Goal: Information Seeking & Learning: Find specific fact

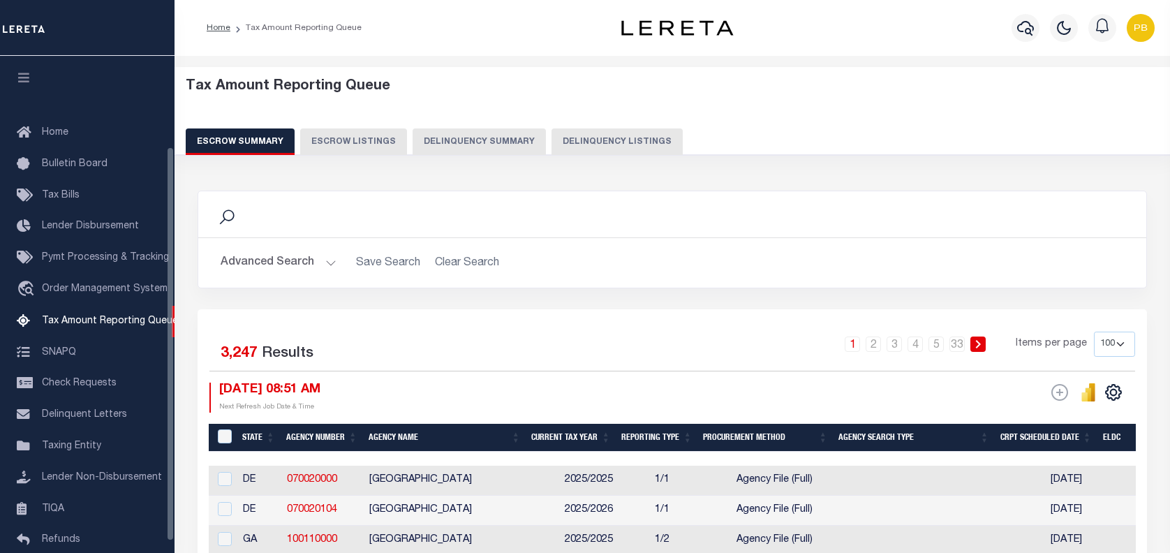
click at [552, 134] on button "Delinquency Listings" at bounding box center [617, 141] width 131 height 27
select select "CT"
select select "100"
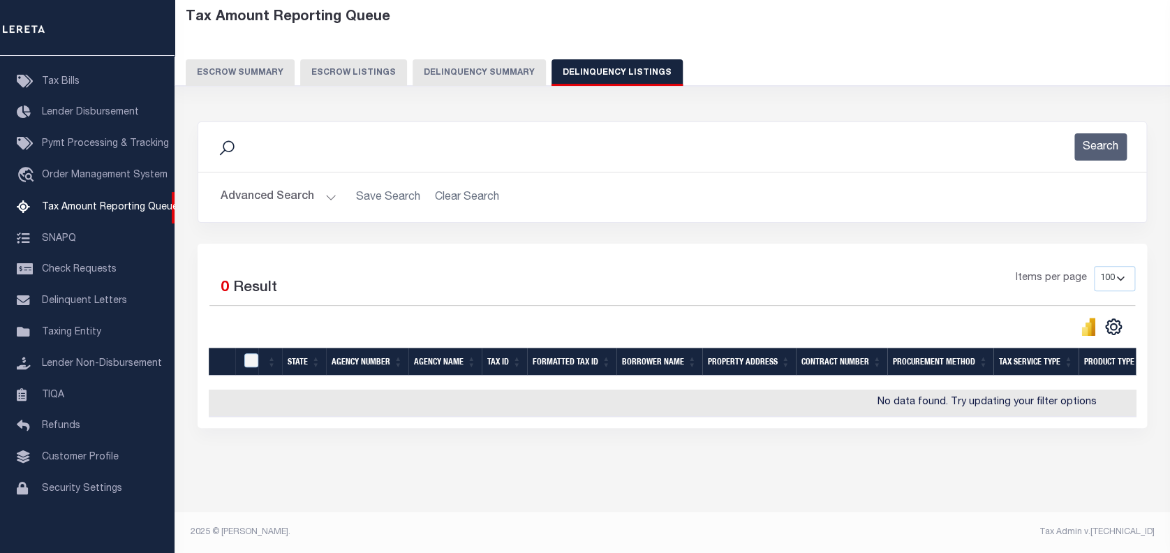
scroll to position [80, 0]
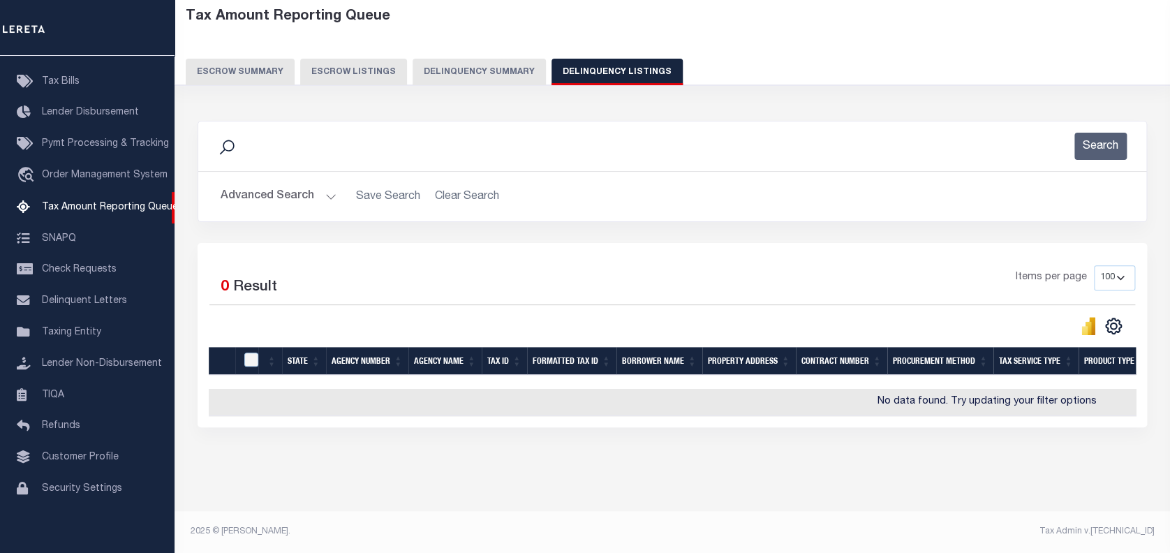
click at [327, 183] on button "Advanced Search" at bounding box center [279, 196] width 116 height 27
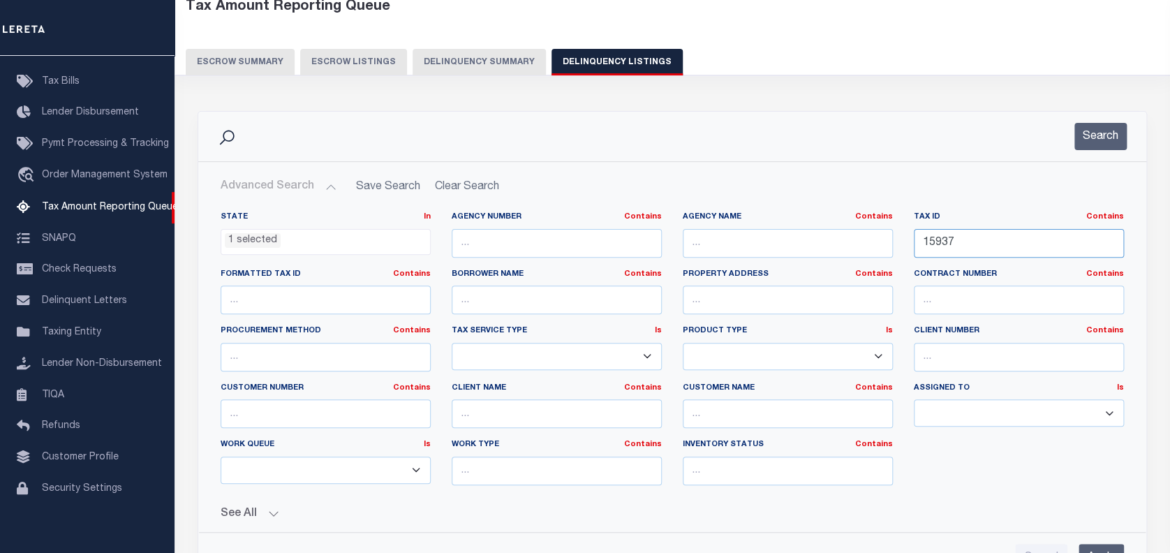
drag, startPoint x: 961, startPoint y: 242, endPoint x: 840, endPoint y: 223, distance: 122.8
click at [840, 223] on div "State In In AK AL AR AZ CA CO CT DC DE FL GA GU HI IA ID IL IN KS [GEOGRAPHIC_D…" at bounding box center [672, 354] width 924 height 285
paste input "0114313305300"
click at [1098, 140] on button "Search" at bounding box center [1100, 136] width 52 height 27
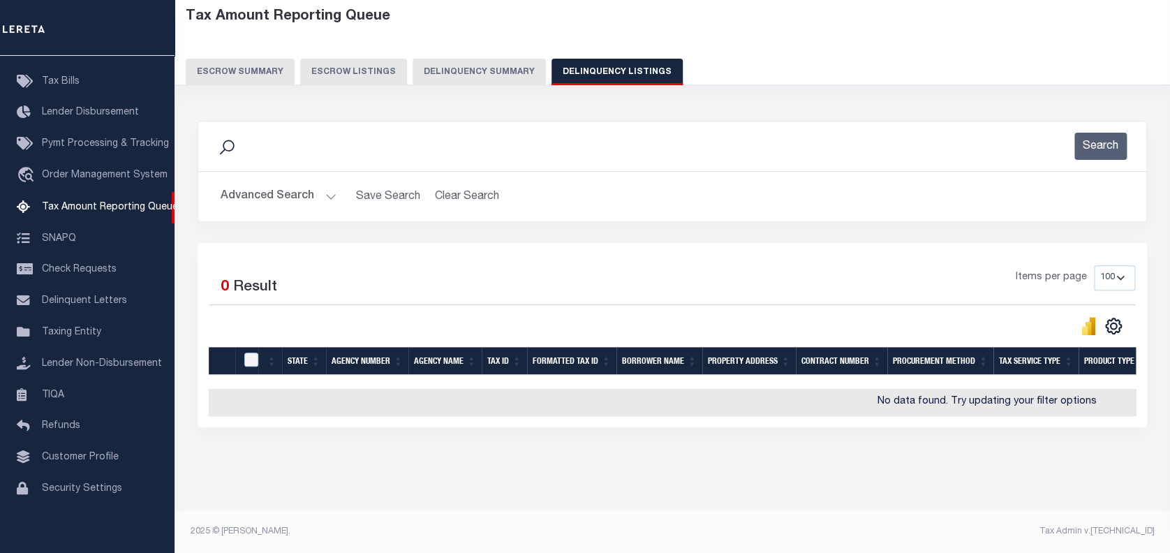
click at [323, 186] on button "Advanced Search" at bounding box center [279, 196] width 116 height 27
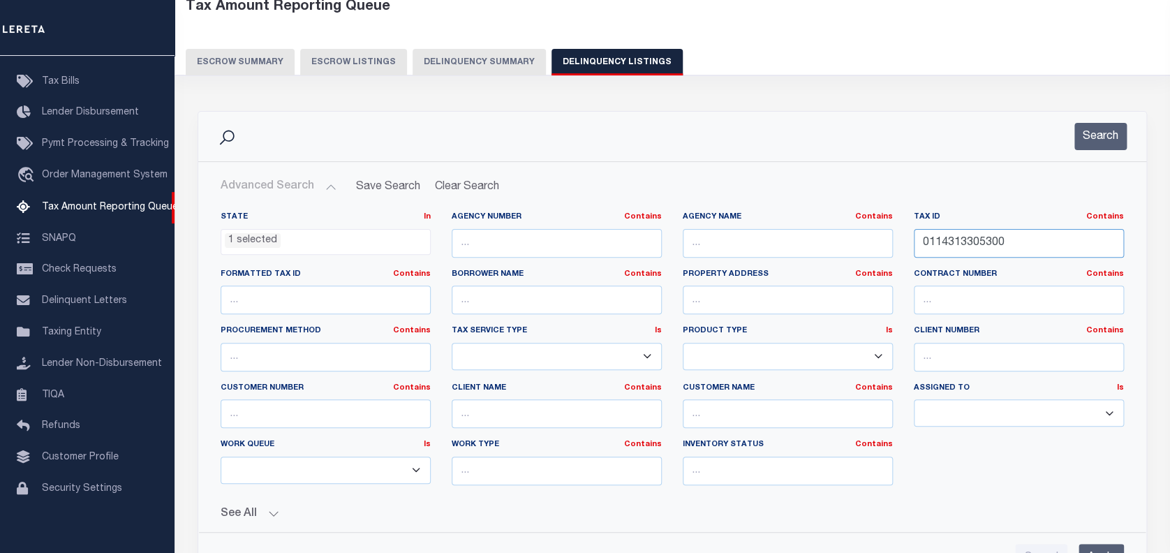
drag, startPoint x: 1023, startPoint y: 243, endPoint x: 882, endPoint y: 242, distance: 141.0
click at [882, 242] on div "State In In AK AL AR AZ CA CO CT DC DE FL GA GU HI IA ID IL IN KS [GEOGRAPHIC_D…" at bounding box center [672, 354] width 924 height 285
paste input "20560092"
type input "205600920"
click at [1105, 134] on button "Search" at bounding box center [1100, 136] width 52 height 27
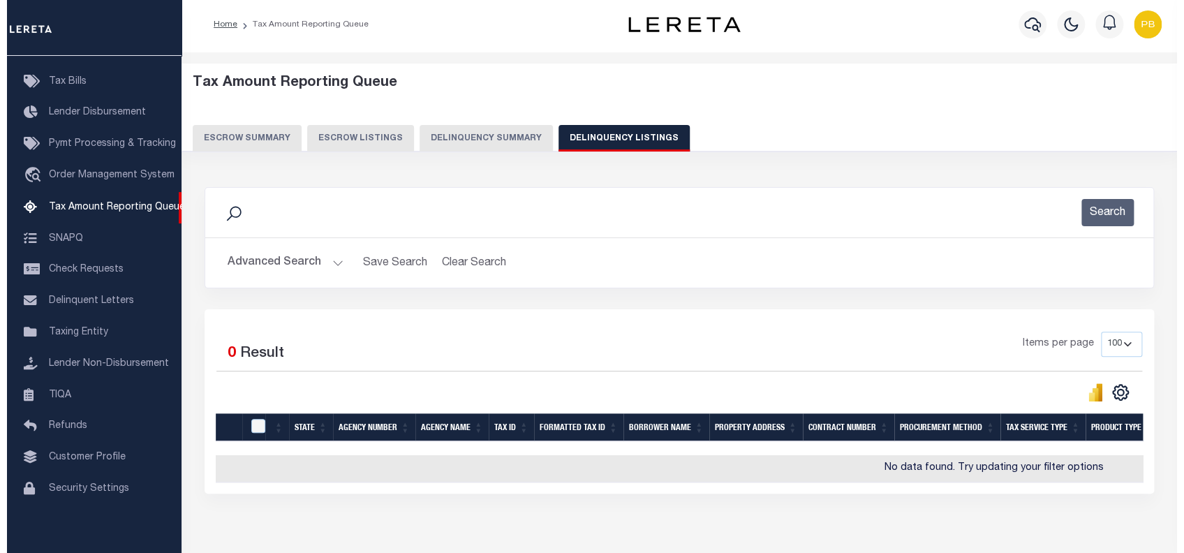
scroll to position [0, 0]
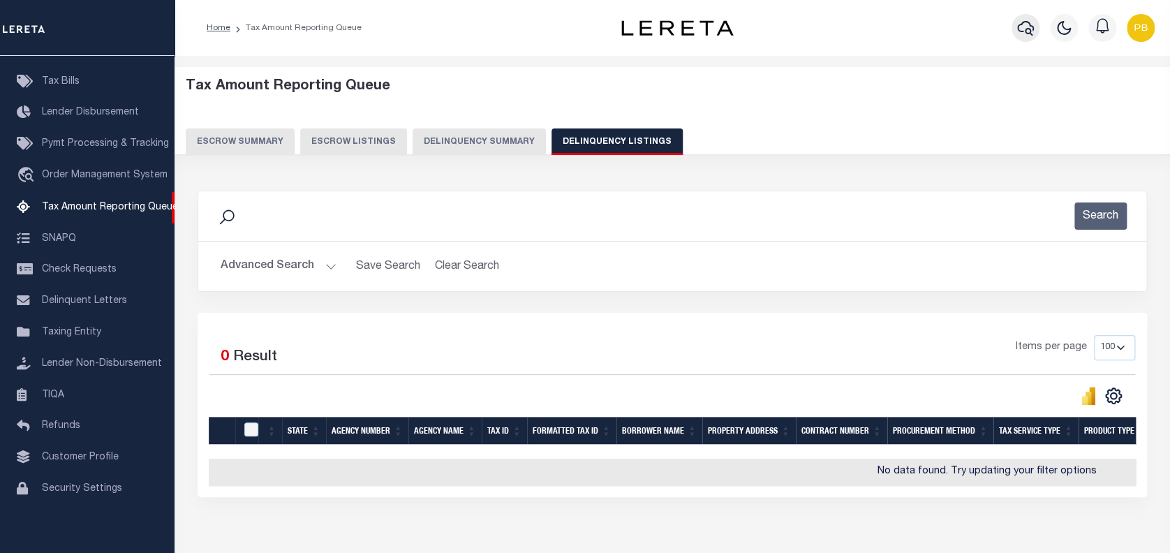
click at [1030, 24] on icon "button" at bounding box center [1025, 28] width 17 height 17
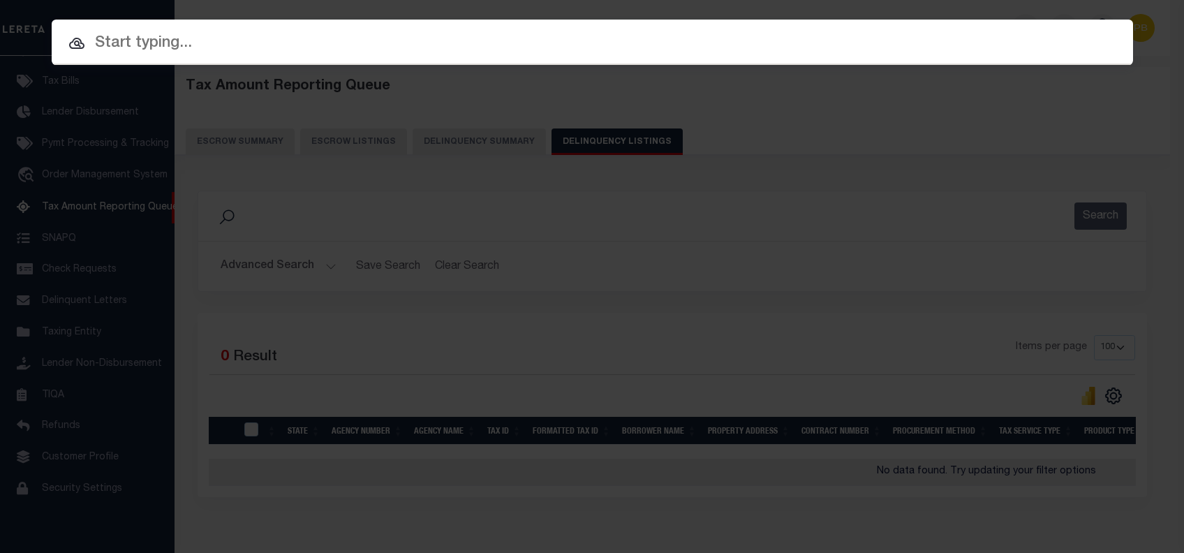
click at [156, 56] on div at bounding box center [592, 42] width 1081 height 45
click at [186, 49] on input "text" at bounding box center [592, 43] width 1081 height 24
paste input "1411309"
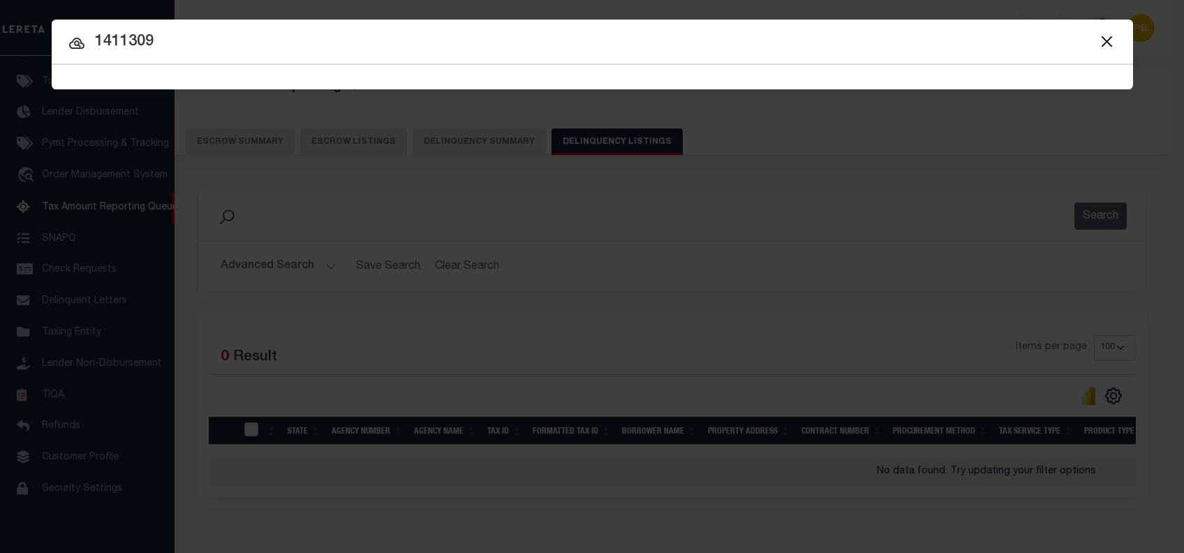
type input "1411309"
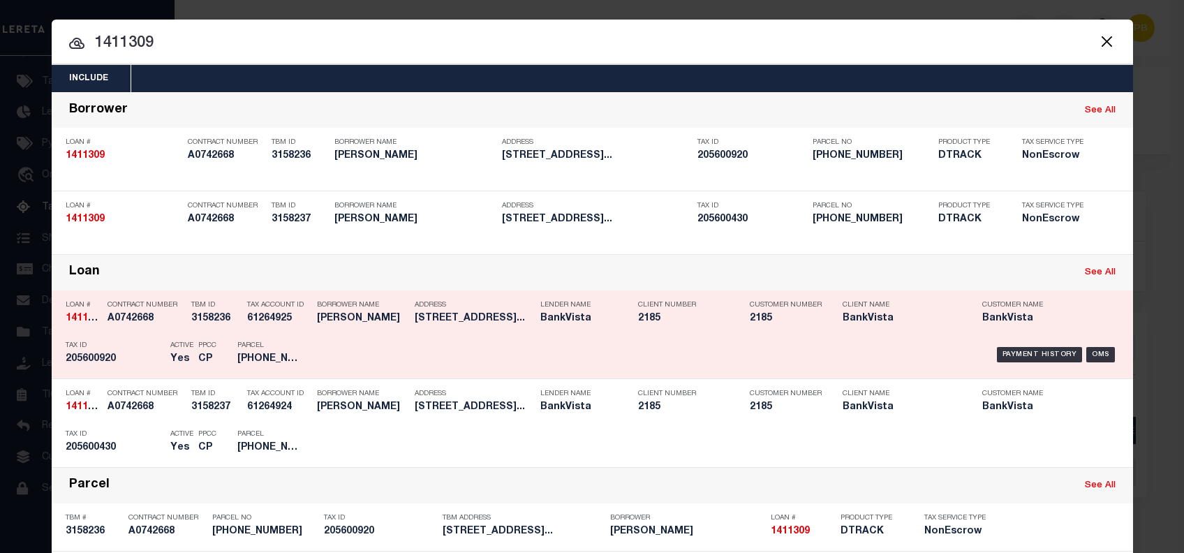
scroll to position [93, 0]
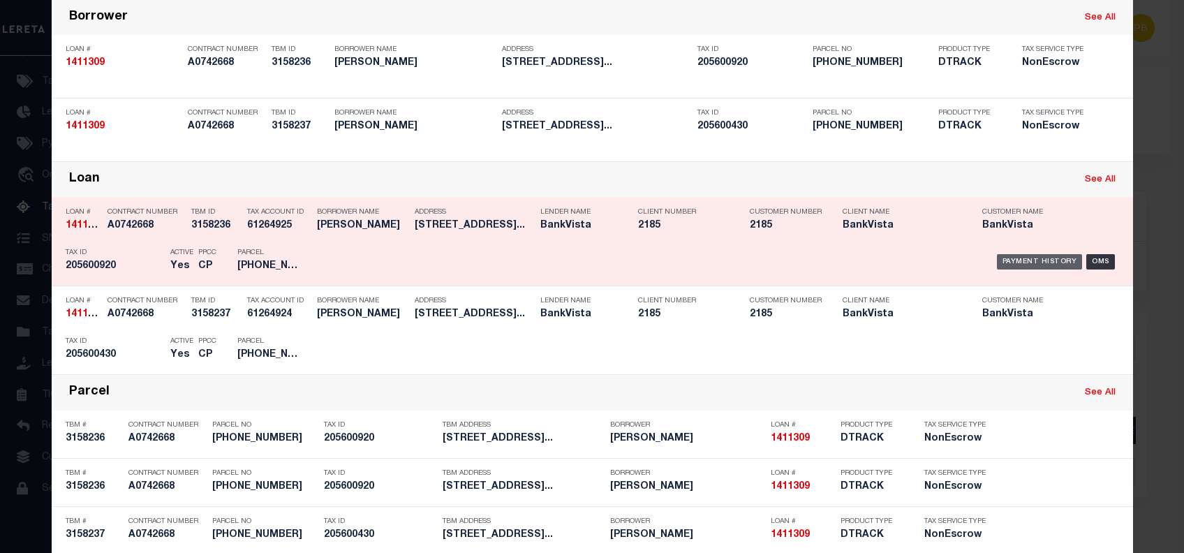
click at [1013, 259] on div "Payment History" at bounding box center [1040, 261] width 86 height 15
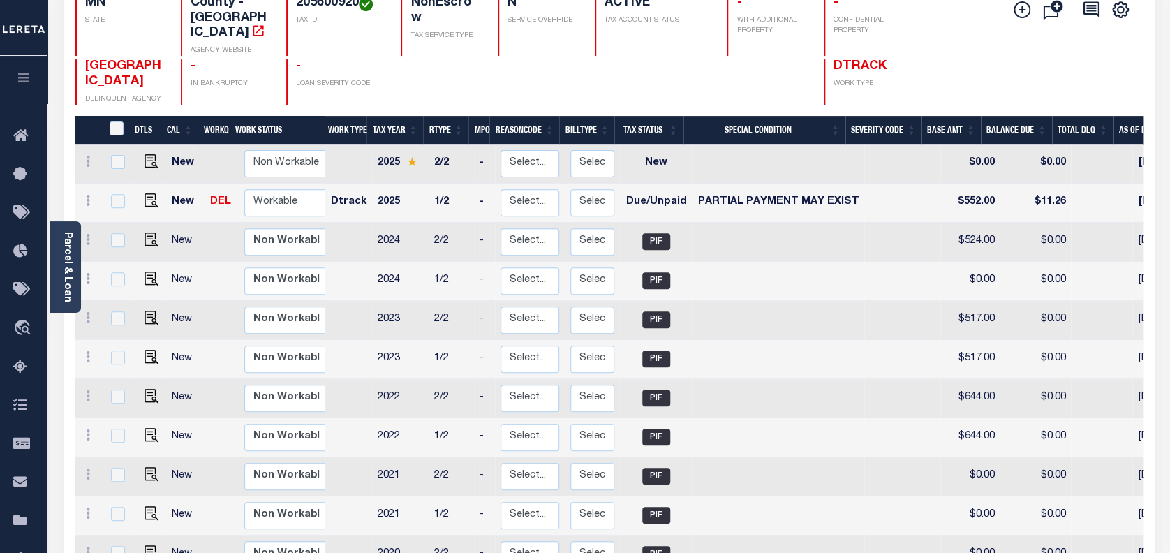
scroll to position [186, 0]
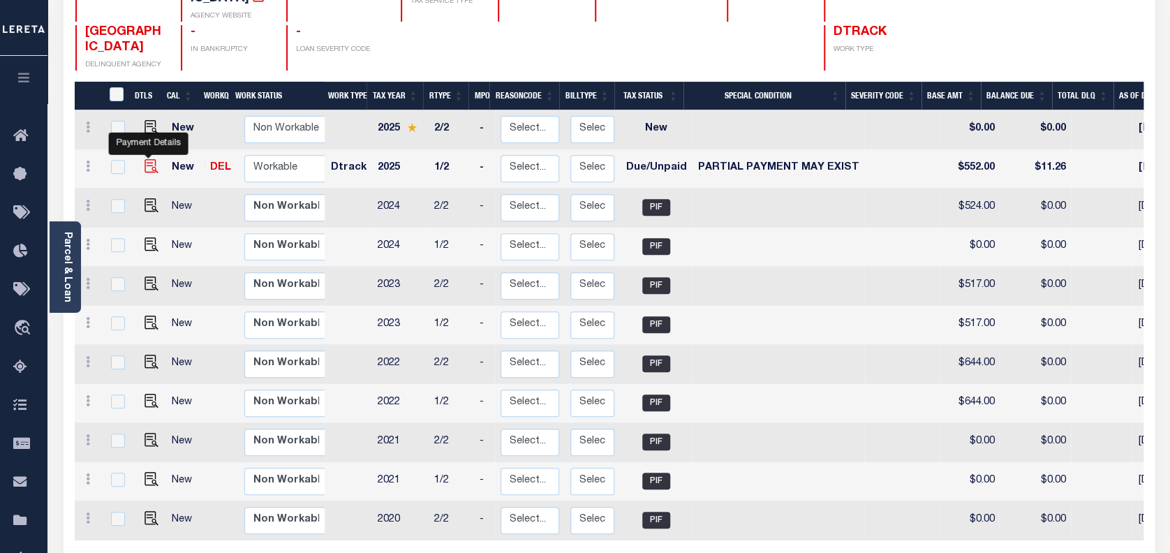
click at [146, 159] on img "" at bounding box center [152, 166] width 14 height 14
checkbox input "true"
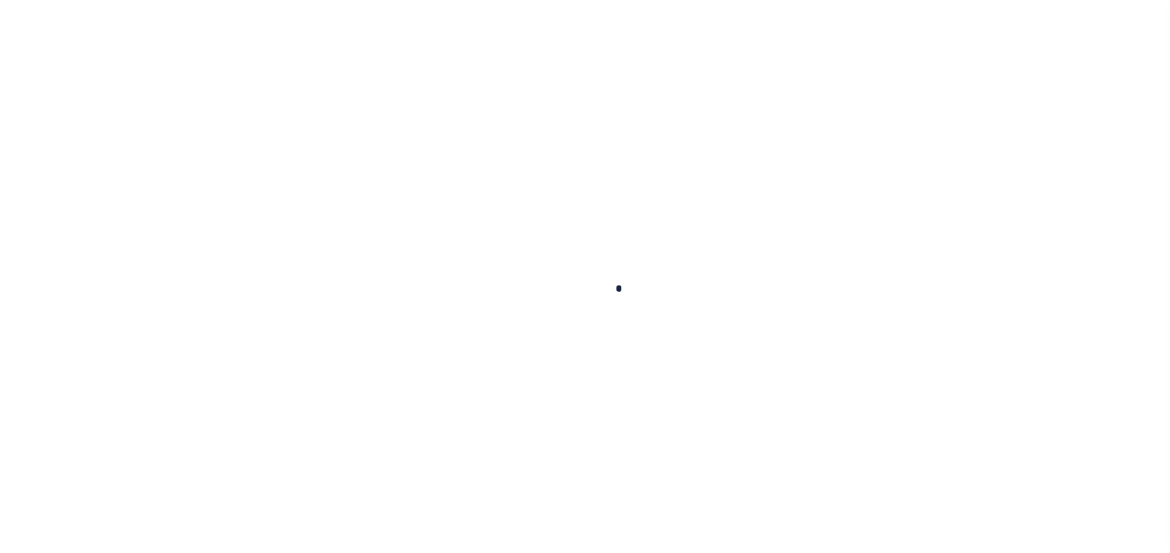
checkbox input "false"
type input "06/30/2025"
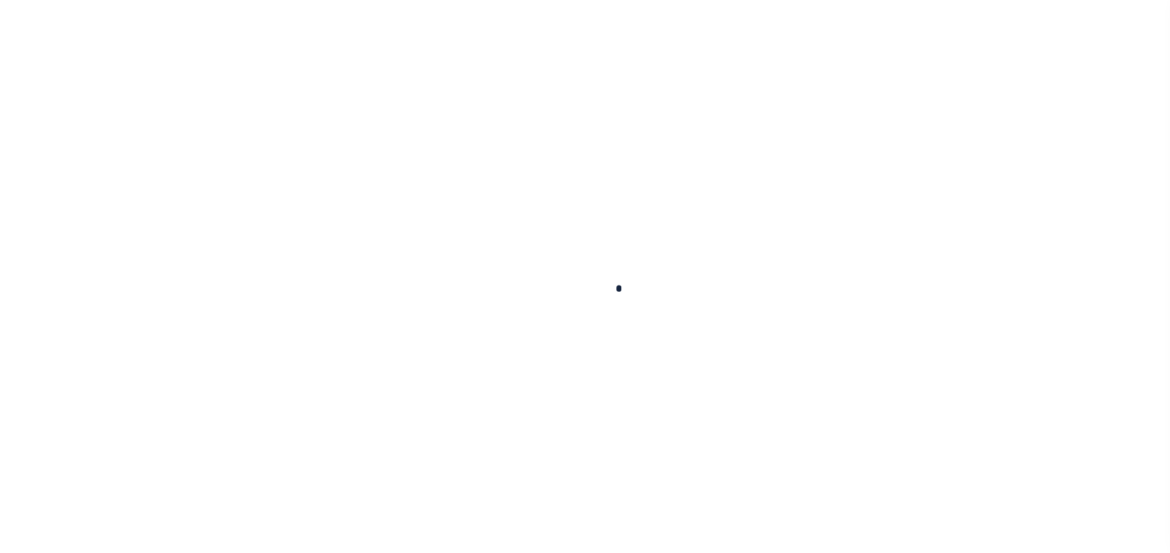
type input "06/12/2025"
select select "DUE"
select select "15"
type input "$552"
type input "$0.22"
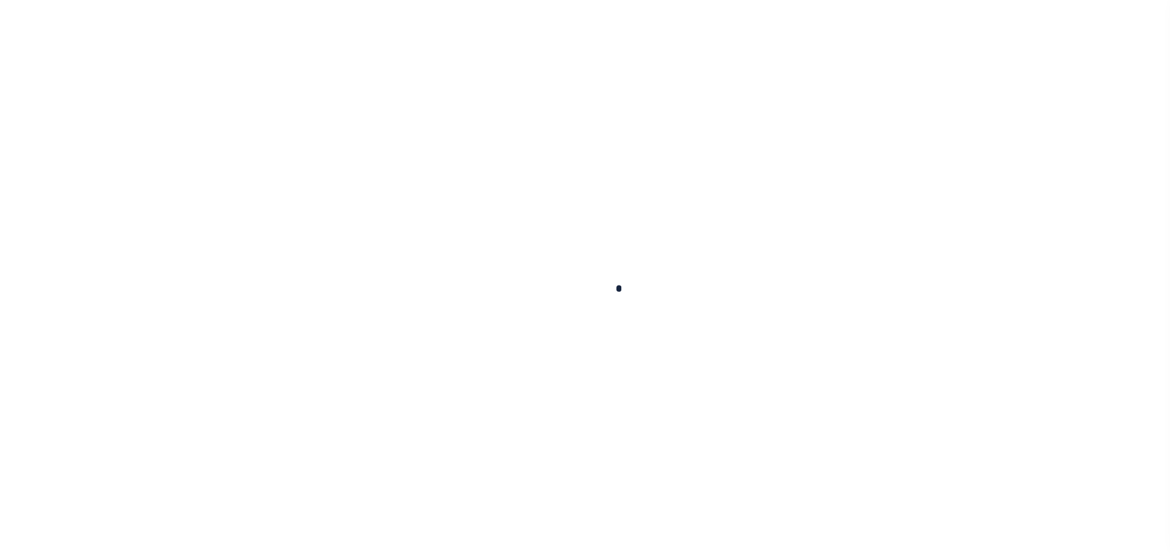
type input "$540.96"
type input "$11.04"
type input "$11.26"
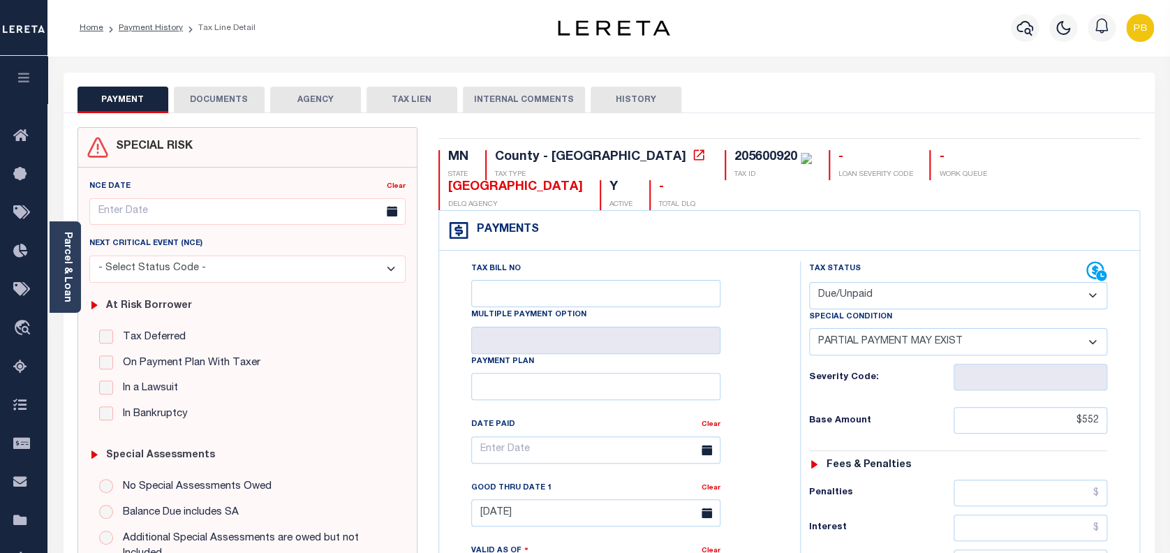
click at [242, 106] on button "DOCUMENTS" at bounding box center [219, 100] width 91 height 27
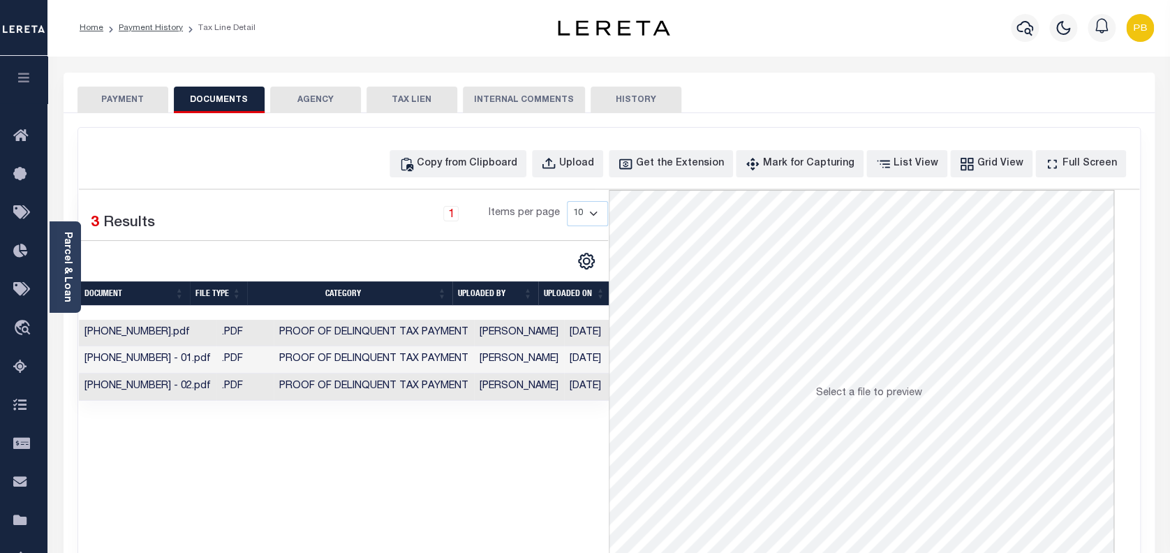
click at [123, 93] on button "PAYMENT" at bounding box center [122, 100] width 91 height 27
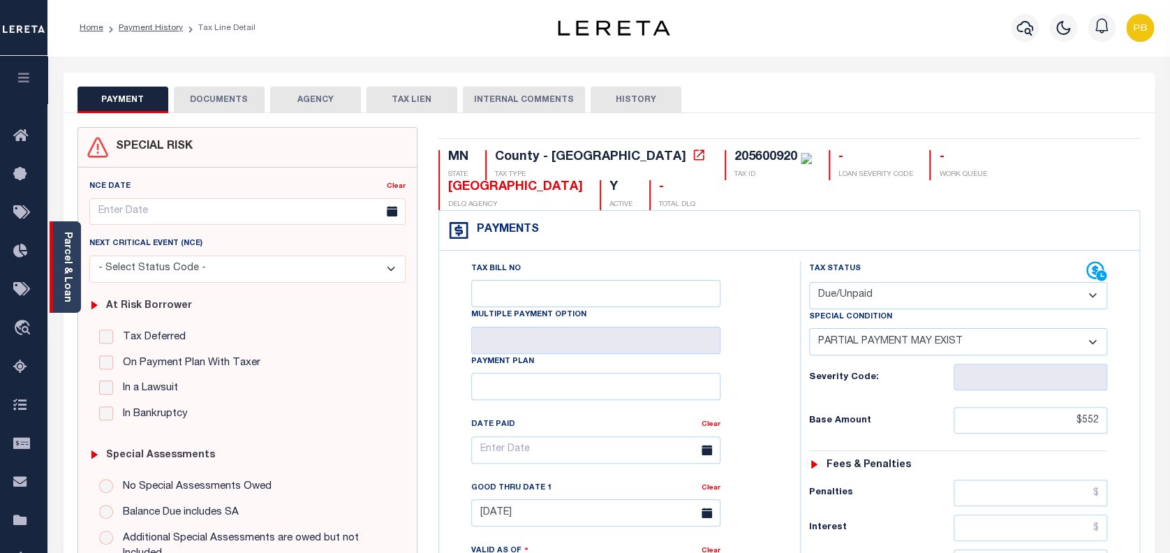
click at [65, 282] on link "Parcel & Loan" at bounding box center [67, 267] width 10 height 71
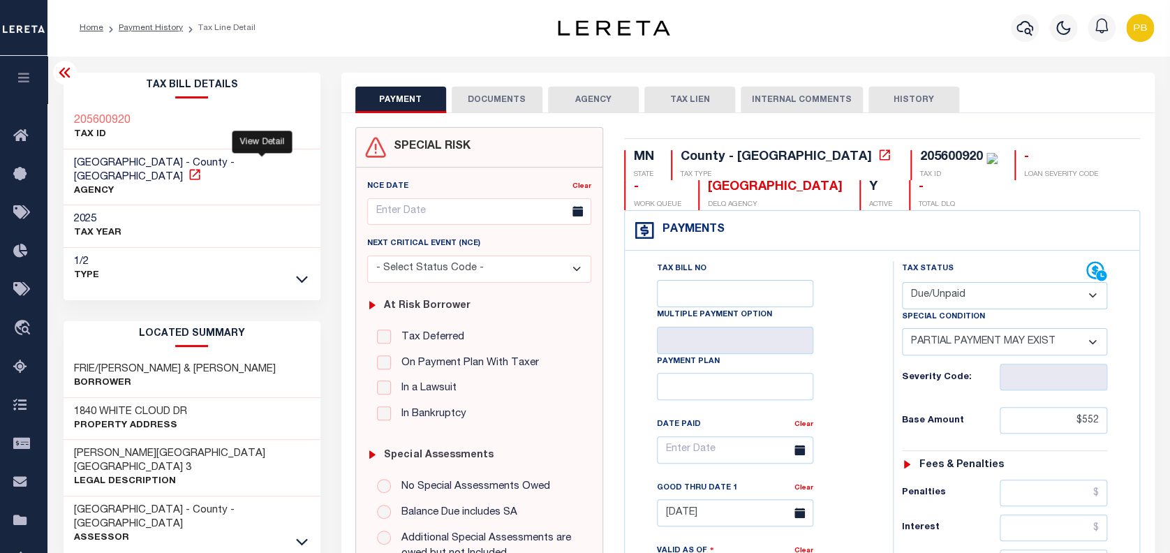
click at [202, 168] on icon at bounding box center [195, 175] width 14 height 14
click at [508, 87] on button "DOCUMENTS" at bounding box center [497, 100] width 91 height 27
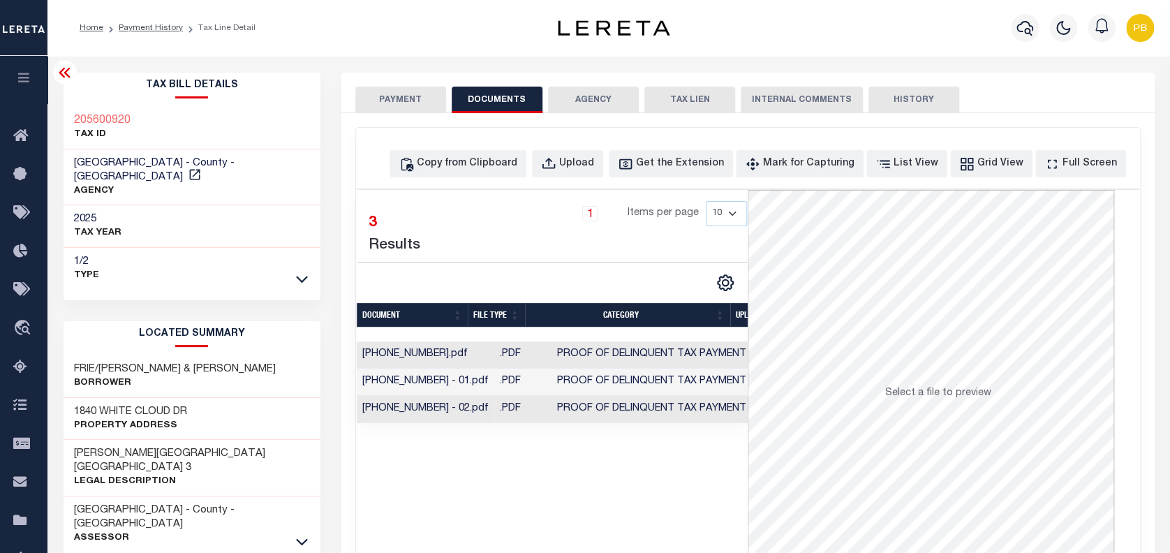
click at [427, 350] on td "20-560-0920.pdf" at bounding box center [426, 354] width 138 height 27
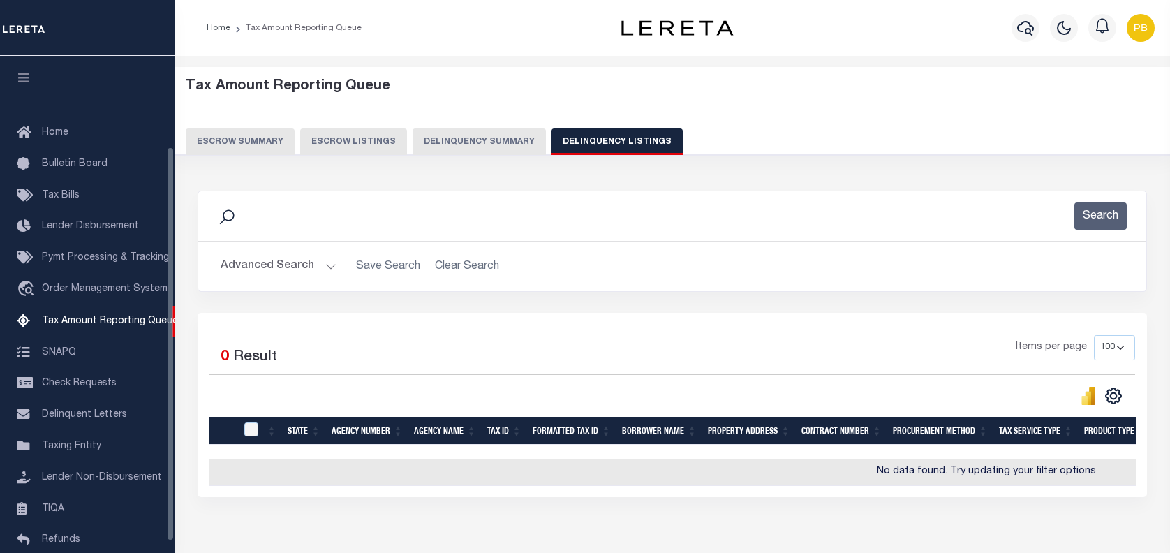
select select "CT"
select select "100"
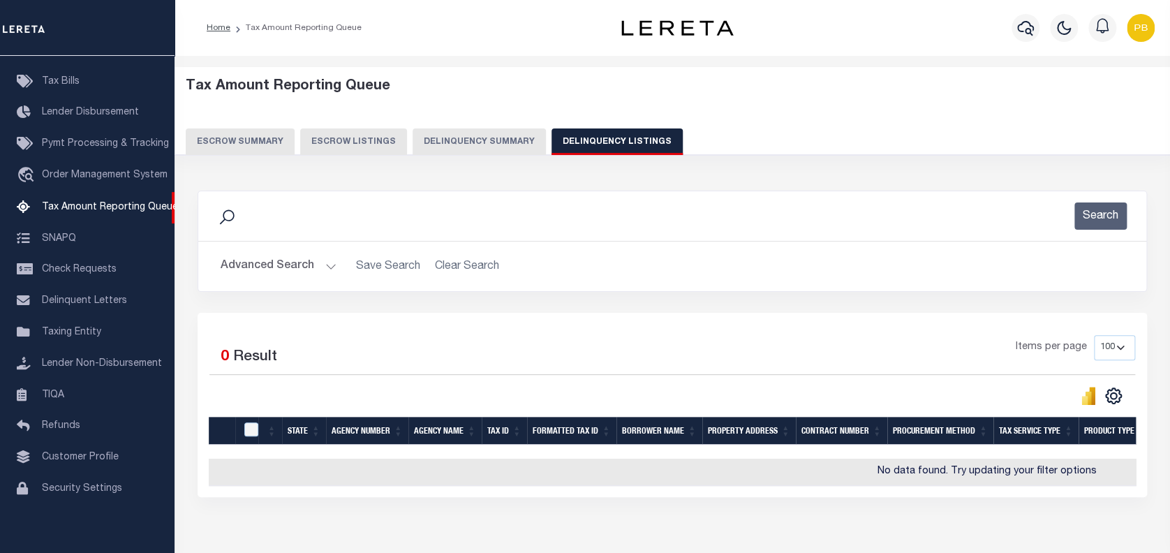
click at [330, 267] on button "Advanced Search" at bounding box center [279, 266] width 116 height 27
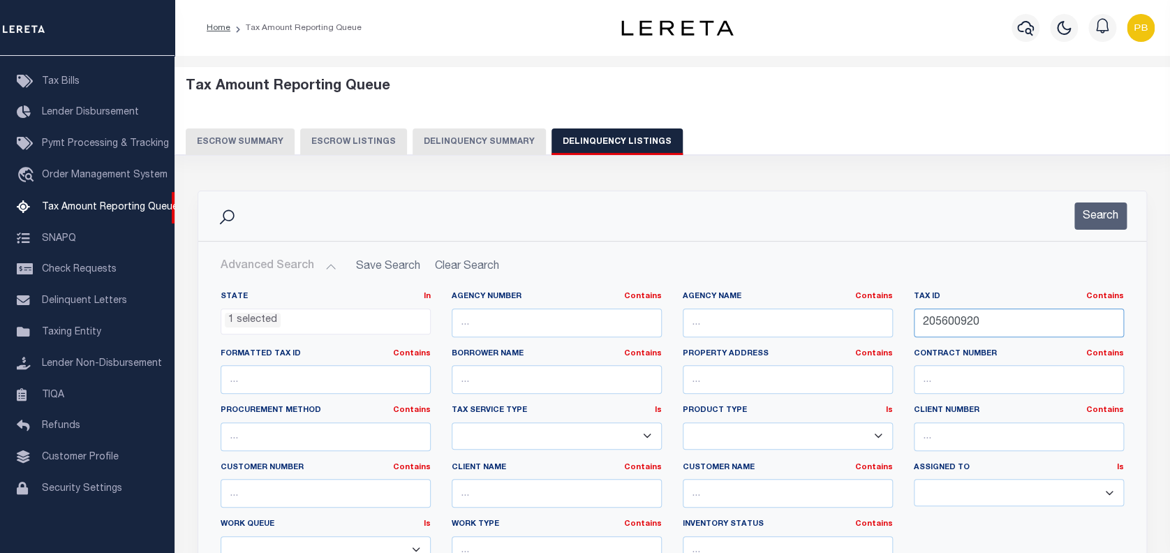
drag, startPoint x: 1020, startPoint y: 323, endPoint x: 875, endPoint y: 330, distance: 145.4
click at [875, 330] on div "State In In AK AL AR AZ CA CO CT DC DE FL GA GU HI IA ID IL IN KS [GEOGRAPHIC_D…" at bounding box center [672, 433] width 924 height 285
paste input "37036300"
type input "370363000"
click at [1111, 219] on button "Search" at bounding box center [1100, 215] width 52 height 27
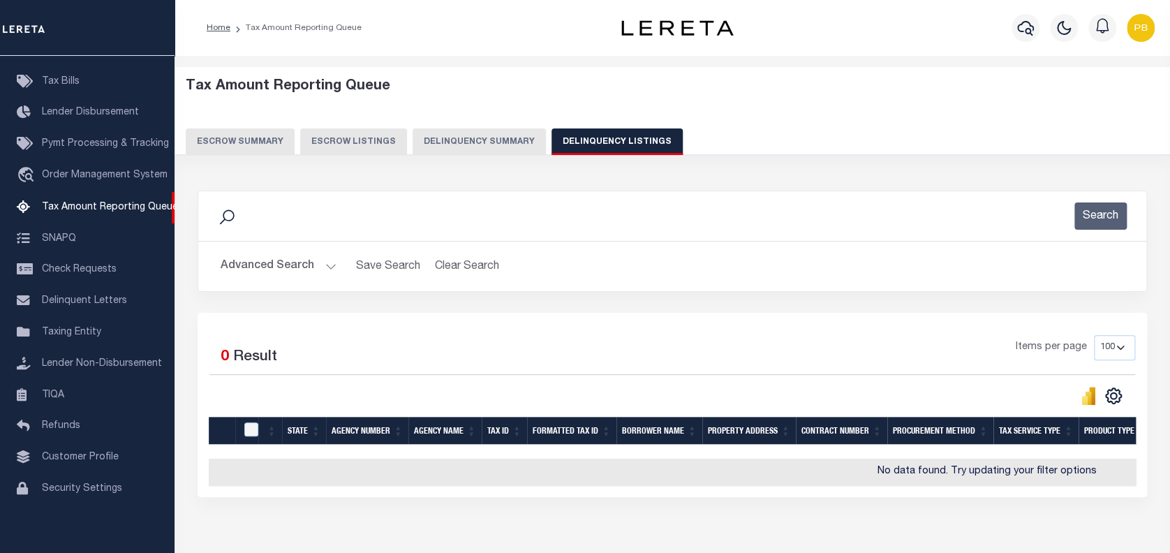
click at [322, 268] on button "Advanced Search" at bounding box center [279, 266] width 116 height 27
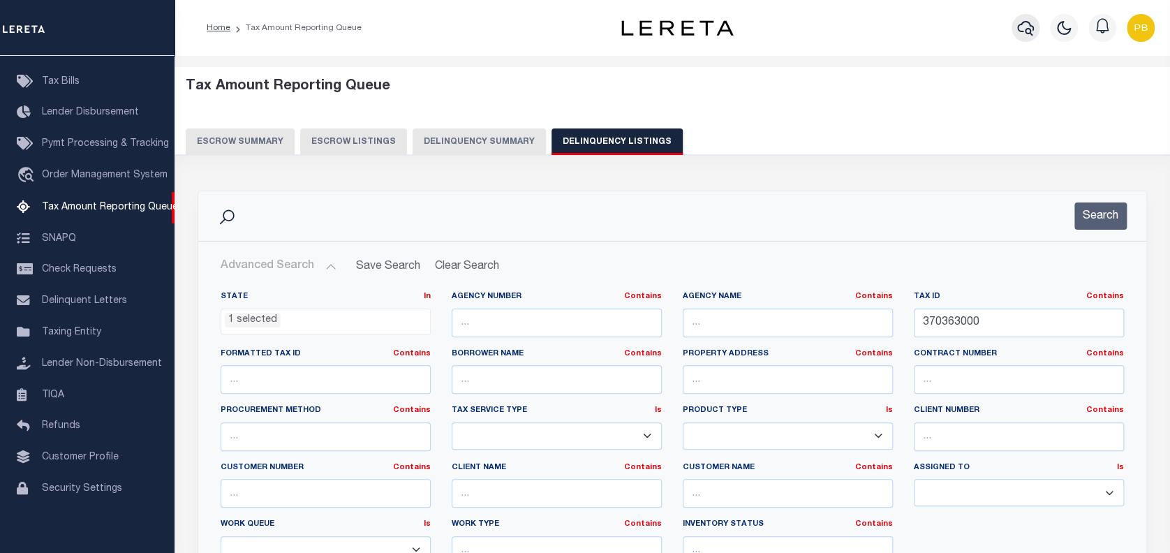
click at [1028, 22] on icon "button" at bounding box center [1025, 28] width 17 height 17
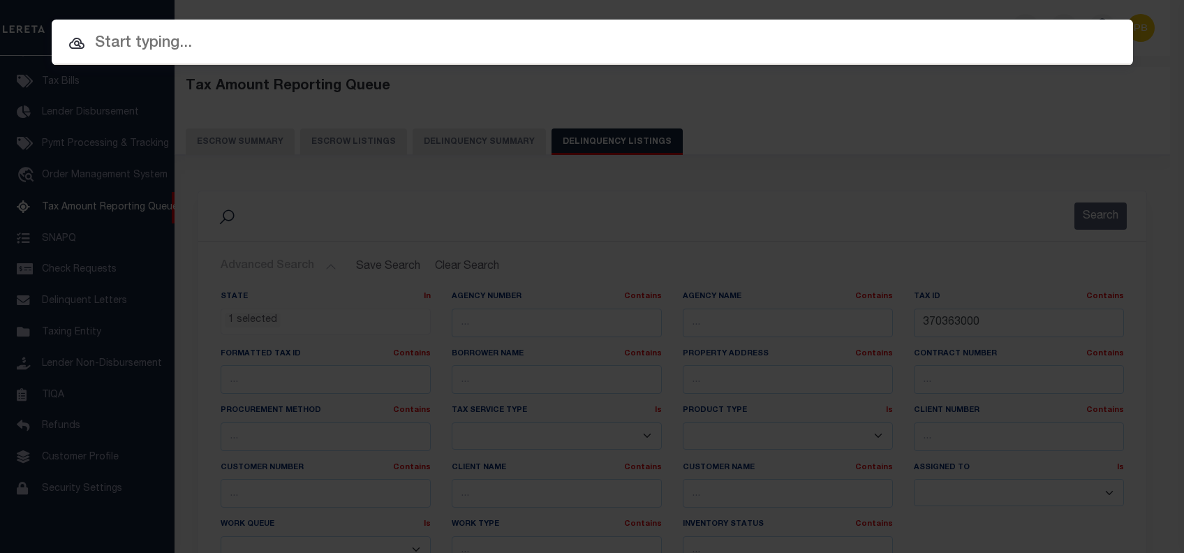
drag, startPoint x: 397, startPoint y: 54, endPoint x: 402, endPoint y: 33, distance: 21.5
click at [399, 50] on div "Include Loans TBM Customers Borrowers Payments (Lender Non-Disb) Payments (Lend…" at bounding box center [592, 42] width 1081 height 45
click at [404, 40] on input "text" at bounding box center [592, 43] width 1081 height 24
paste input "1412101"
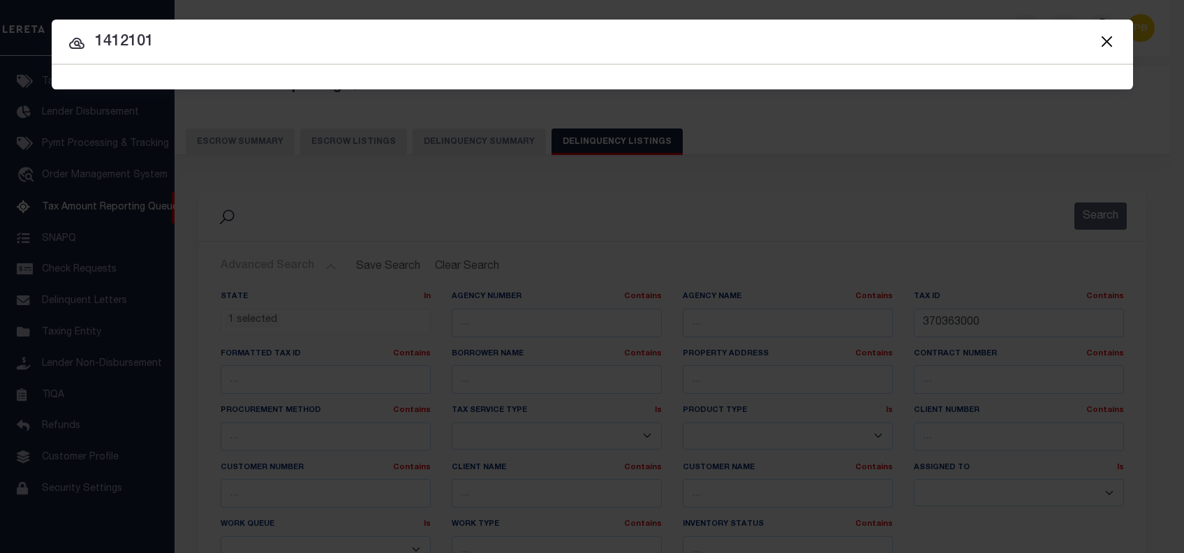
type input "1412101"
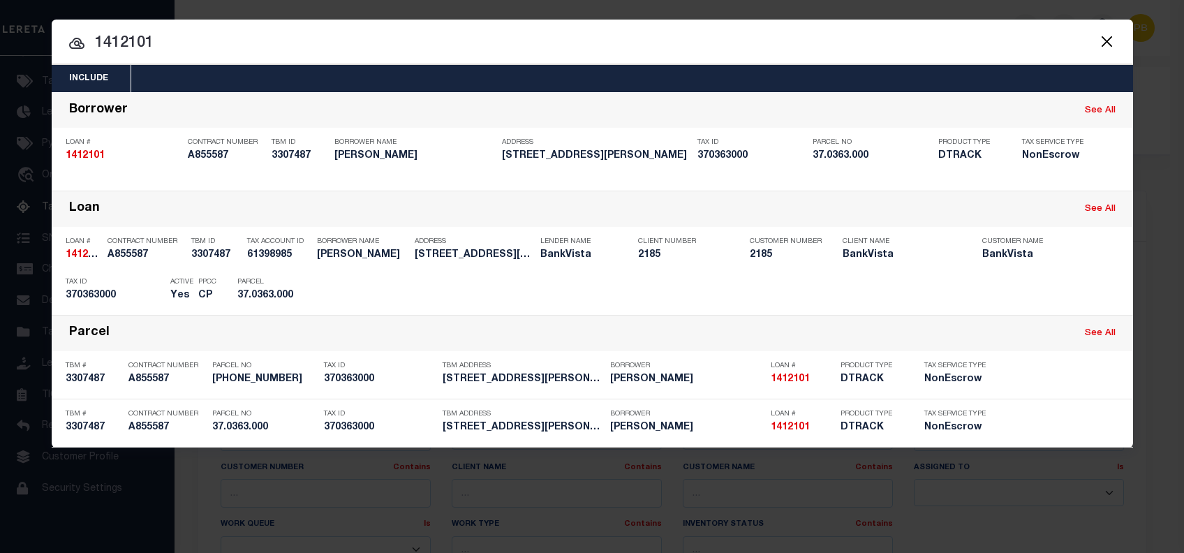
click at [838, 45] on input "1412101" at bounding box center [592, 43] width 1081 height 24
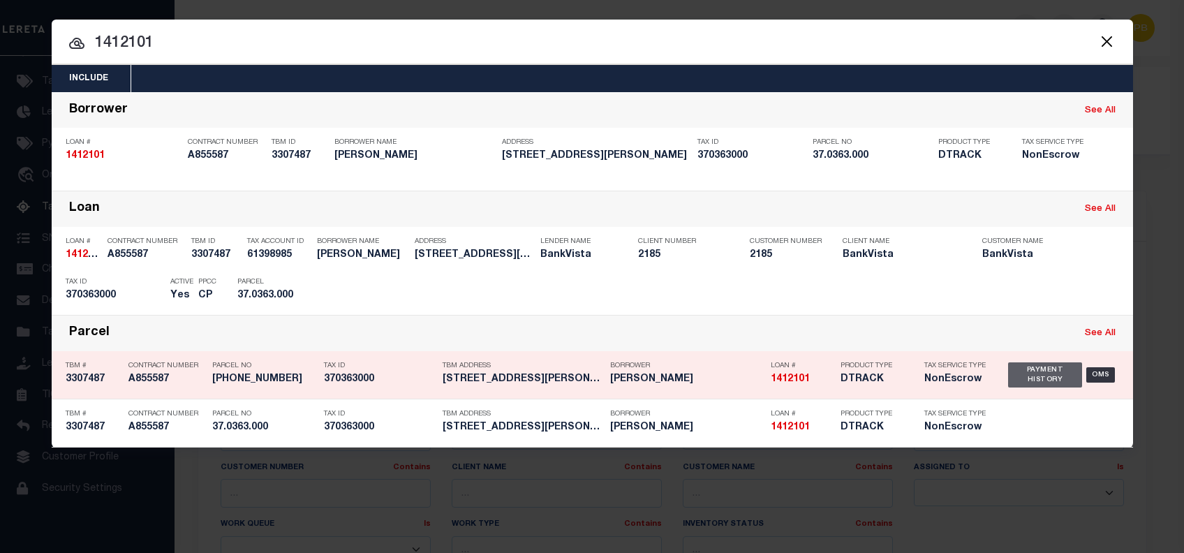
click at [1035, 374] on div "Payment History" at bounding box center [1045, 374] width 75 height 25
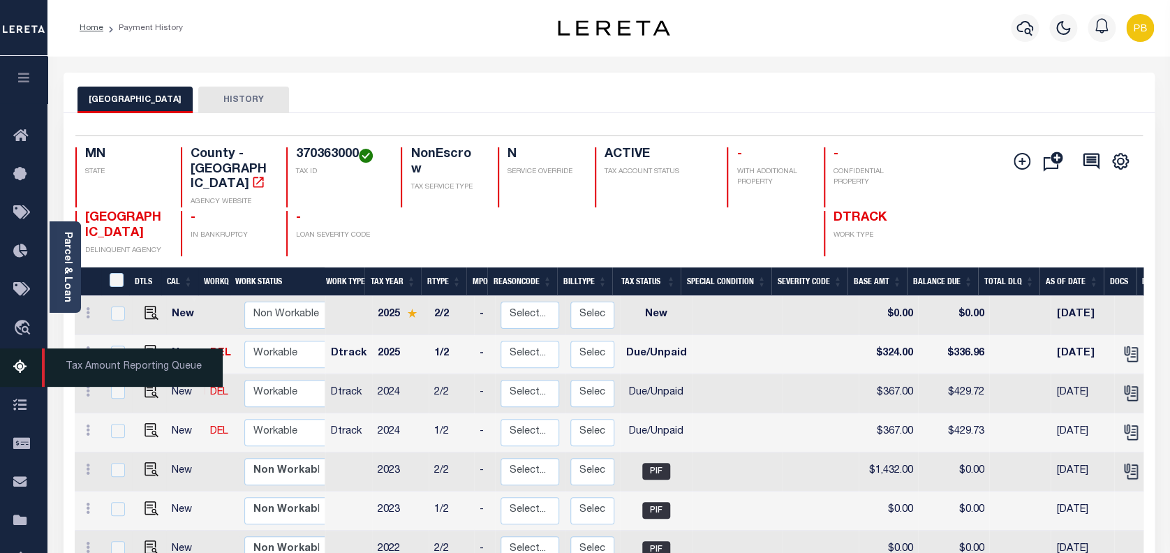
click at [20, 369] on icon at bounding box center [24, 367] width 22 height 17
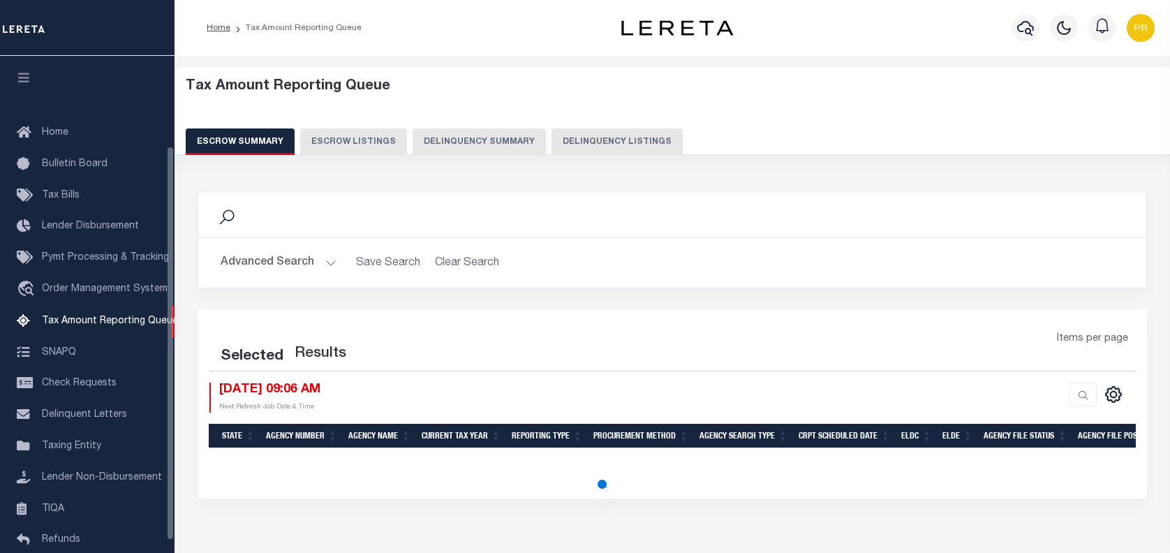
click at [639, 147] on button "Delinquency Listings" at bounding box center [617, 141] width 131 height 27
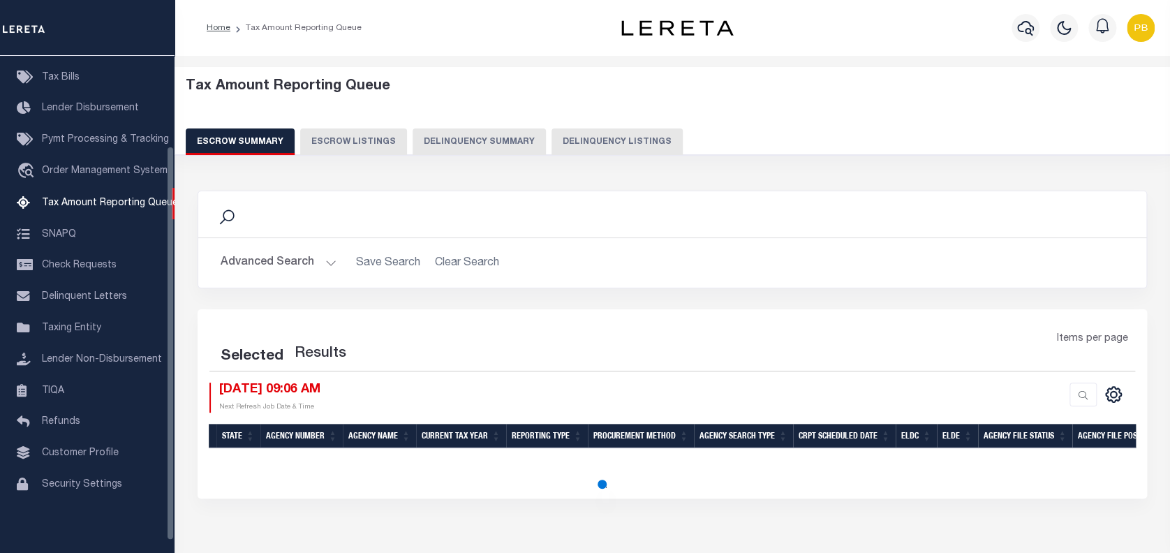
select select "100"
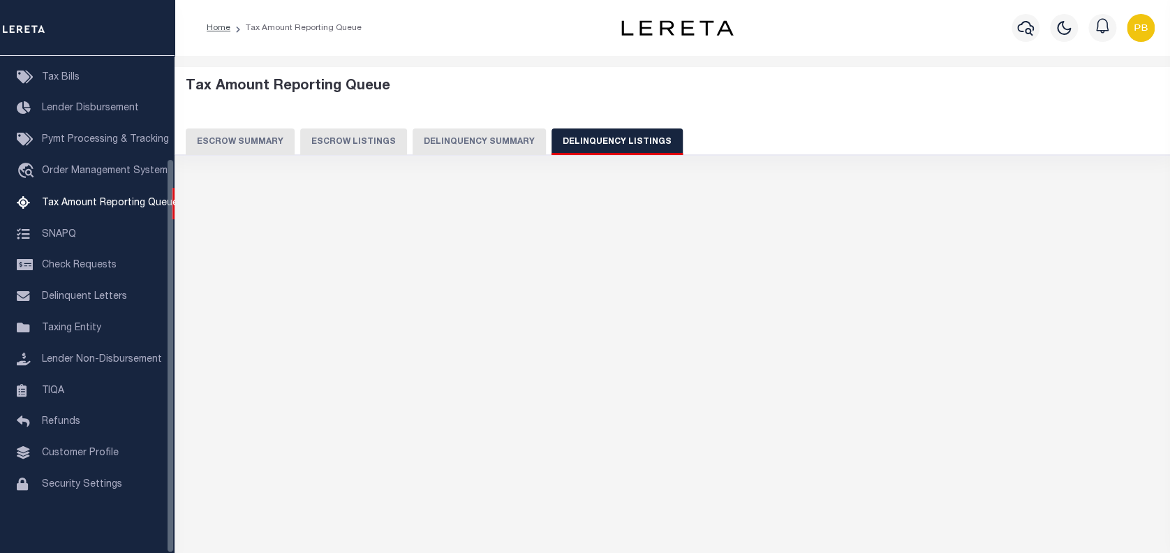
select select "100"
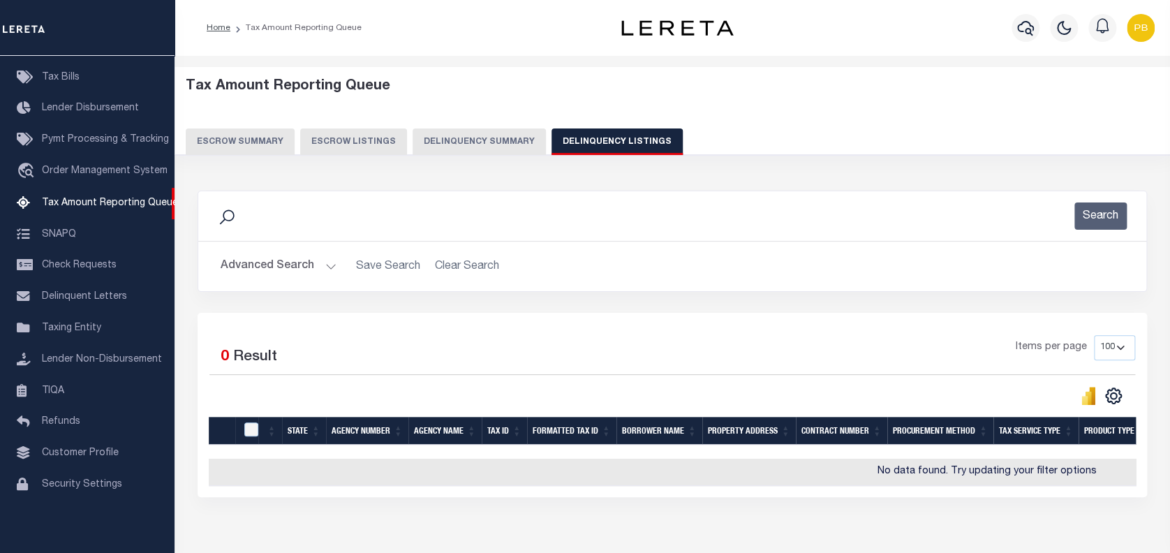
click at [330, 263] on button "Advanced Search" at bounding box center [279, 266] width 116 height 27
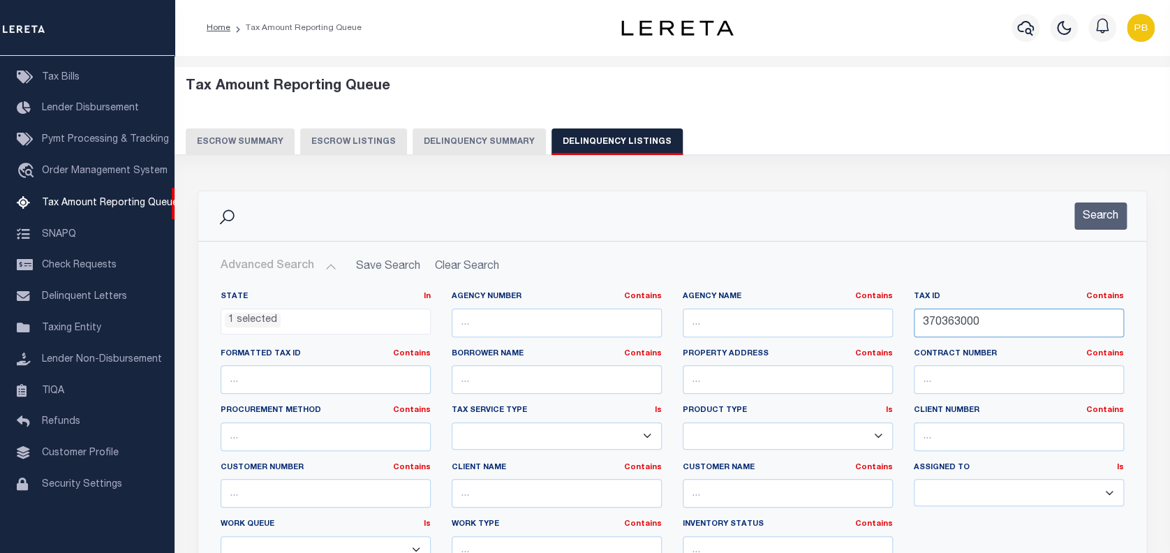
drag, startPoint x: 1014, startPoint y: 326, endPoint x: 848, endPoint y: 302, distance: 168.5
click at [848, 302] on div "State In In AK AL AR AZ CA CO CT DC DE FL GA GU HI IA ID IL IN KS KY LA MA MD M…" at bounding box center [672, 433] width 924 height 285
paste input "R00001030410"
type input "R00001030410000"
click at [1083, 212] on button "Search" at bounding box center [1100, 215] width 52 height 27
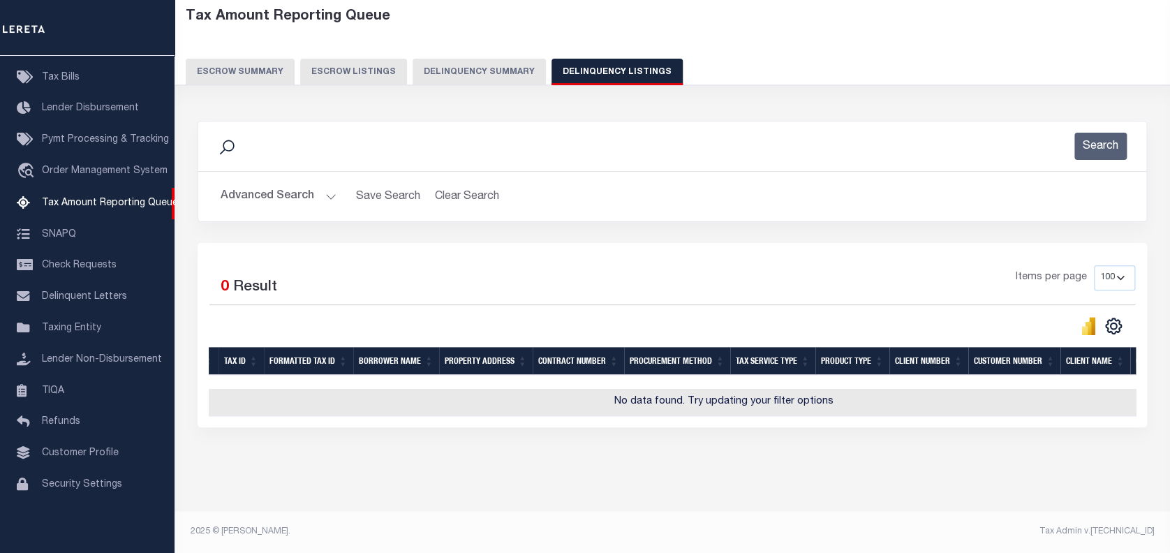
scroll to position [0, 15]
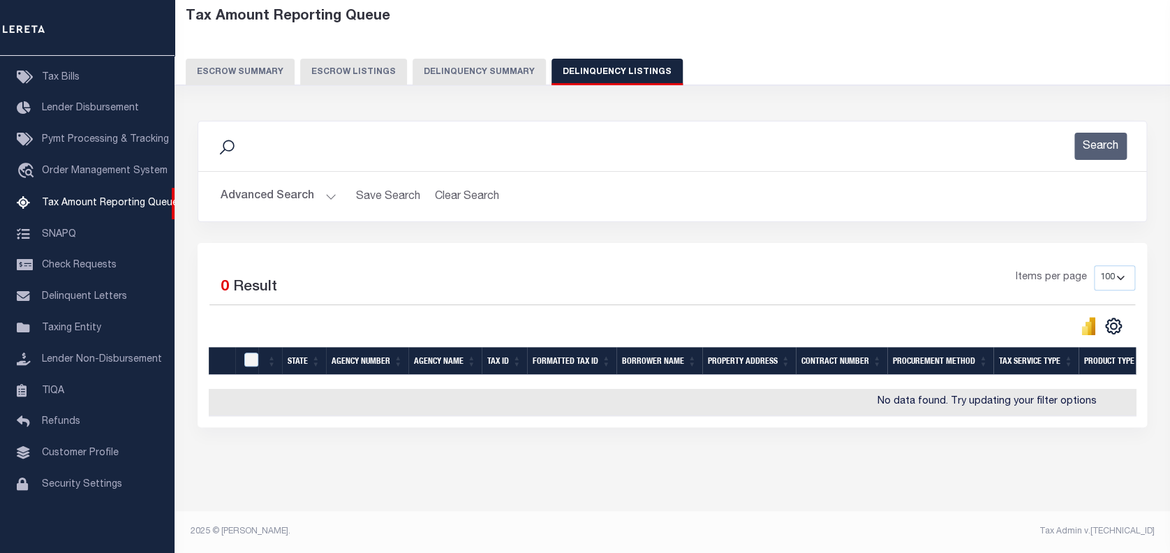
click at [332, 184] on button "Advanced Search" at bounding box center [279, 196] width 116 height 27
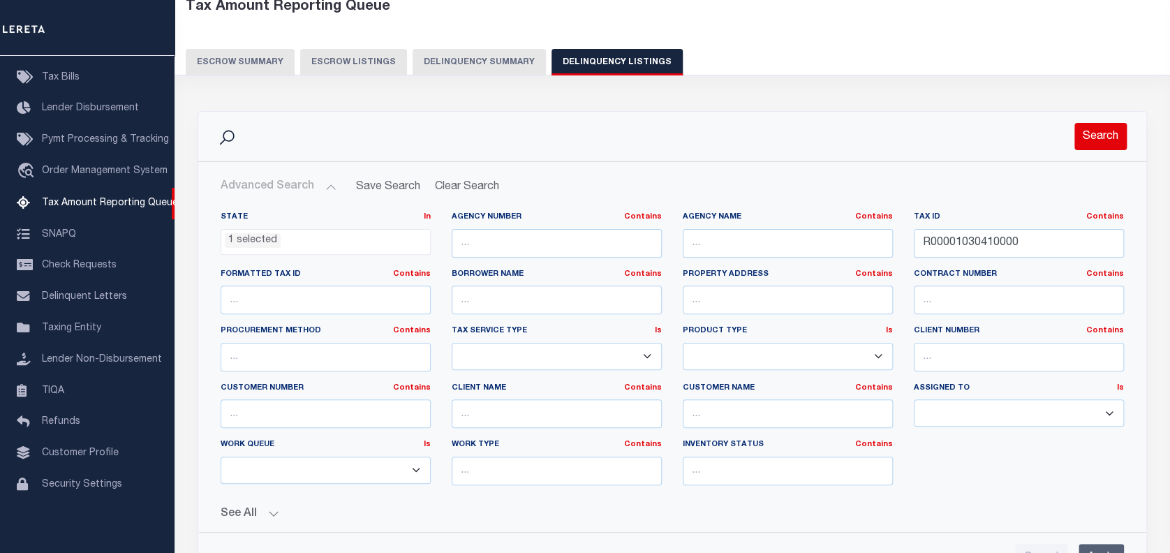
click at [1096, 133] on button "Search" at bounding box center [1100, 136] width 52 height 27
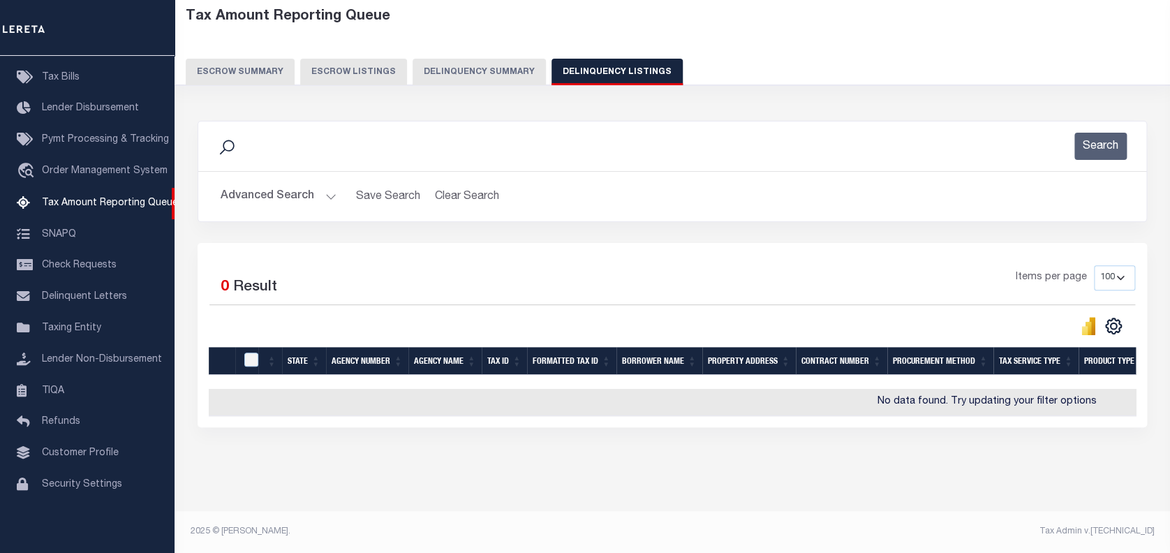
click at [324, 186] on button "Advanced Search" at bounding box center [279, 196] width 116 height 27
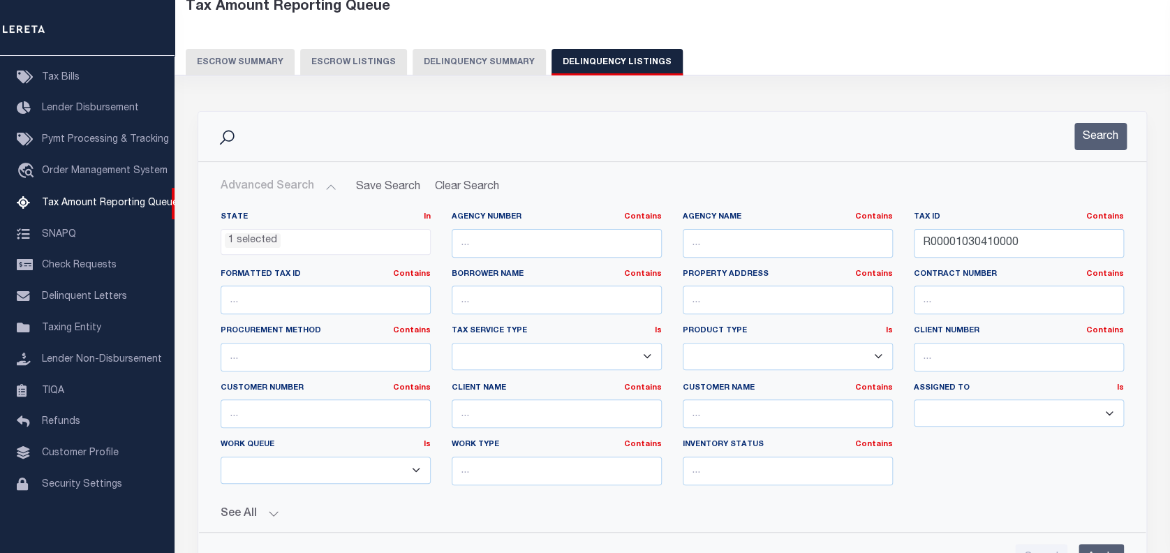
click at [307, 246] on ul "1 selected" at bounding box center [325, 239] width 209 height 19
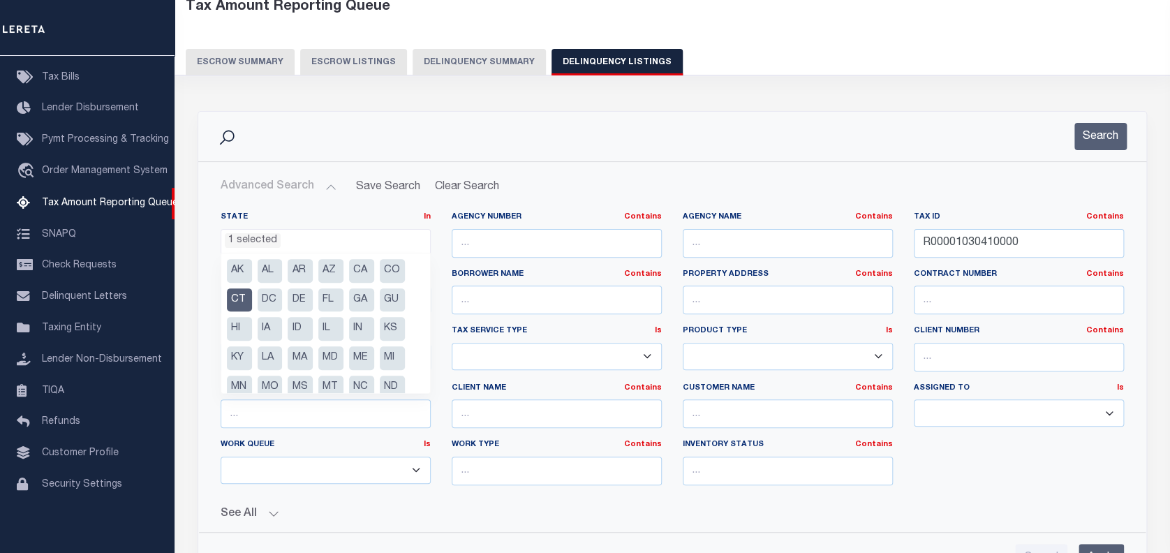
click at [309, 268] on li "AR" at bounding box center [300, 271] width 25 height 24
select select "AR"
click at [1110, 128] on button "Search" at bounding box center [1100, 136] width 52 height 27
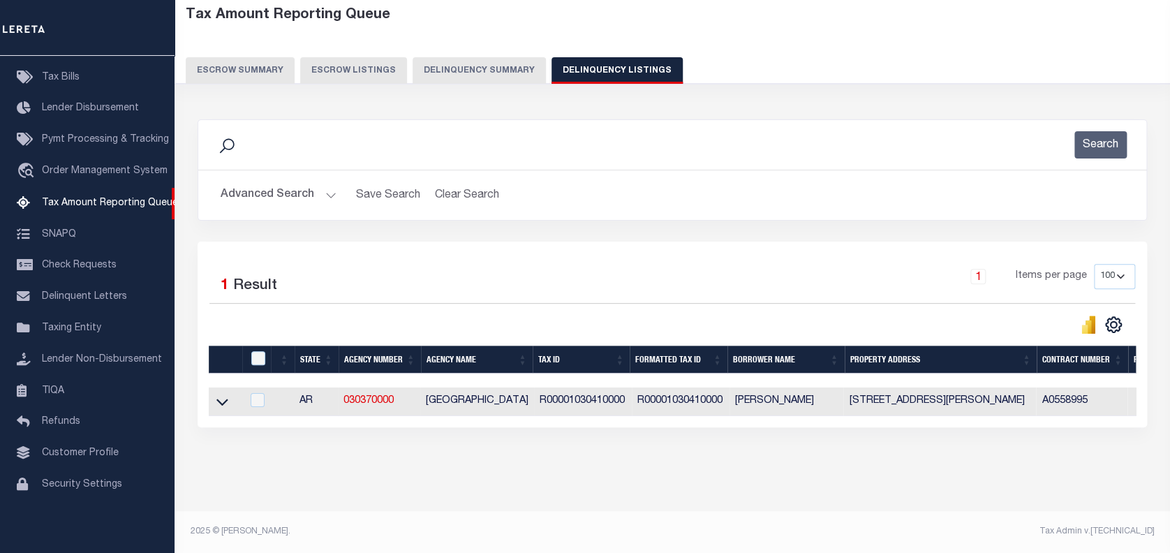
click at [324, 189] on button "Advanced Search" at bounding box center [279, 195] width 116 height 27
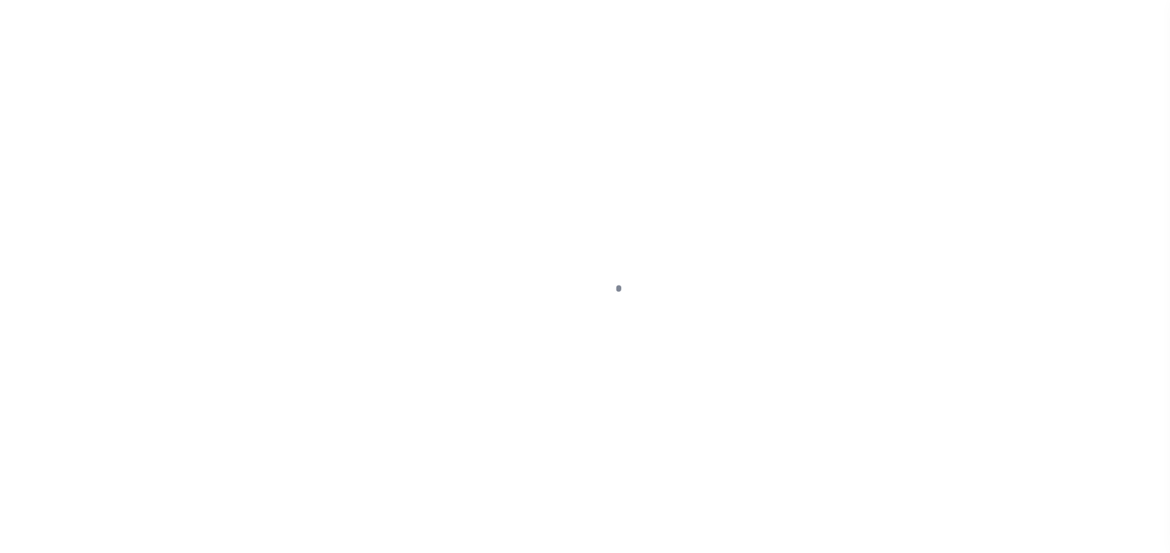
select select "NW2"
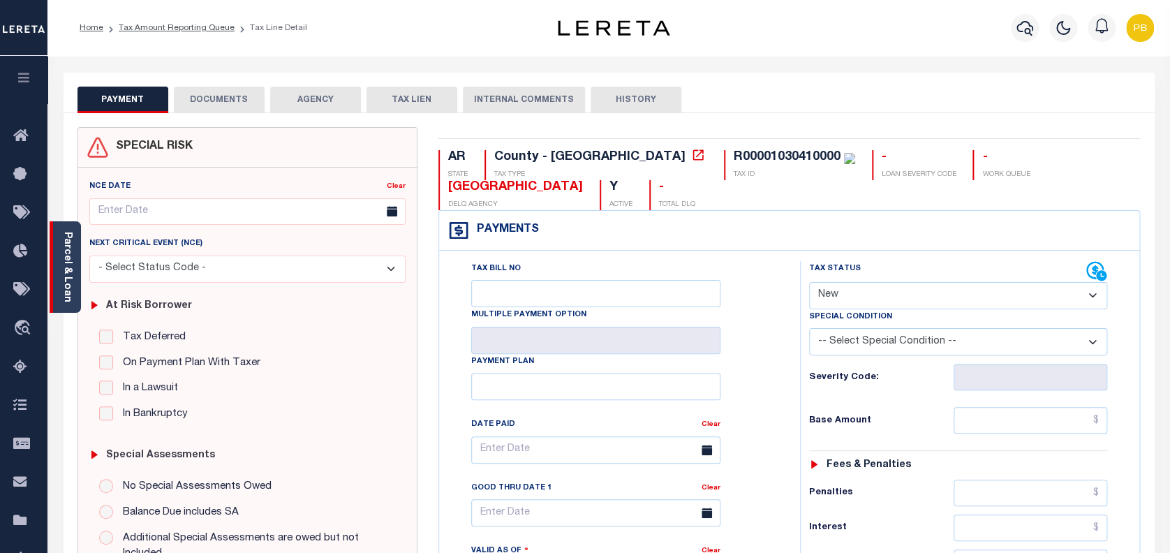
click at [74, 275] on div "Parcel & Loan" at bounding box center [65, 266] width 31 height 91
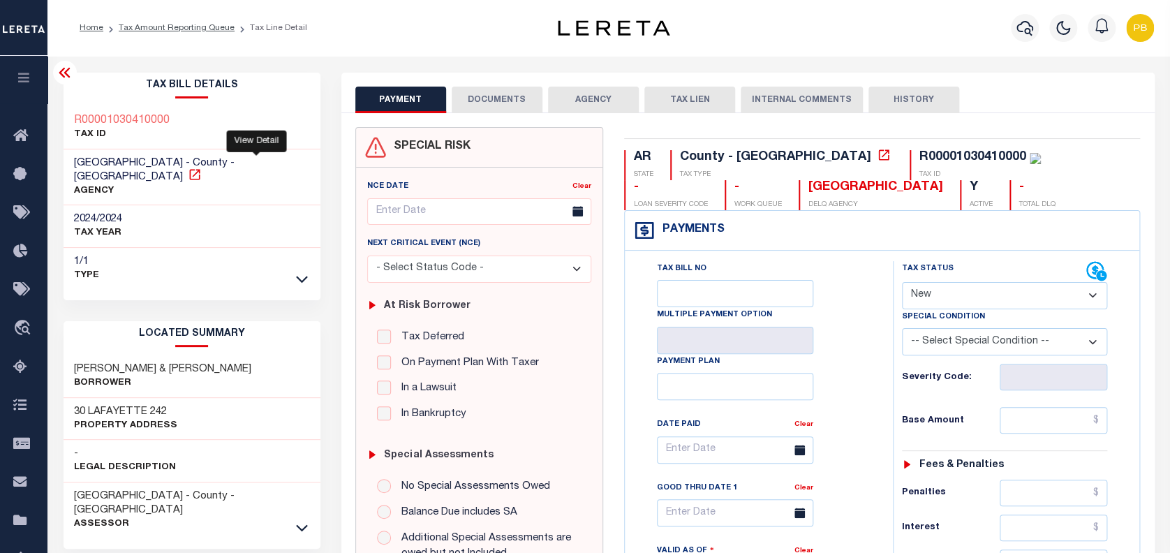
click at [202, 168] on icon at bounding box center [195, 175] width 14 height 14
click at [198, 25] on link "Tax Amount Reporting Queue" at bounding box center [177, 28] width 116 height 8
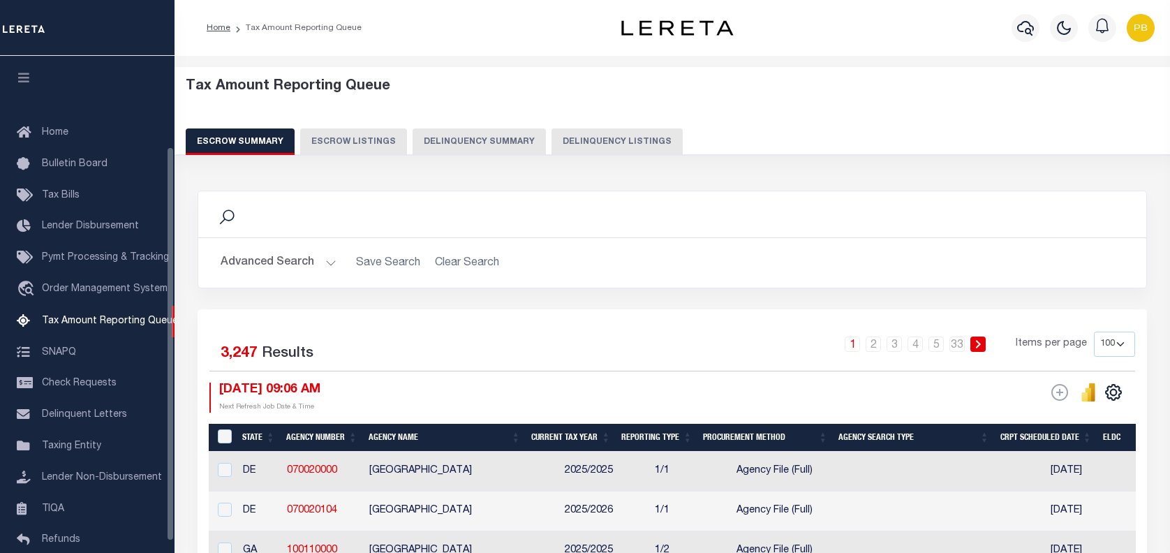
select select "100"
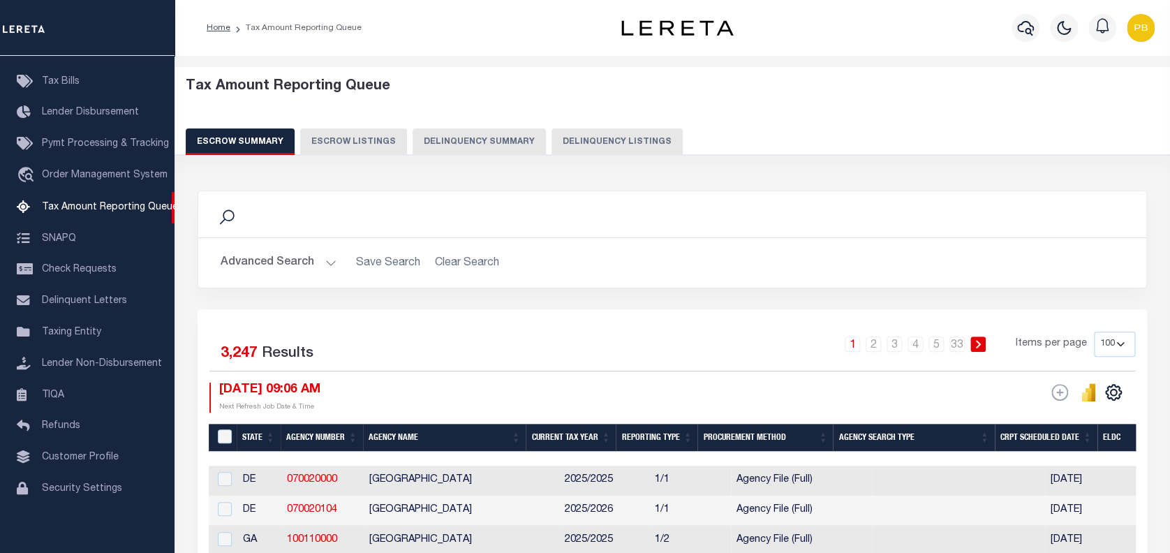
click at [602, 132] on button "Delinquency Listings" at bounding box center [617, 141] width 131 height 27
select select "100"
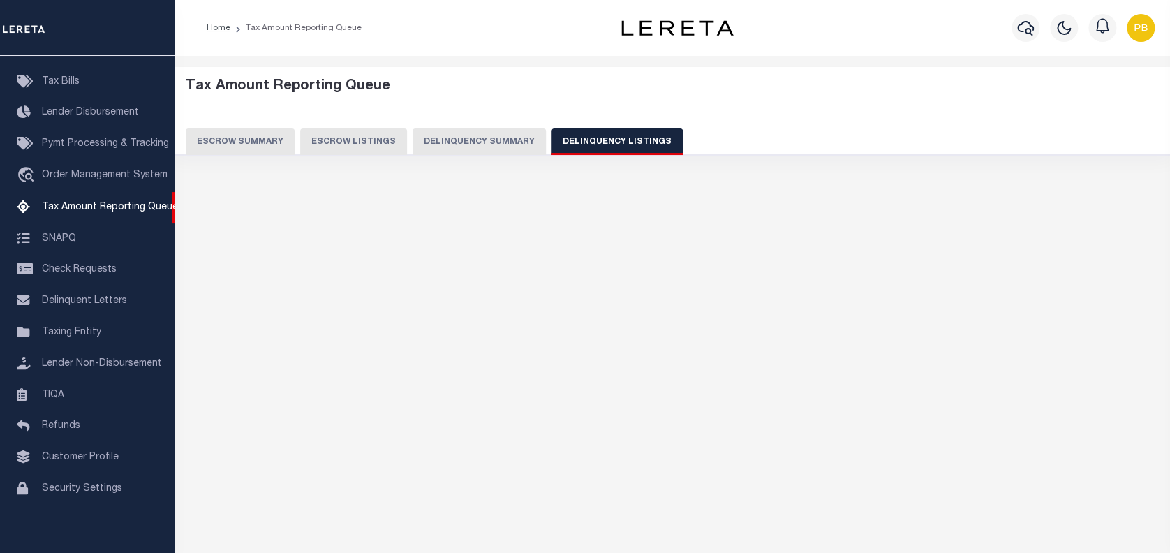
select select "100"
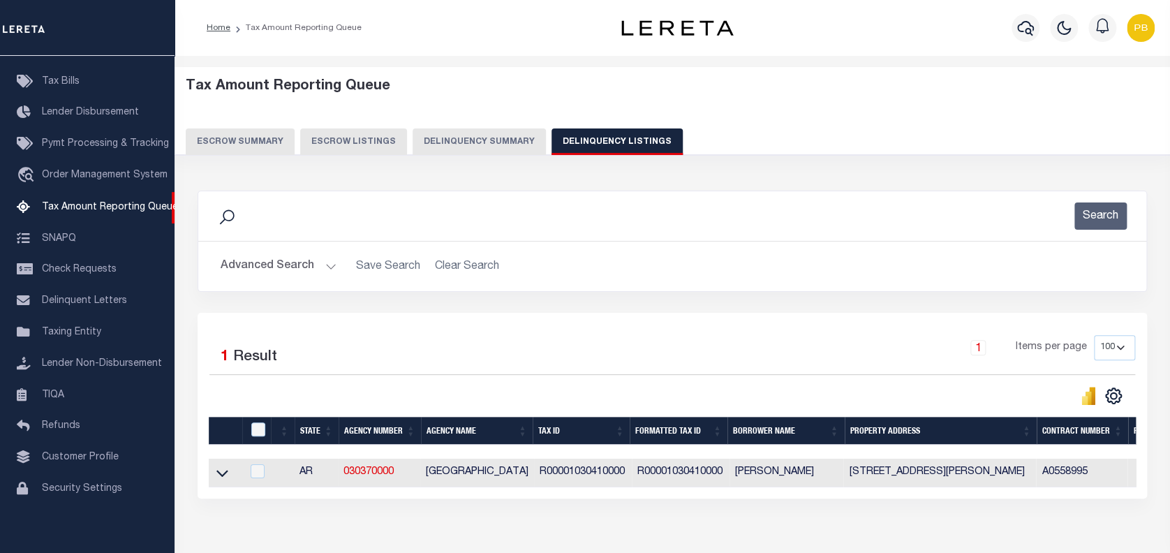
click at [324, 265] on button "Advanced Search" at bounding box center [279, 266] width 116 height 27
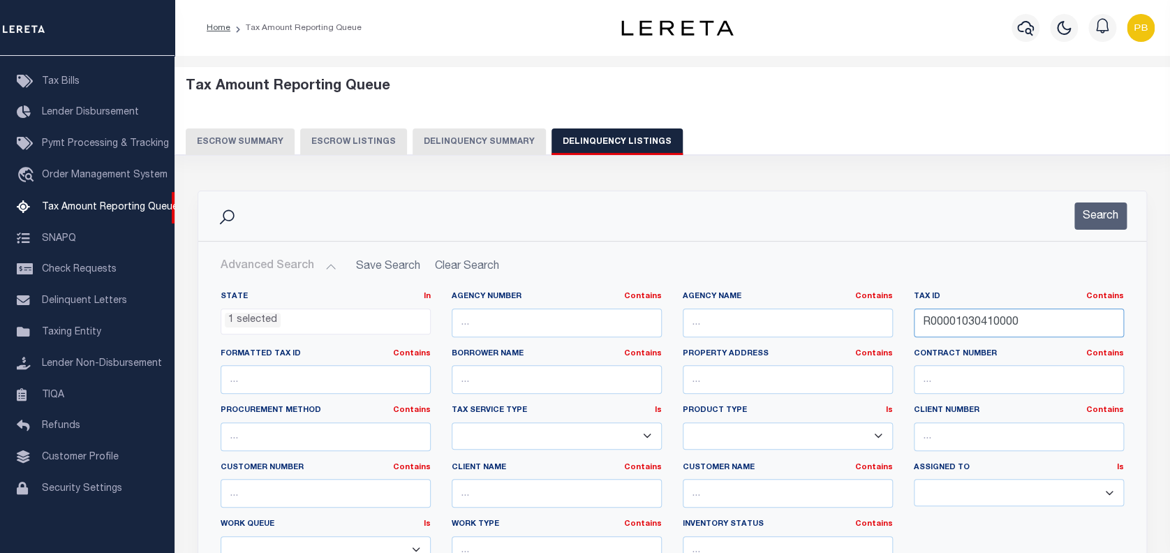
drag, startPoint x: 1037, startPoint y: 318, endPoint x: 894, endPoint y: 316, distance: 143.1
click at [895, 317] on div "State In In AK AL AR AZ CA CO CT DC DE FL GA GU HI IA ID IL IN KS KY LA MA MD M…" at bounding box center [672, 433] width 924 height 285
paste input "12J03800031"
type input "12J0380003100"
click at [1086, 214] on button "Search" at bounding box center [1100, 215] width 52 height 27
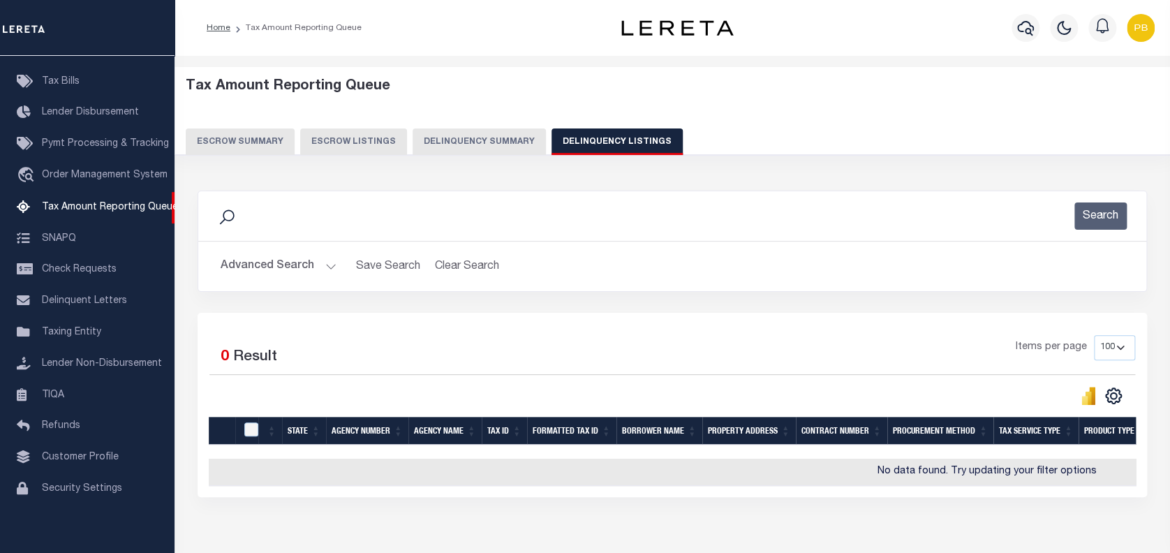
click at [318, 266] on button "Advanced Search" at bounding box center [279, 266] width 116 height 27
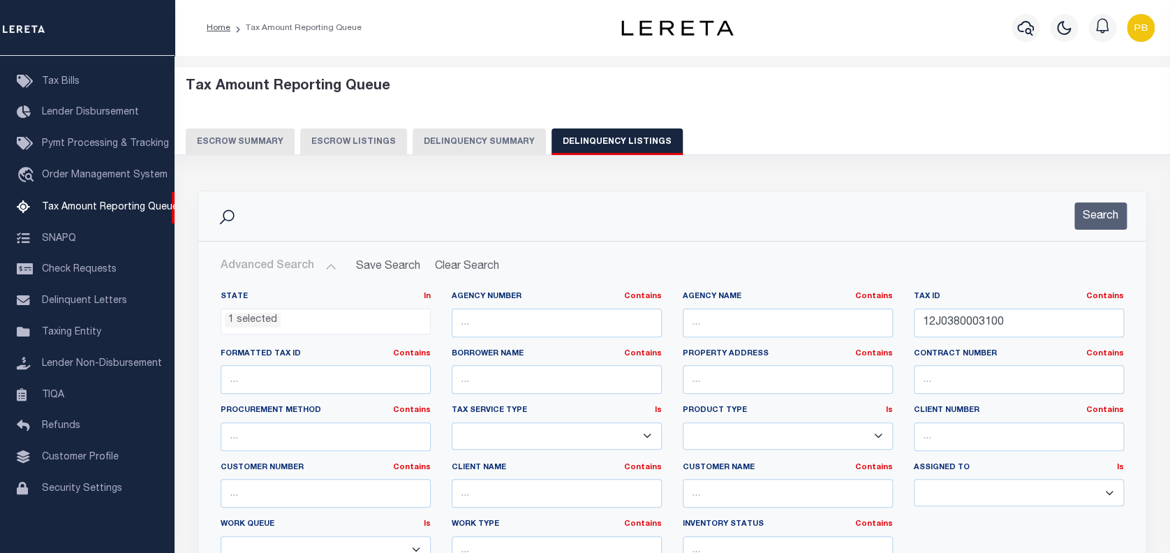
click at [294, 320] on ul "1 selected" at bounding box center [325, 318] width 209 height 19
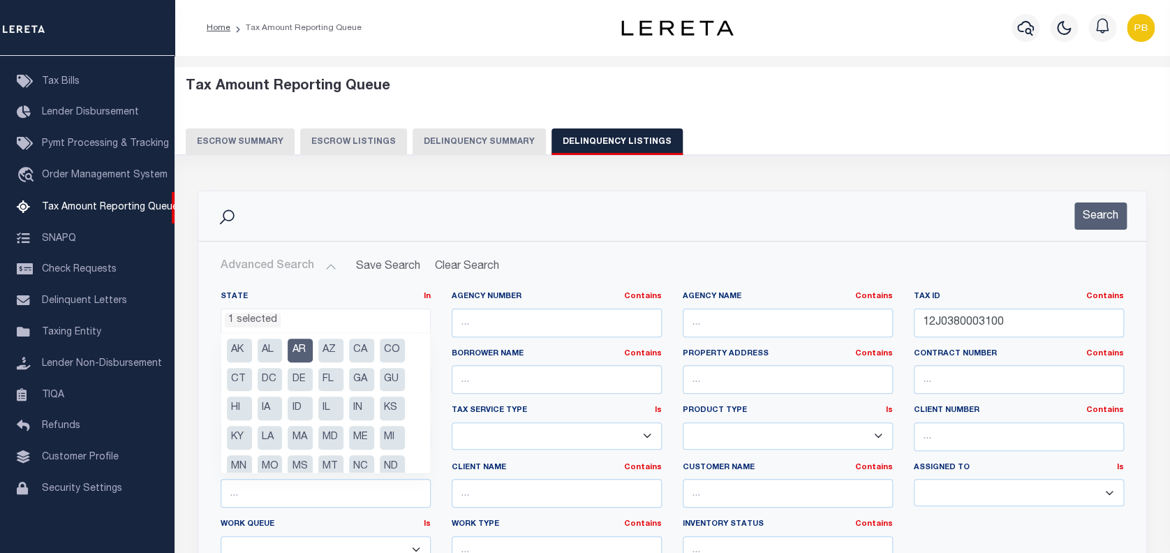
click at [324, 355] on li "AZ" at bounding box center [330, 351] width 25 height 24
click at [303, 353] on li "AR" at bounding box center [300, 351] width 25 height 24
select select "AZ"
click at [333, 344] on li "AZ" at bounding box center [330, 351] width 25 height 24
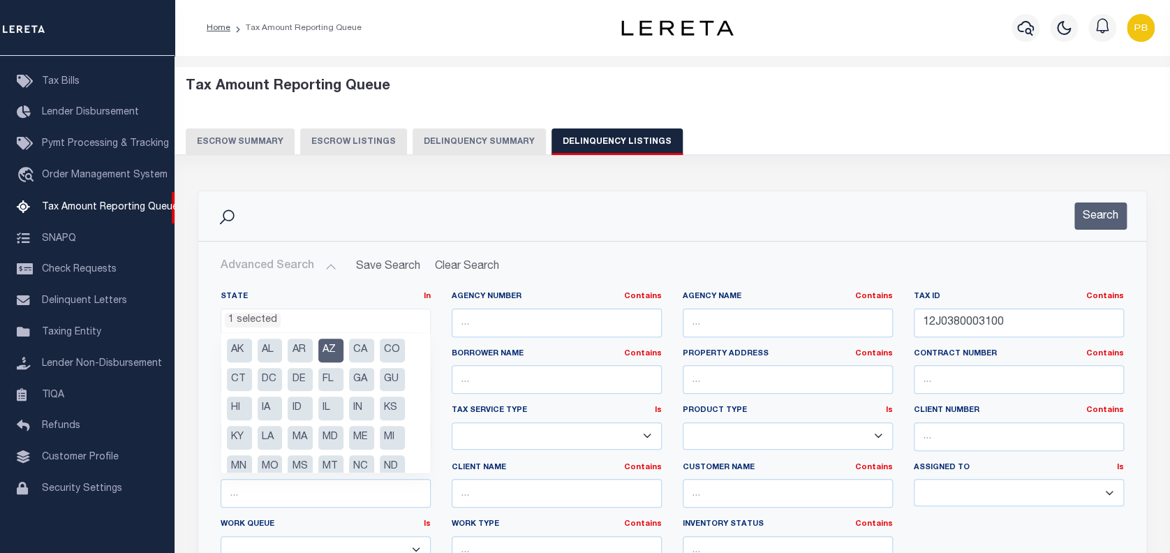
select select
click at [1107, 222] on button "Search" at bounding box center [1100, 215] width 52 height 27
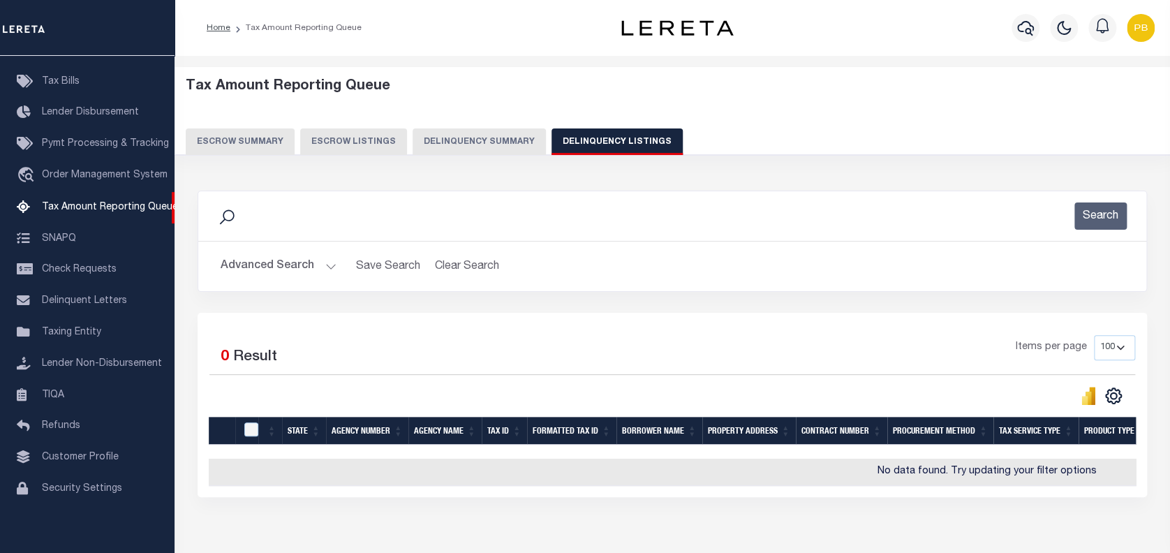
click at [322, 262] on button "Advanced Search" at bounding box center [279, 266] width 116 height 27
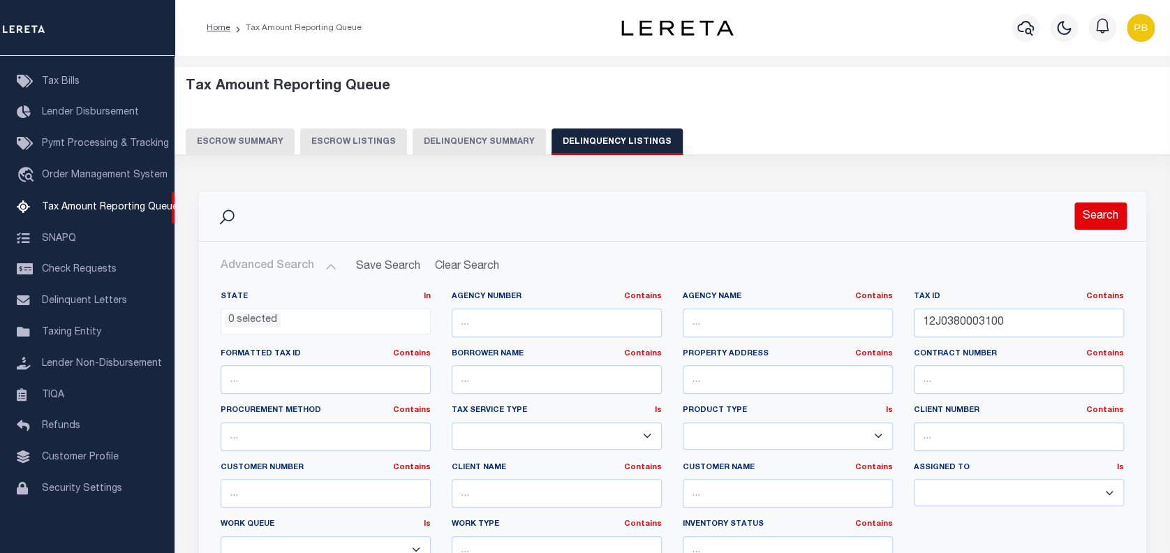
click at [1101, 212] on button "Search" at bounding box center [1100, 215] width 52 height 27
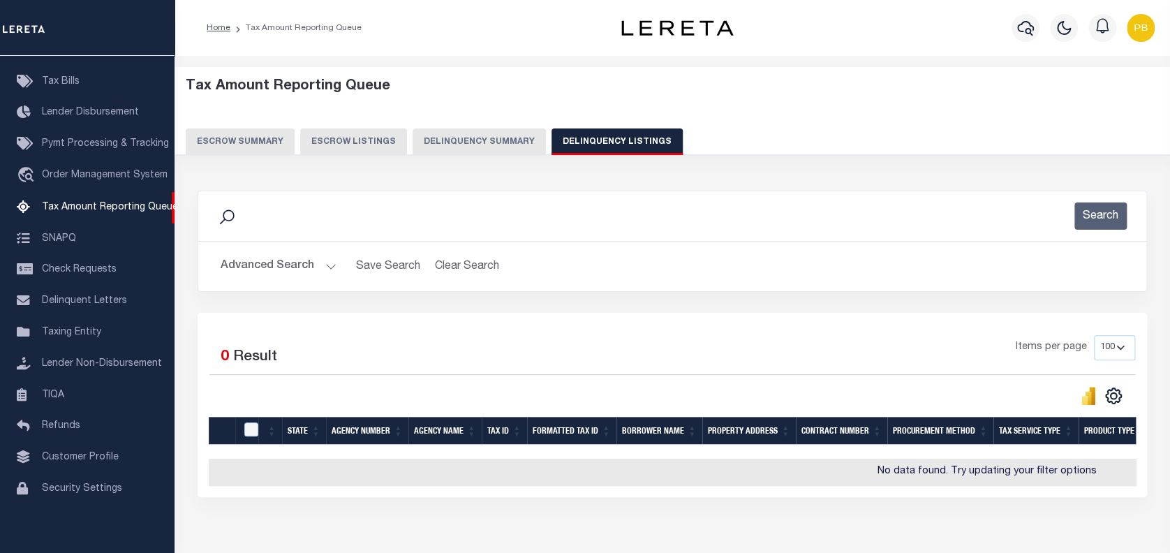
click at [318, 265] on button "Advanced Search" at bounding box center [279, 266] width 116 height 27
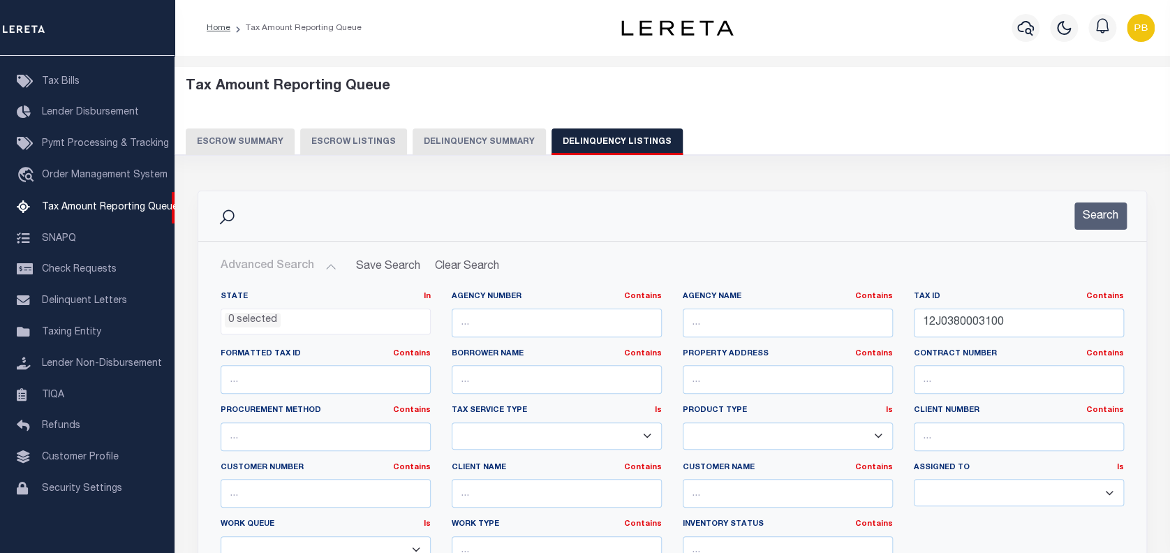
click at [355, 316] on ul "0 selected" at bounding box center [325, 318] width 209 height 19
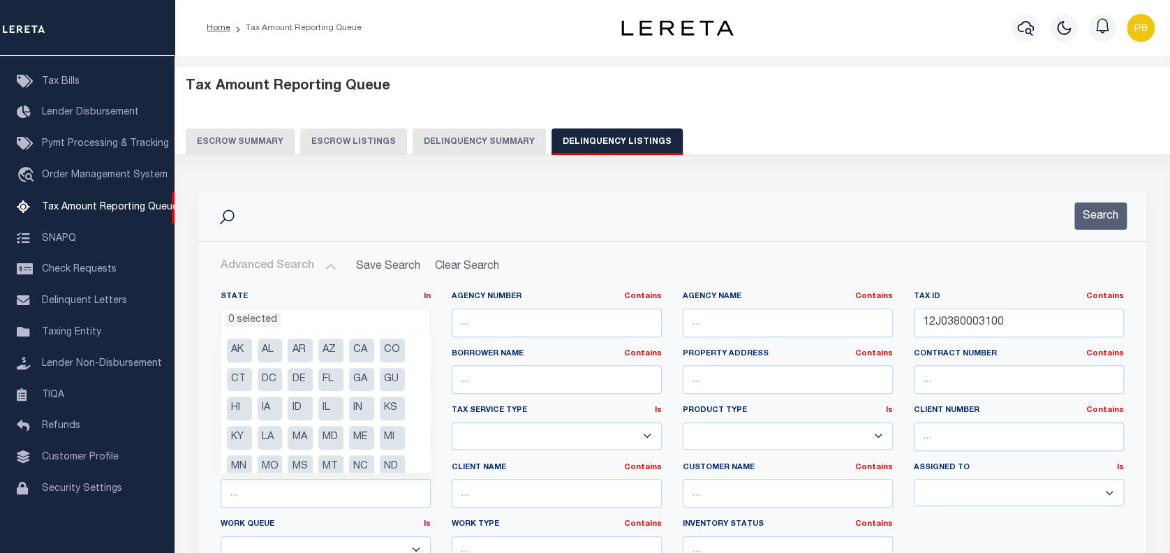
click at [1016, 223] on div "Search" at bounding box center [672, 215] width 926 height 27
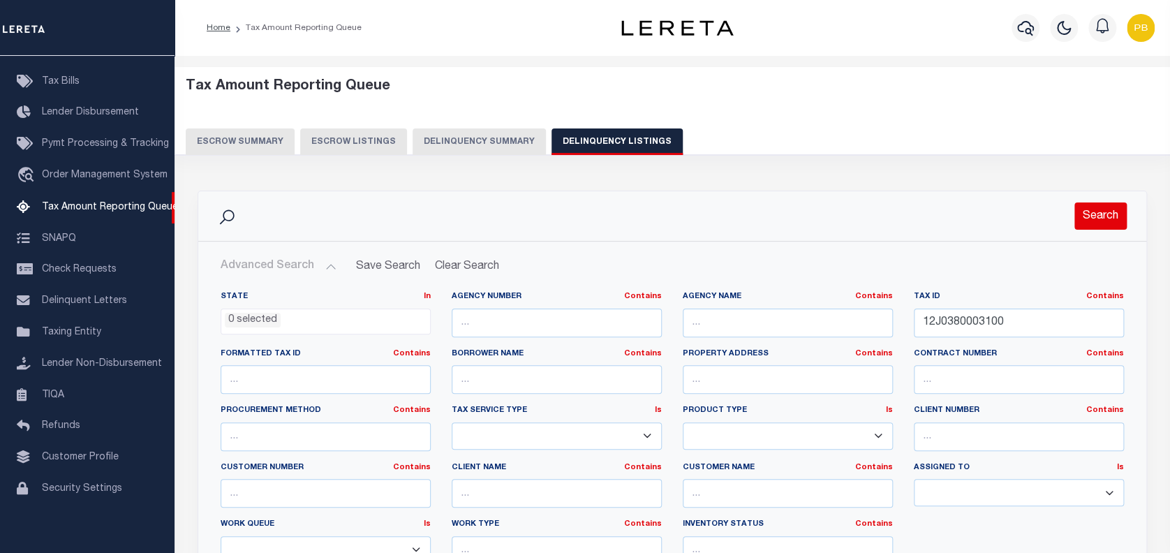
click at [1104, 216] on button "Search" at bounding box center [1100, 215] width 52 height 27
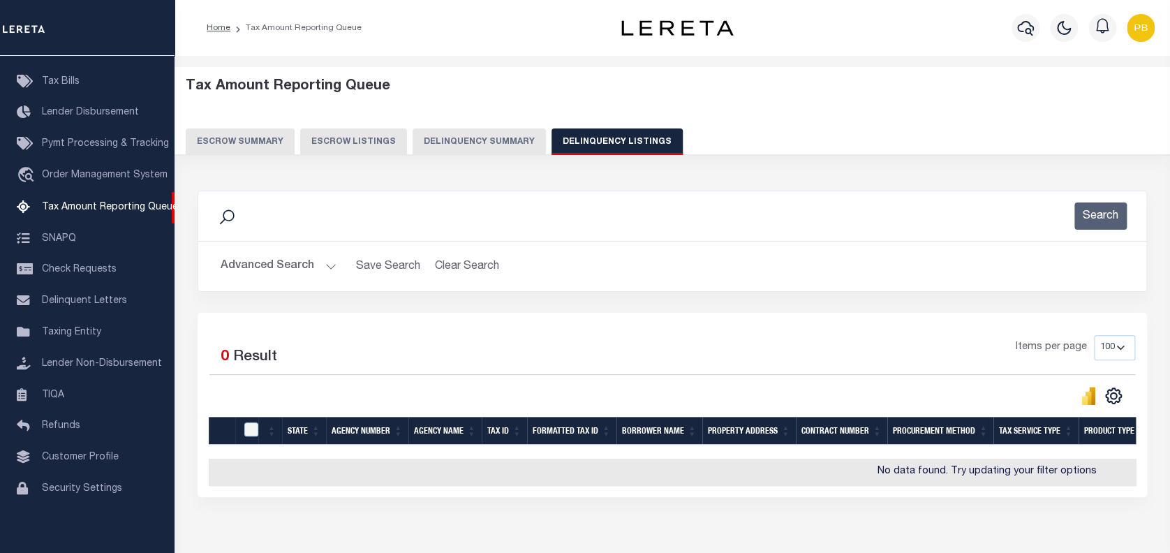
click at [326, 265] on button "Advanced Search" at bounding box center [279, 266] width 116 height 27
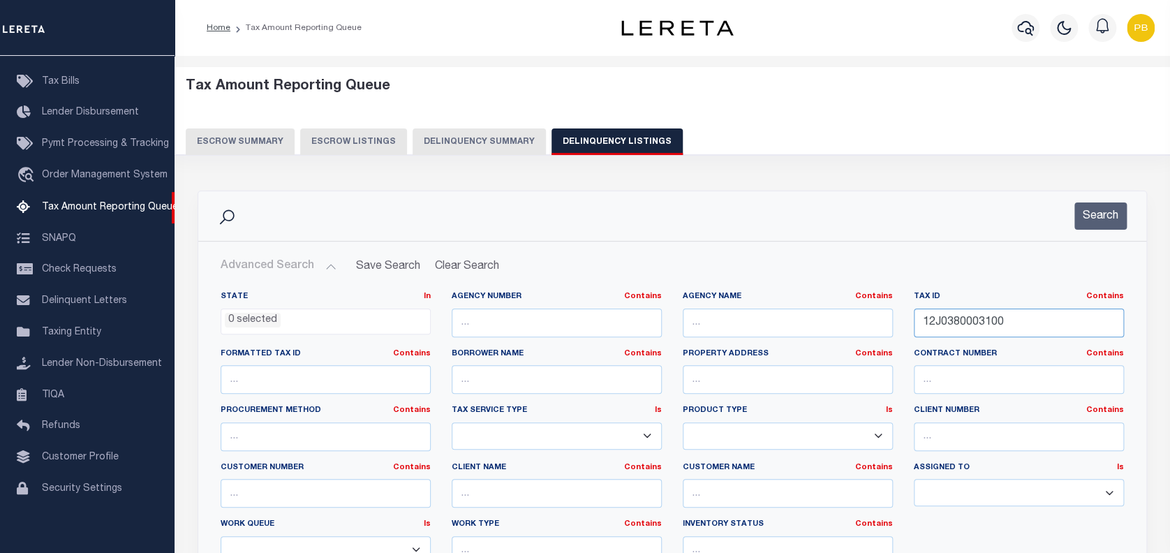
drag, startPoint x: 1028, startPoint y: 320, endPoint x: 884, endPoint y: 320, distance: 144.5
click at [884, 320] on div "State In In AK AL AR AZ CA CO CT DC DE FL GA GU HI IA ID IL IN KS KY LA MA MD M…" at bounding box center [672, 433] width 924 height 285
click at [947, 311] on div "Tax ID Contains Contains Is" at bounding box center [1019, 314] width 210 height 46
click at [950, 315] on input "text" at bounding box center [1019, 323] width 210 height 29
paste input "12J0380003100"
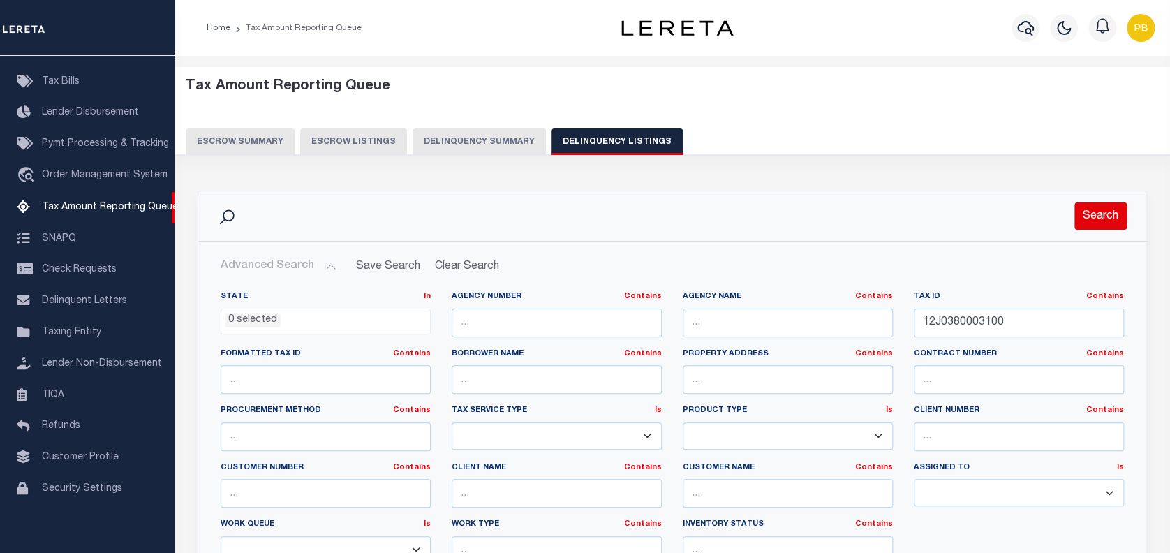
click at [1119, 205] on button "Search" at bounding box center [1100, 215] width 52 height 27
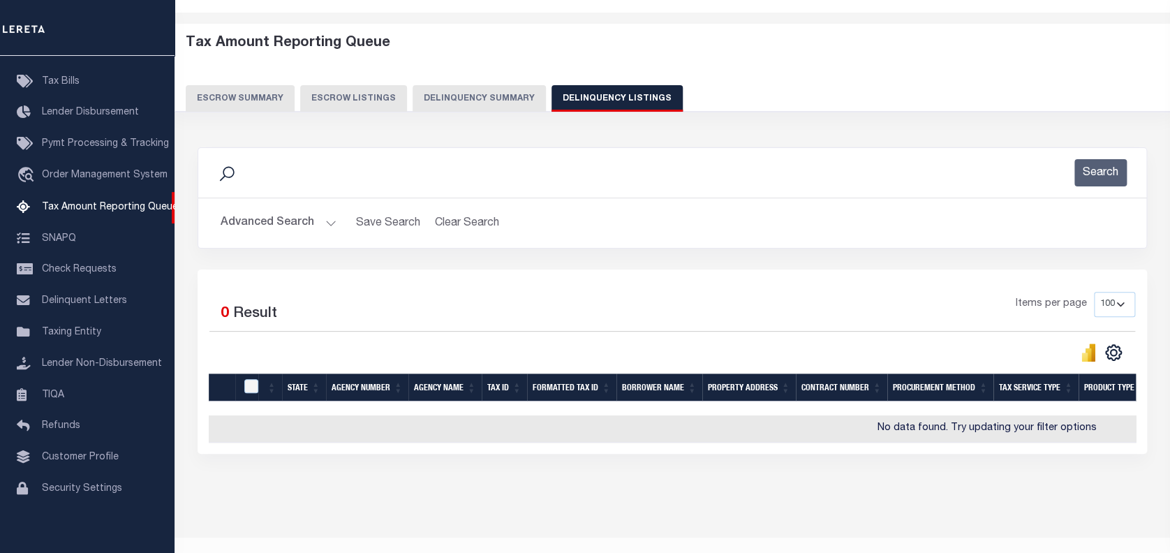
scroll to position [80, 0]
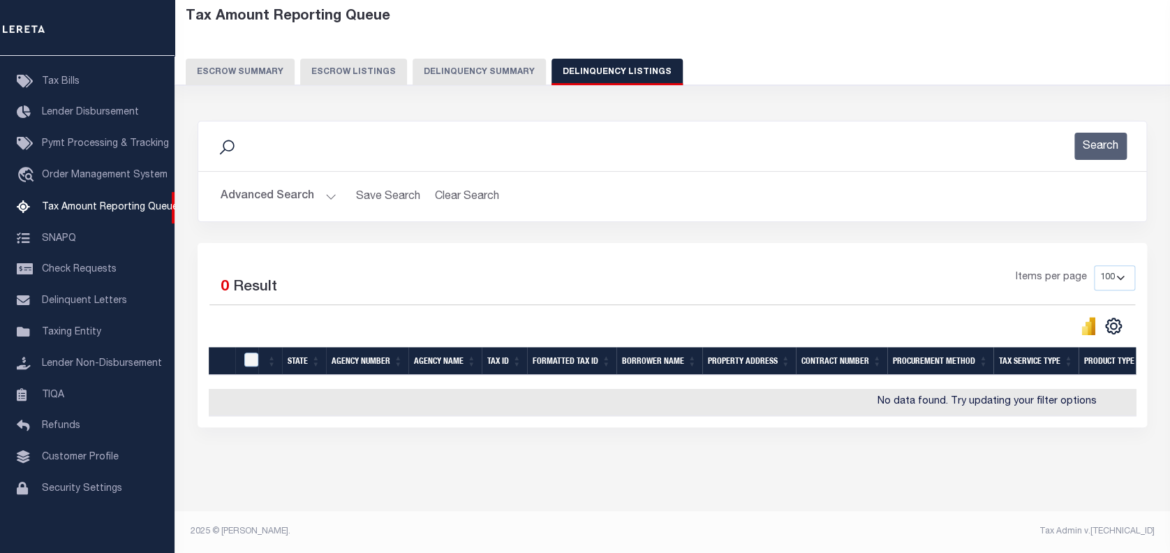
click at [334, 183] on h2 "Advanced Search Save Search Clear Search tblassign_wrapper_dynamictable_____Def…" at bounding box center [672, 196] width 926 height 27
click at [322, 183] on button "Advanced Search" at bounding box center [279, 196] width 116 height 27
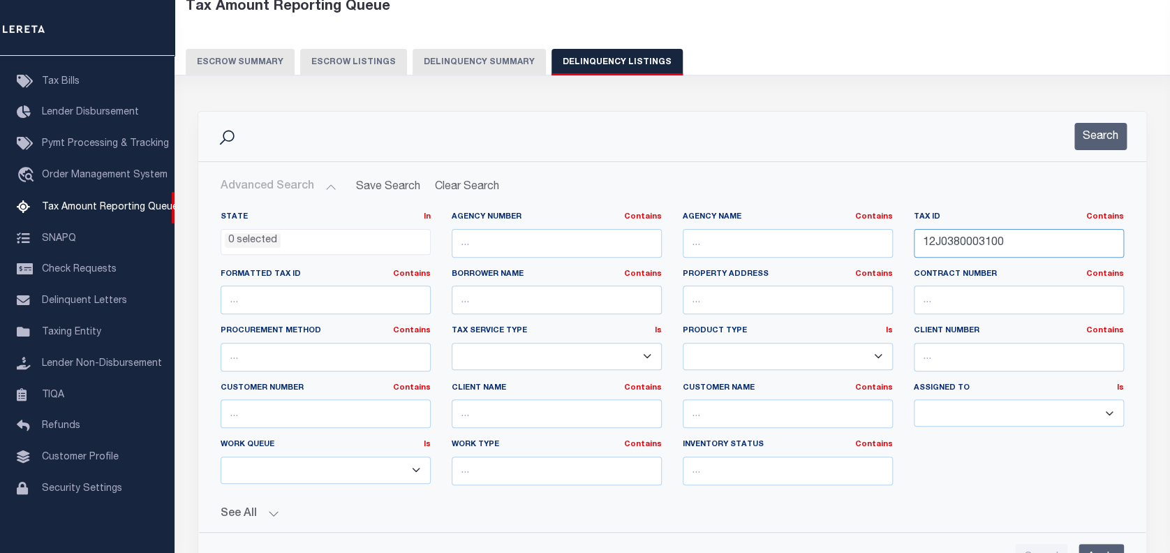
drag, startPoint x: 1027, startPoint y: 250, endPoint x: 878, endPoint y: 246, distance: 149.4
click at [878, 246] on div "State In In AK AL AR AZ CA CO CT DC DE FL GA GU HI IA ID IL IN KS KY LA MA MD M…" at bounding box center [672, 354] width 924 height 285
paste input "000001829500"
type input "00000182950000"
click at [1095, 140] on button "Search" at bounding box center [1100, 136] width 52 height 27
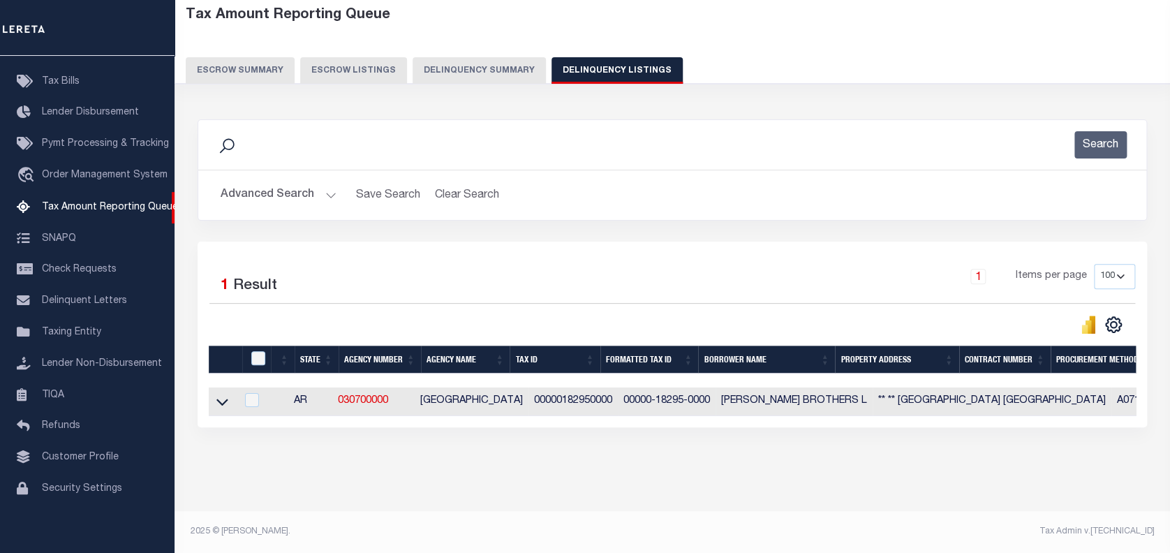
click at [216, 394] on icon at bounding box center [222, 401] width 12 height 15
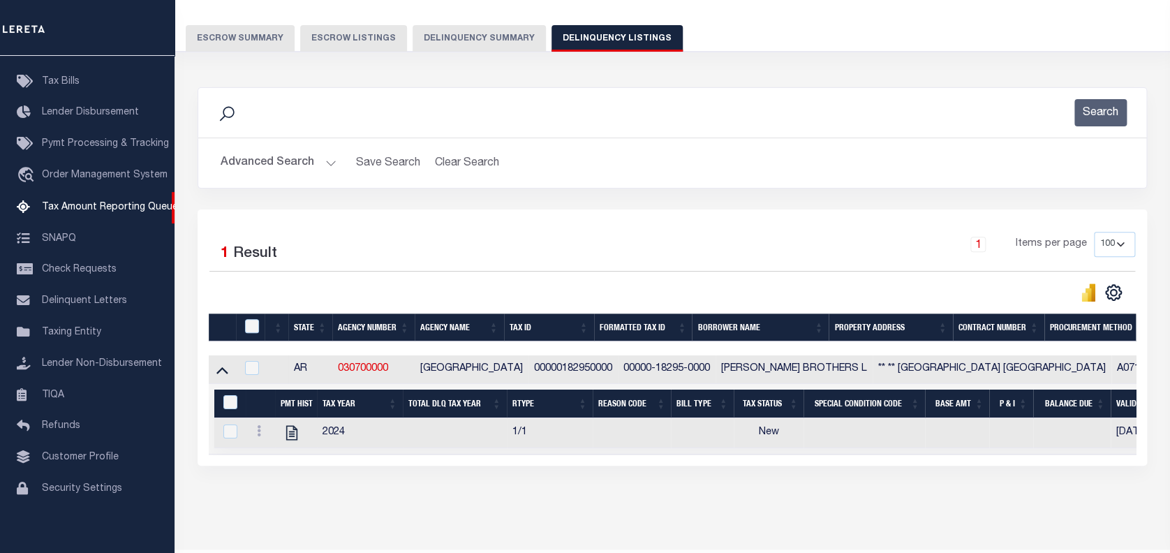
scroll to position [152, 0]
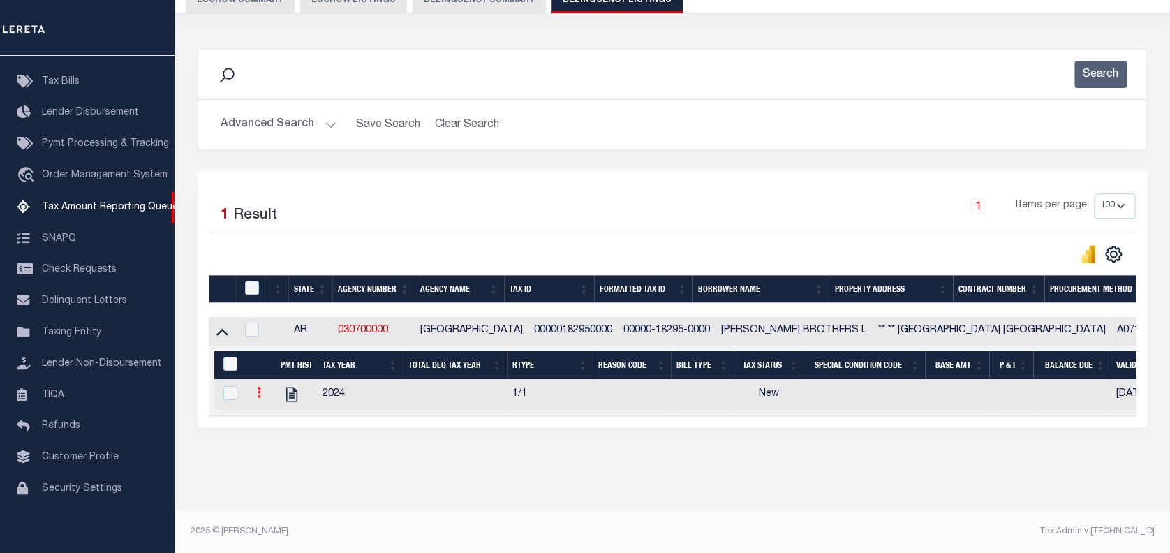
click at [253, 389] on link at bounding box center [258, 394] width 15 height 11
click at [279, 417] on img "" at bounding box center [276, 415] width 14 height 14
checkbox input "true"
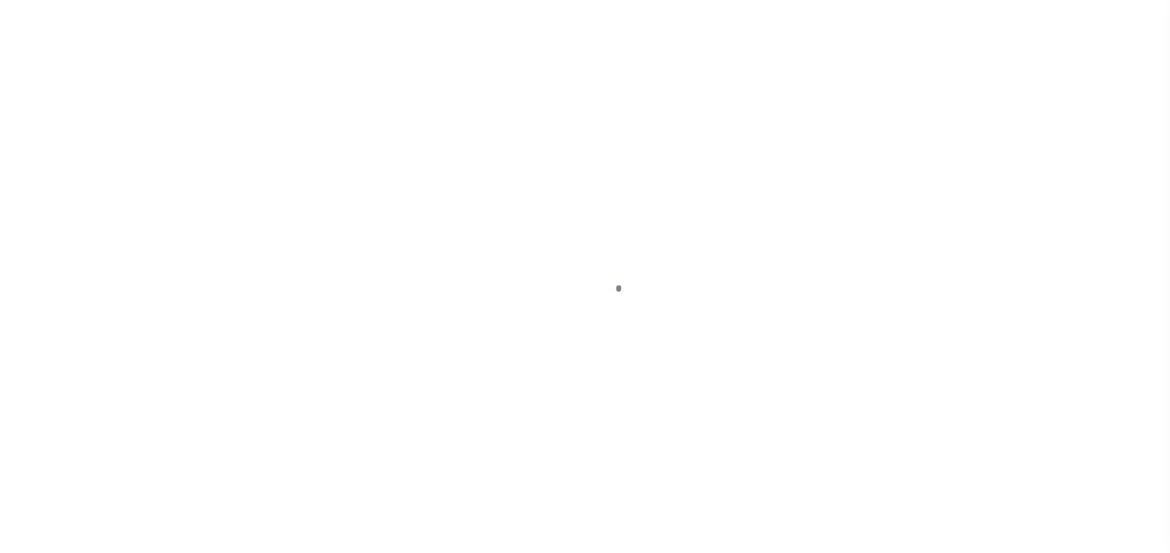
select select "NW2"
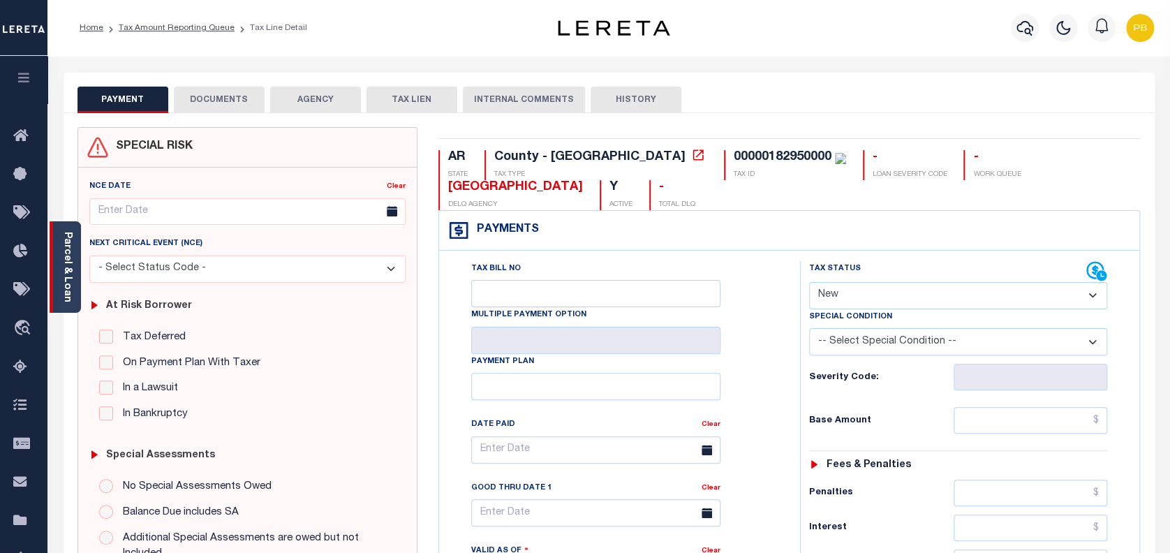
click at [72, 282] on link "Parcel & Loan" at bounding box center [67, 267] width 10 height 71
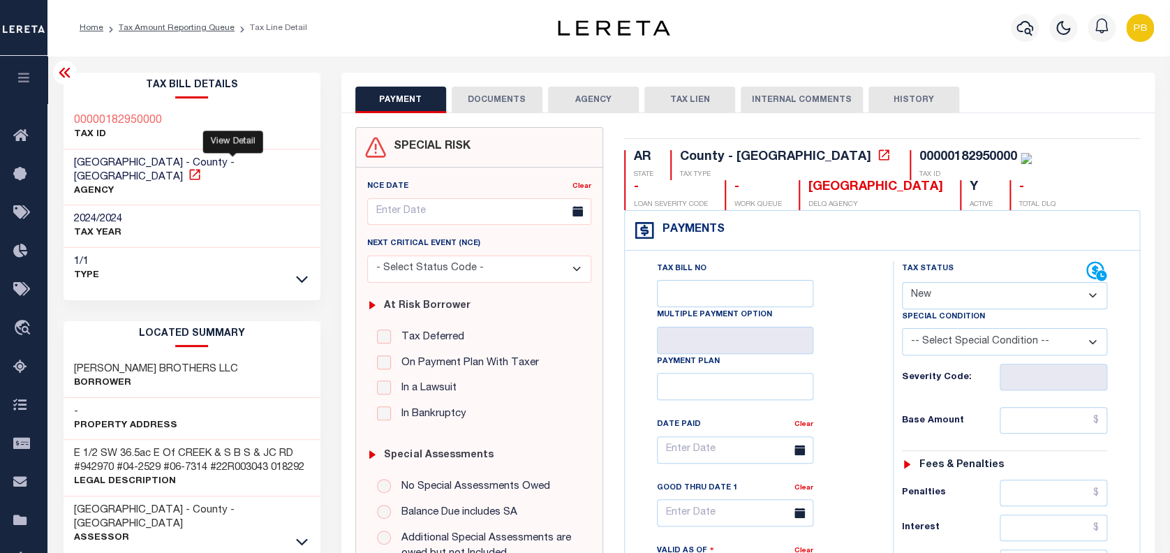
click at [202, 168] on icon at bounding box center [195, 175] width 14 height 14
click at [168, 29] on link "Tax Amount Reporting Queue" at bounding box center [177, 28] width 116 height 8
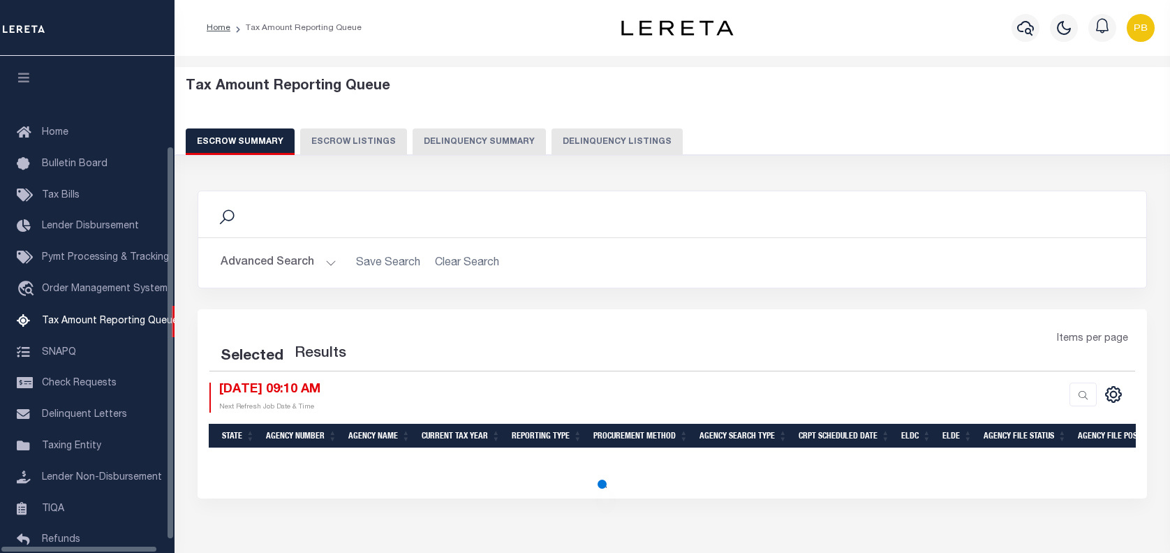
click at [605, 147] on button "Delinquency Listings" at bounding box center [617, 141] width 131 height 27
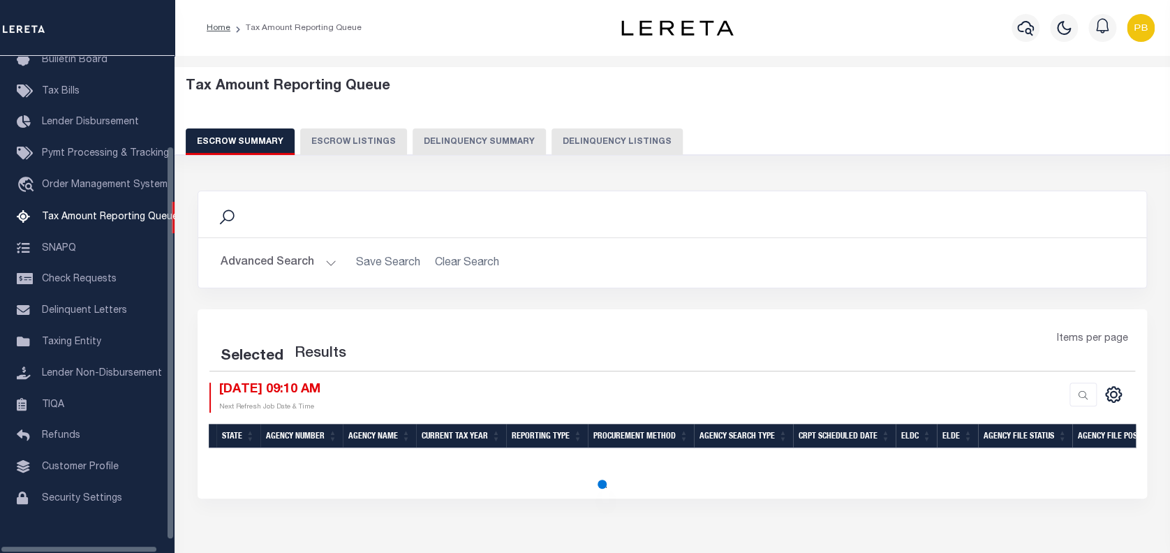
select select "100"
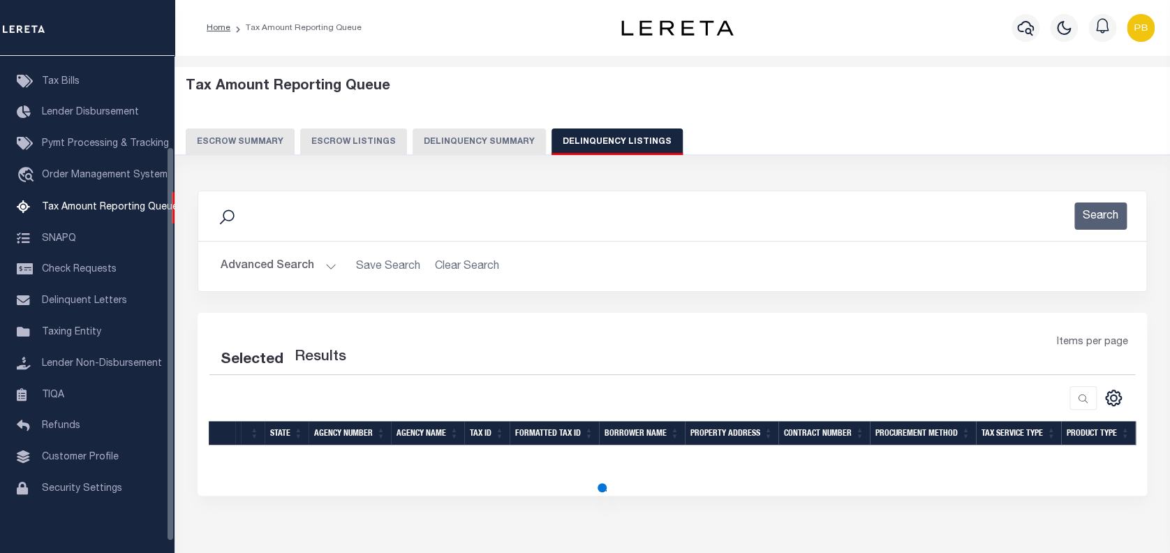
select select "100"
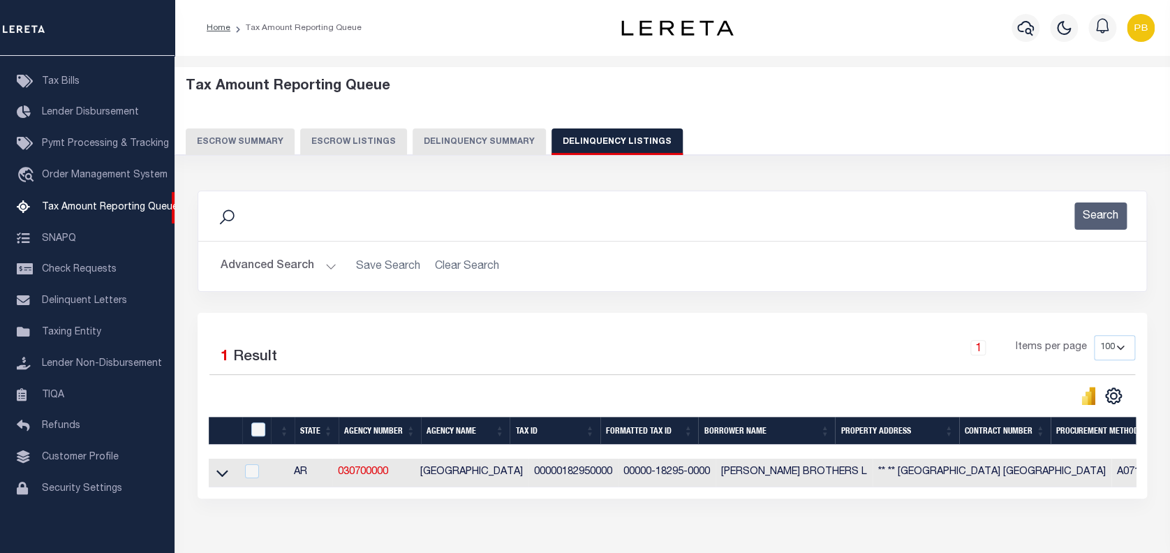
click at [330, 267] on button "Advanced Search" at bounding box center [279, 266] width 116 height 27
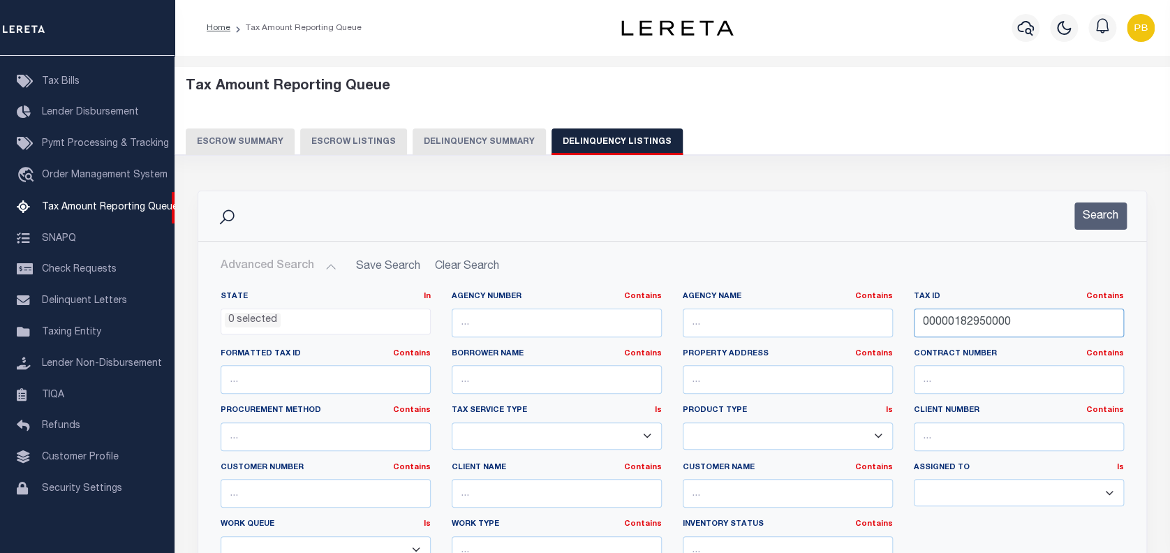
drag, startPoint x: 1025, startPoint y: 318, endPoint x: 819, endPoint y: 317, distance: 205.9
click at [819, 317] on div "State In In AK AL AR AZ CA CO CT DC DE FL GA GU HI IA ID IL IN KS KY LA MA MD M…" at bounding box center [672, 433] width 924 height 285
paste input "D14025"
type input "D14025"
click at [1086, 222] on button "Search" at bounding box center [1100, 215] width 52 height 27
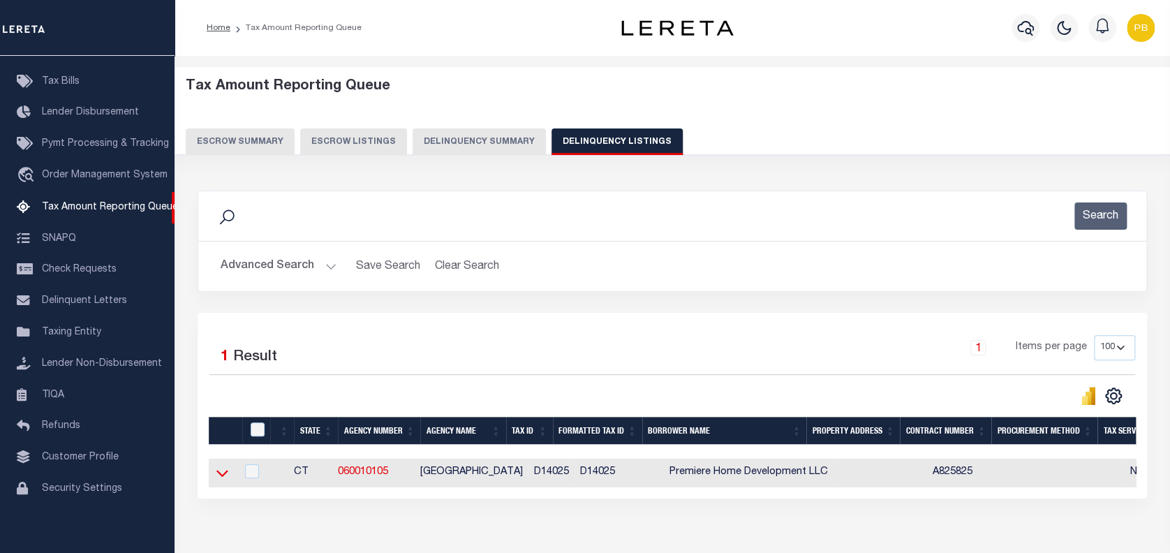
click at [222, 469] on icon at bounding box center [222, 473] width 12 height 15
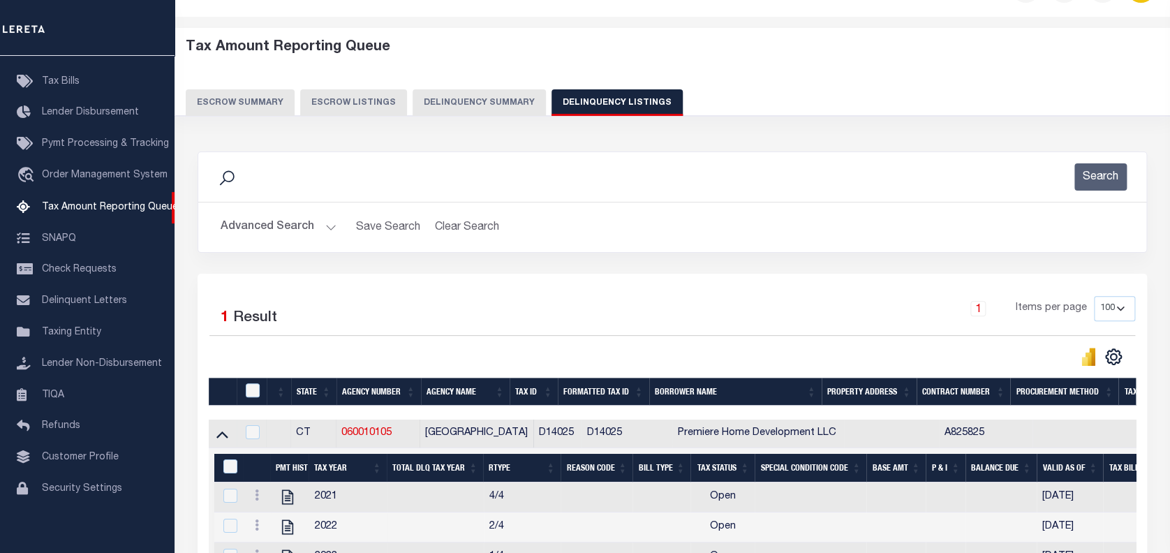
scroll to position [0, 0]
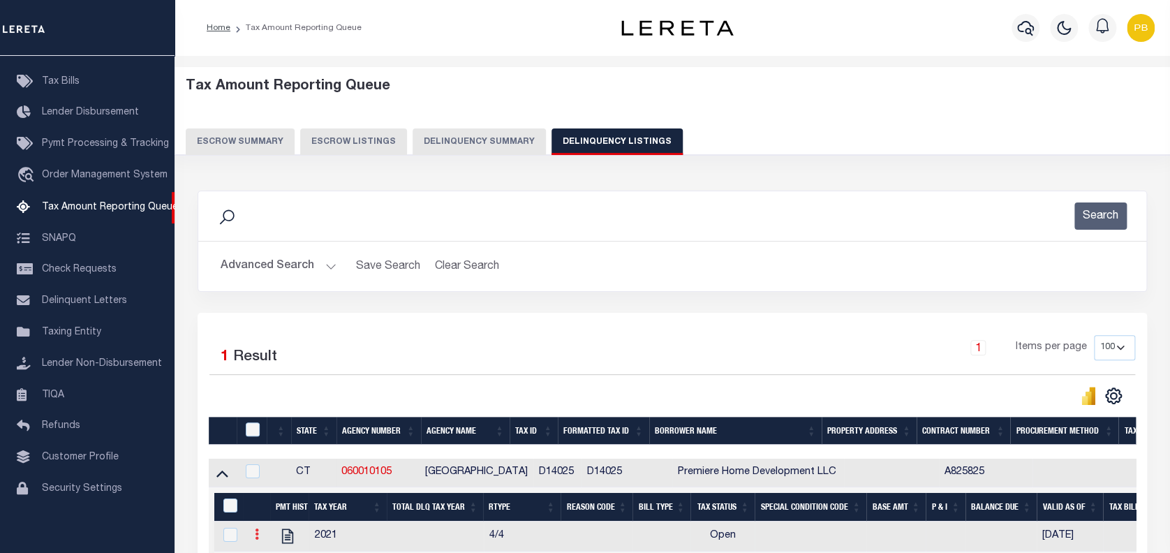
click at [258, 535] on icon at bounding box center [257, 533] width 4 height 11
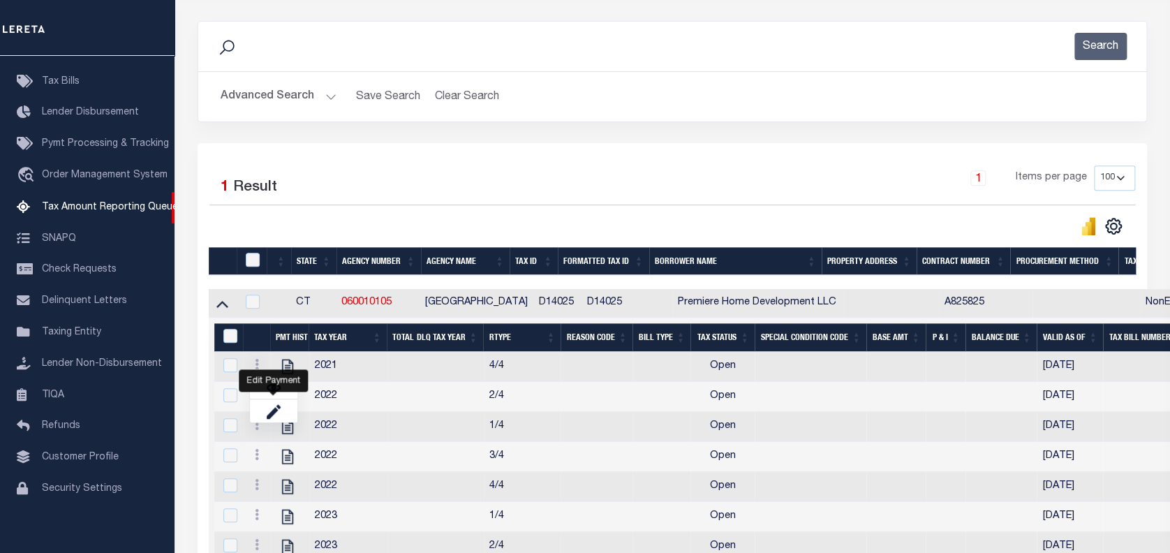
scroll to position [186, 0]
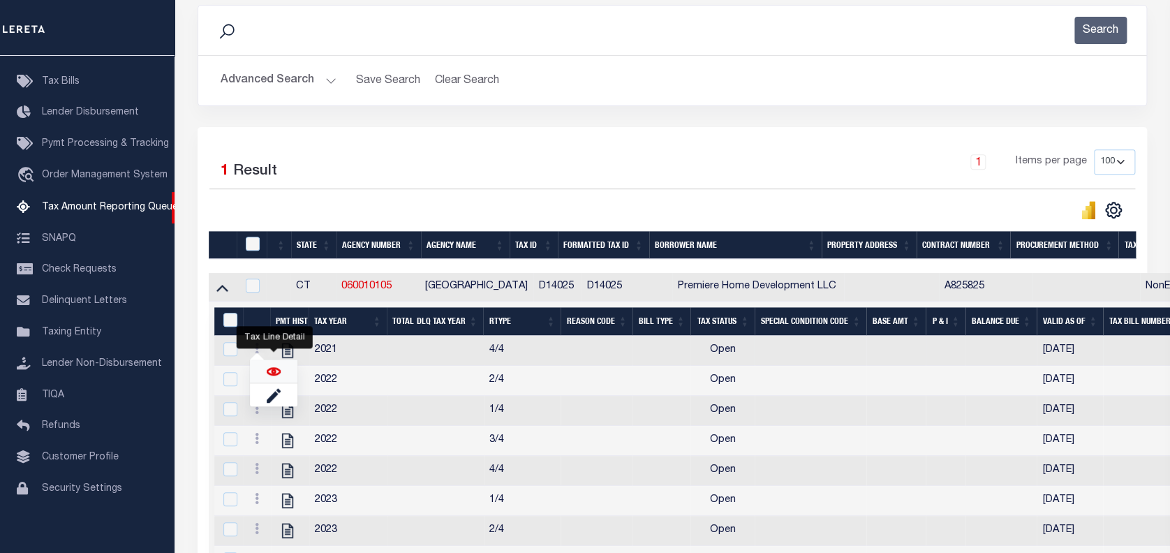
click at [269, 374] on img "" at bounding box center [274, 371] width 14 height 14
checkbox input "true"
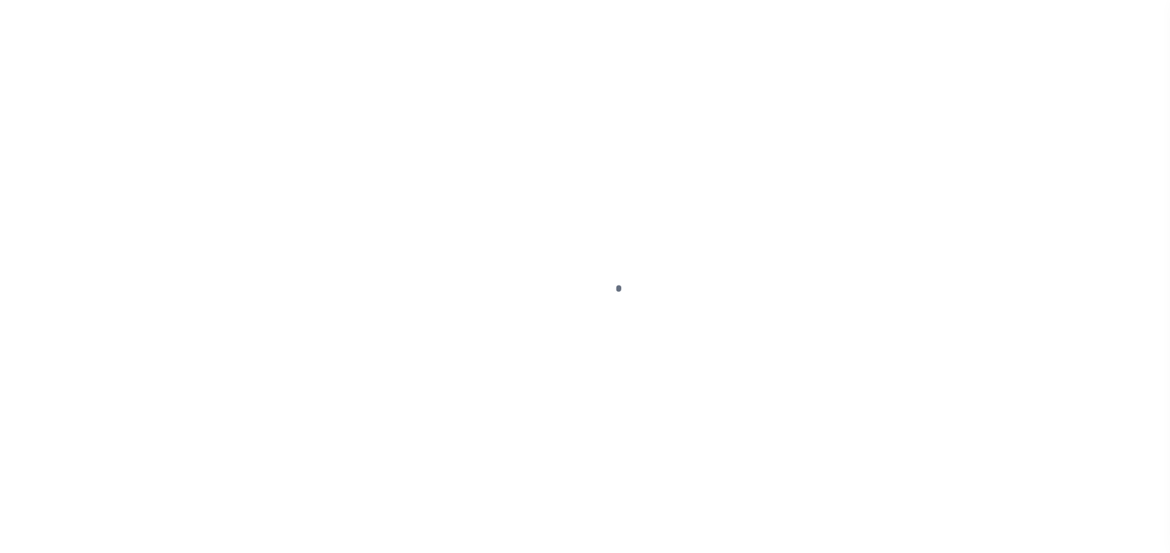
select select "OP2"
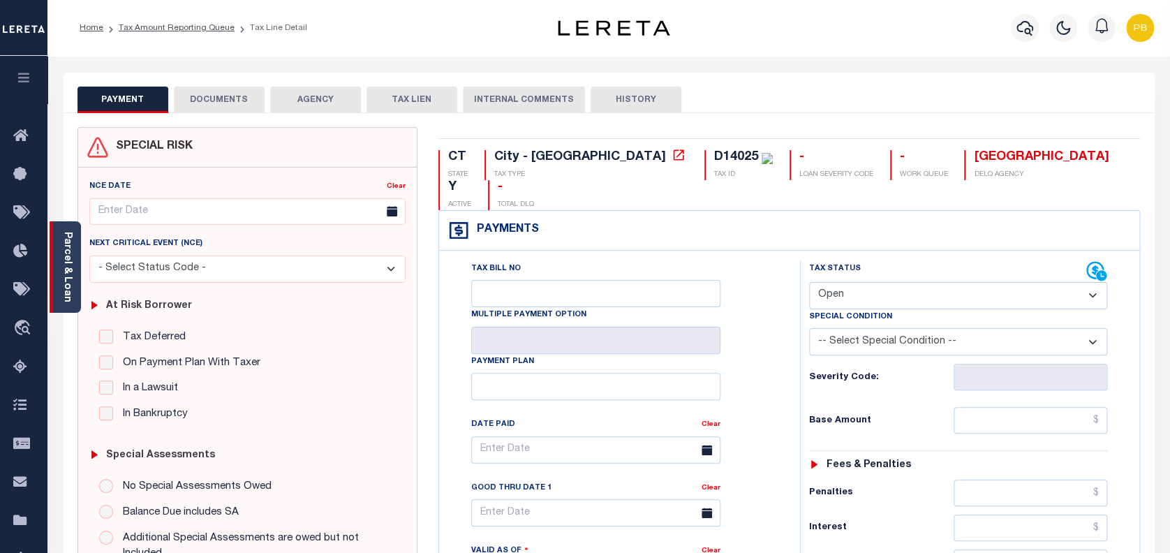
click at [75, 280] on div "Parcel & Loan" at bounding box center [65, 266] width 31 height 91
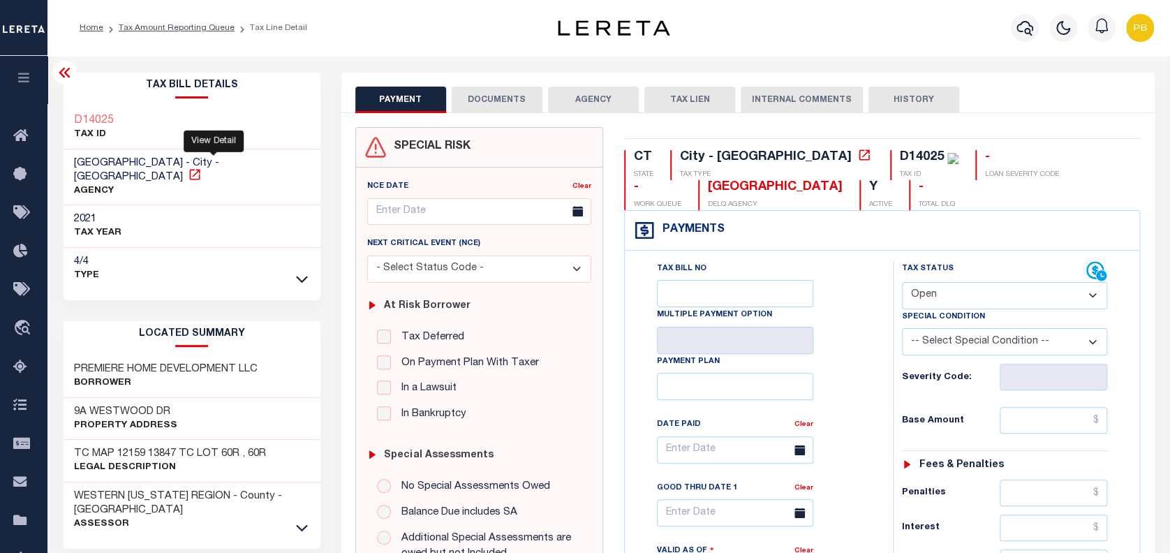
click at [200, 169] on icon at bounding box center [194, 174] width 10 height 10
click at [150, 26] on link "Tax Amount Reporting Queue" at bounding box center [177, 28] width 116 height 8
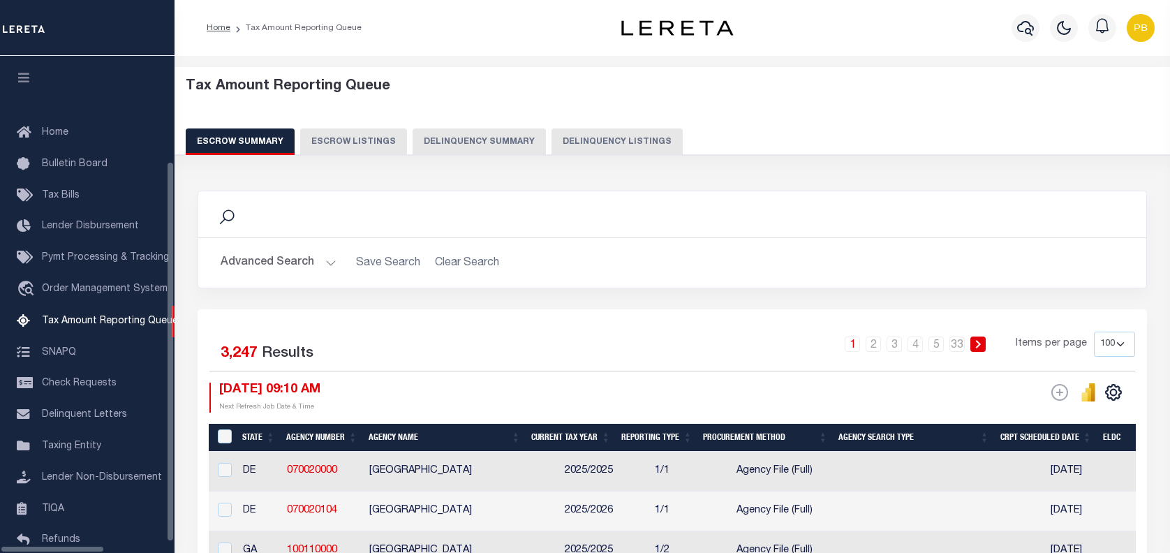
click at [569, 150] on button "Delinquency Listings" at bounding box center [617, 141] width 131 height 27
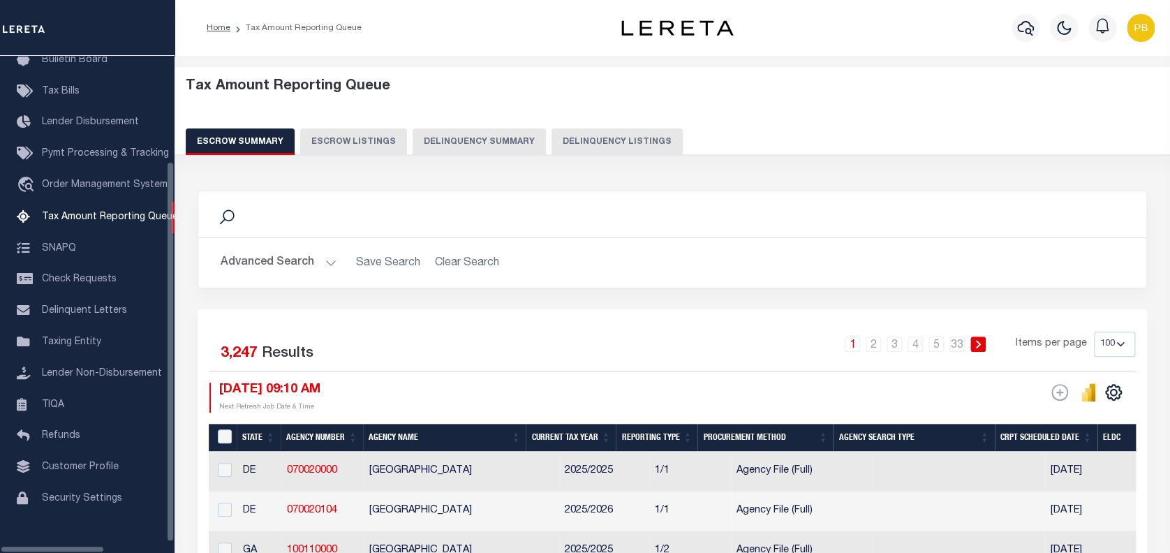
select select
select select "100"
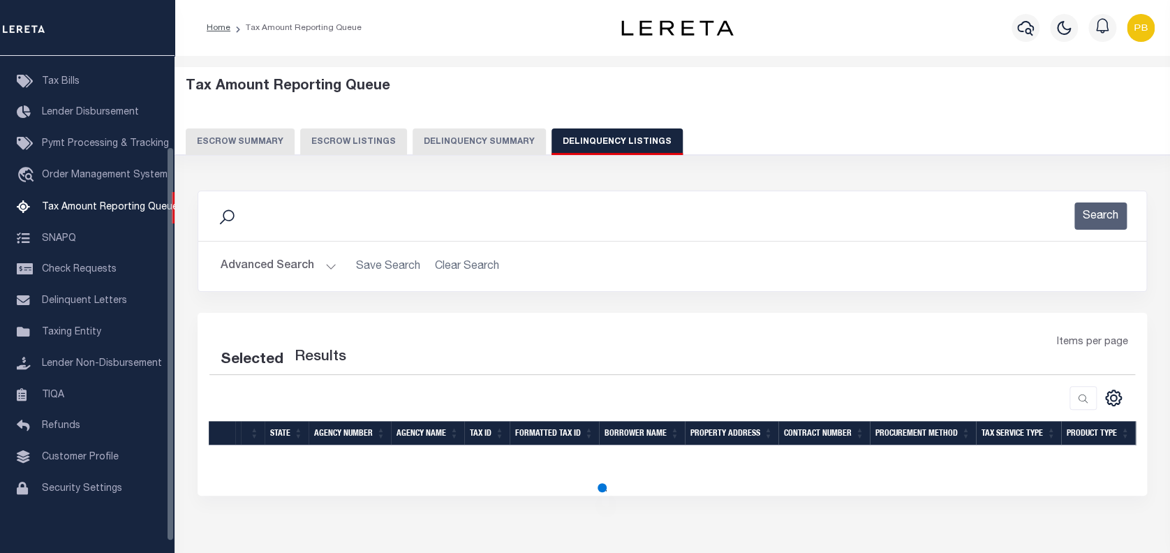
select select "100"
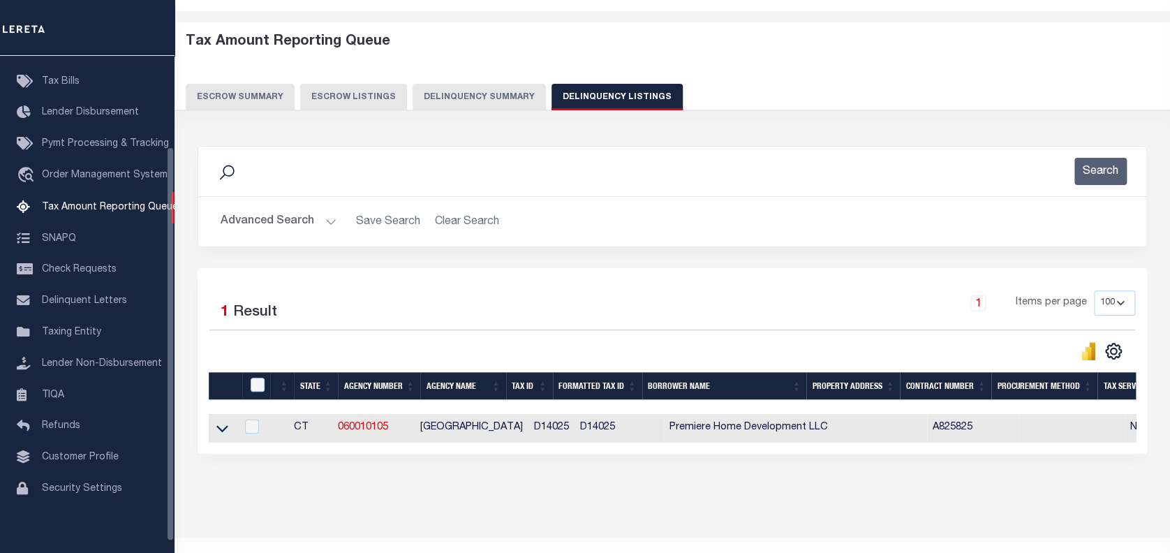
scroll to position [82, 0]
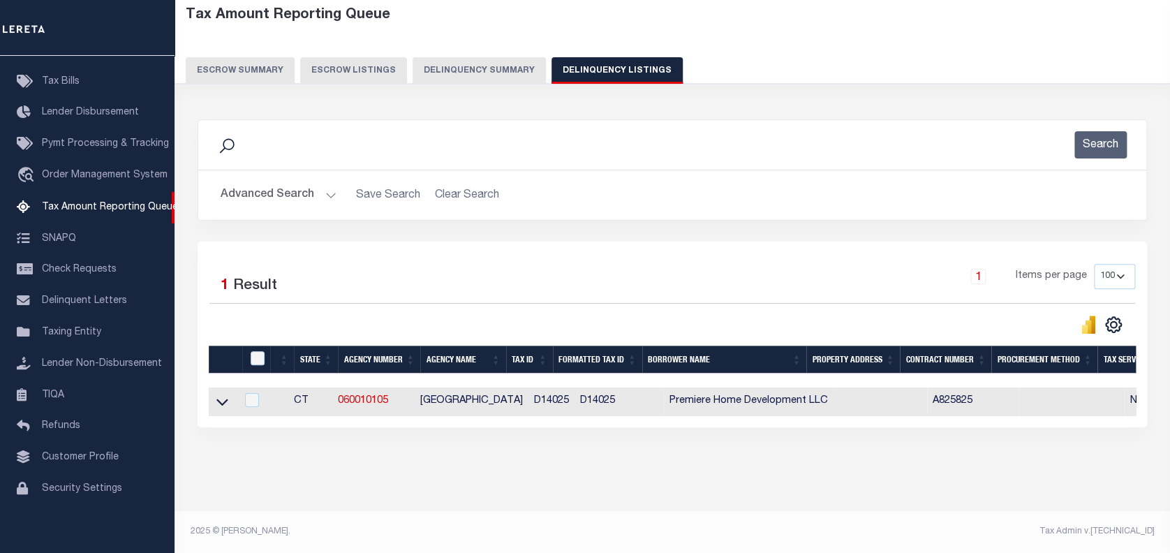
click at [328, 182] on button "Advanced Search" at bounding box center [279, 195] width 116 height 27
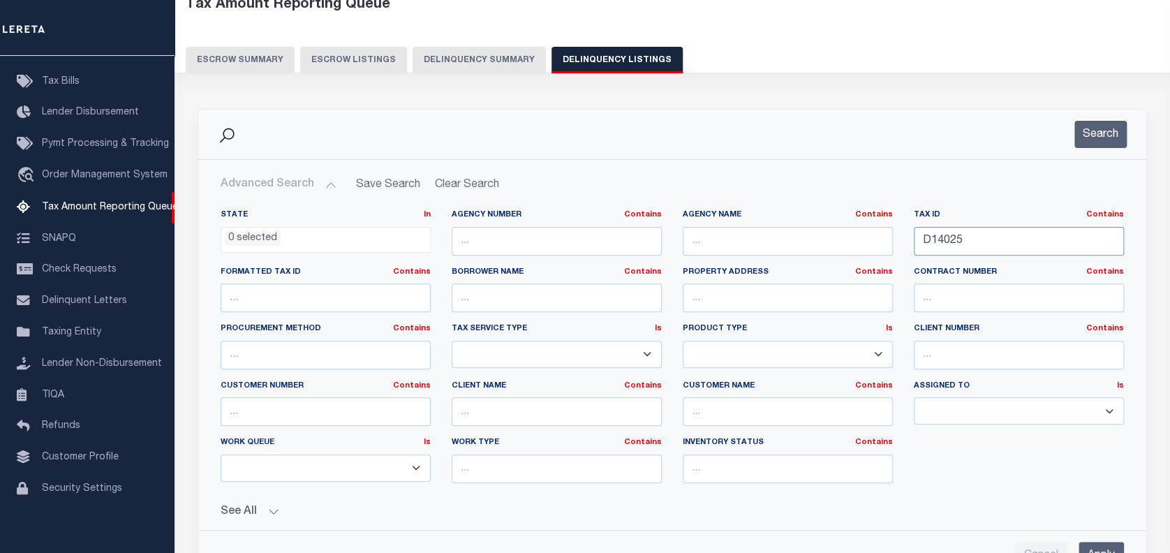
drag, startPoint x: 1016, startPoint y: 242, endPoint x: 798, endPoint y: 221, distance: 219.6
click at [798, 221] on div "State In In AK AL AR AZ CA CO CT DC DE FL GA GU HI IA ID IL IN KS [GEOGRAPHIC_D…" at bounding box center [672, 351] width 924 height 285
paste input "17148"
type input "17148"
click at [1078, 135] on button "Search" at bounding box center [1100, 134] width 52 height 27
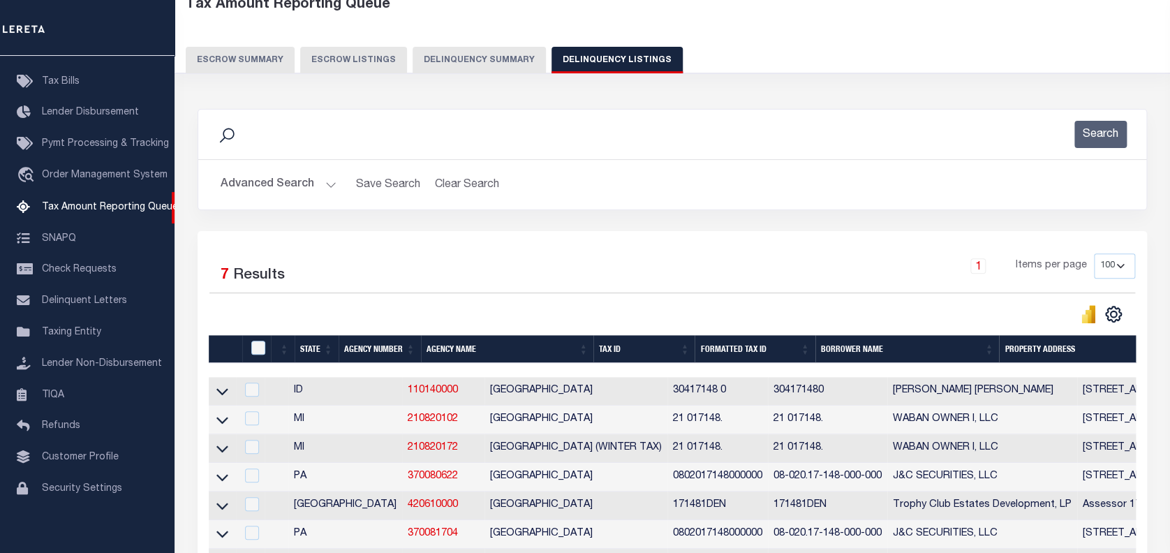
click at [318, 178] on button "Advanced Search" at bounding box center [279, 184] width 116 height 27
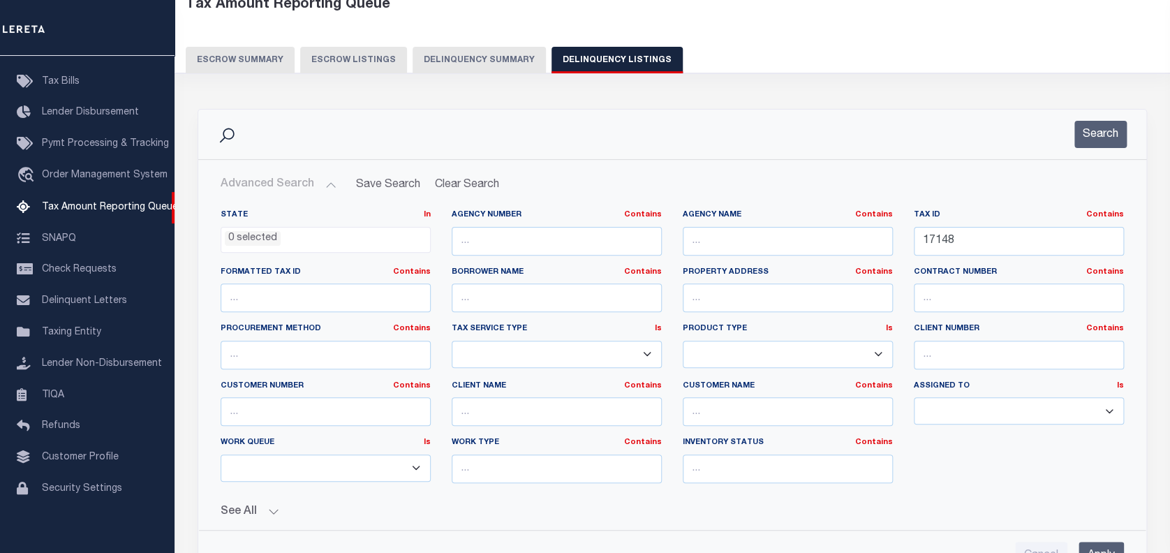
click at [309, 241] on ul "0 selected" at bounding box center [325, 237] width 209 height 19
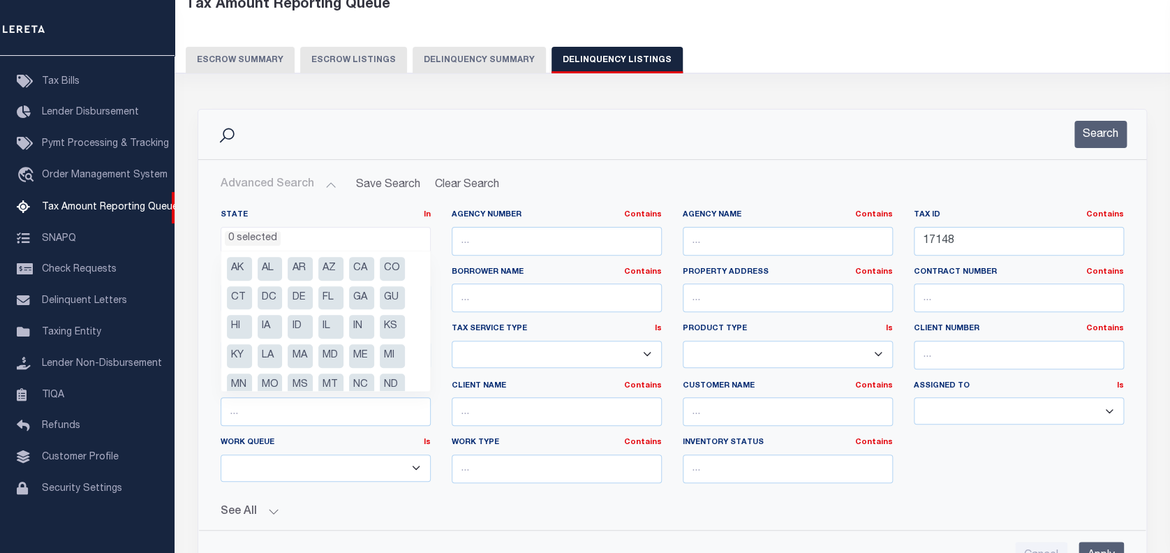
click at [244, 299] on li "CT" at bounding box center [239, 298] width 25 height 24
select select "CT"
click at [1097, 126] on button "Search" at bounding box center [1100, 134] width 52 height 27
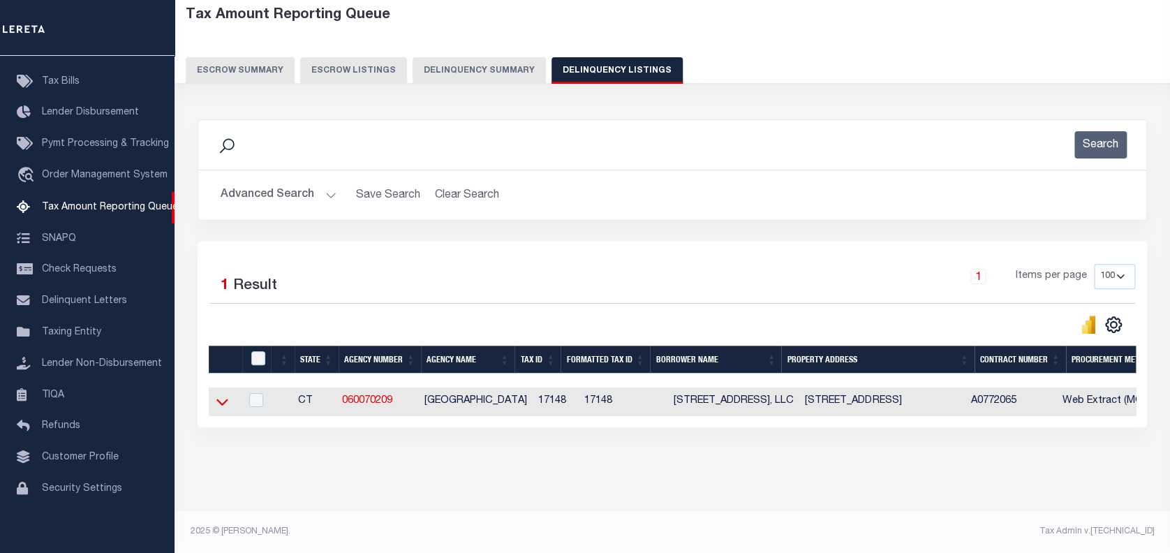
click at [223, 394] on icon at bounding box center [222, 401] width 12 height 15
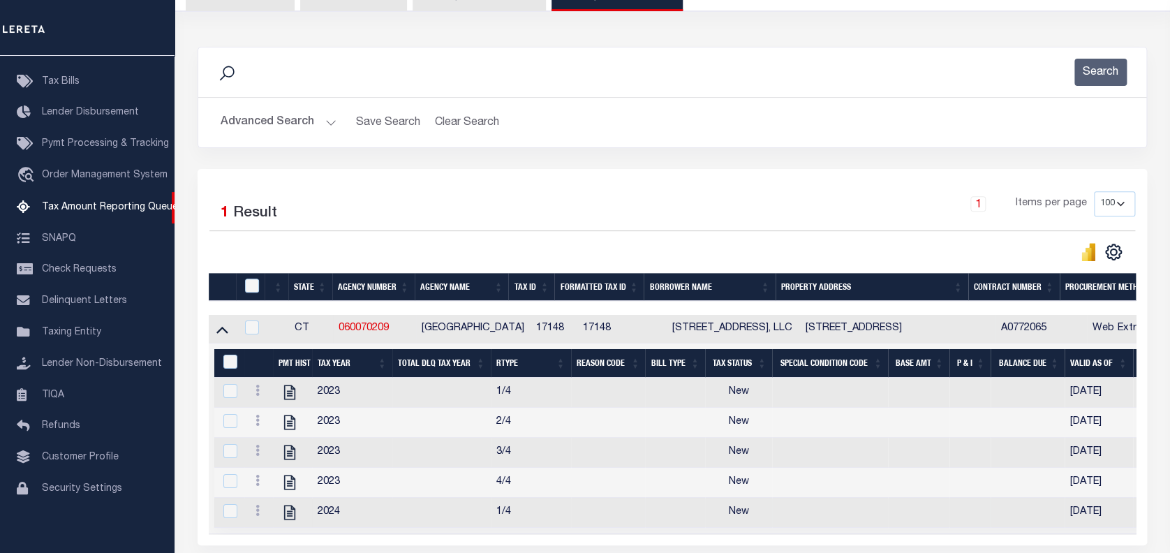
scroll to position [276, 0]
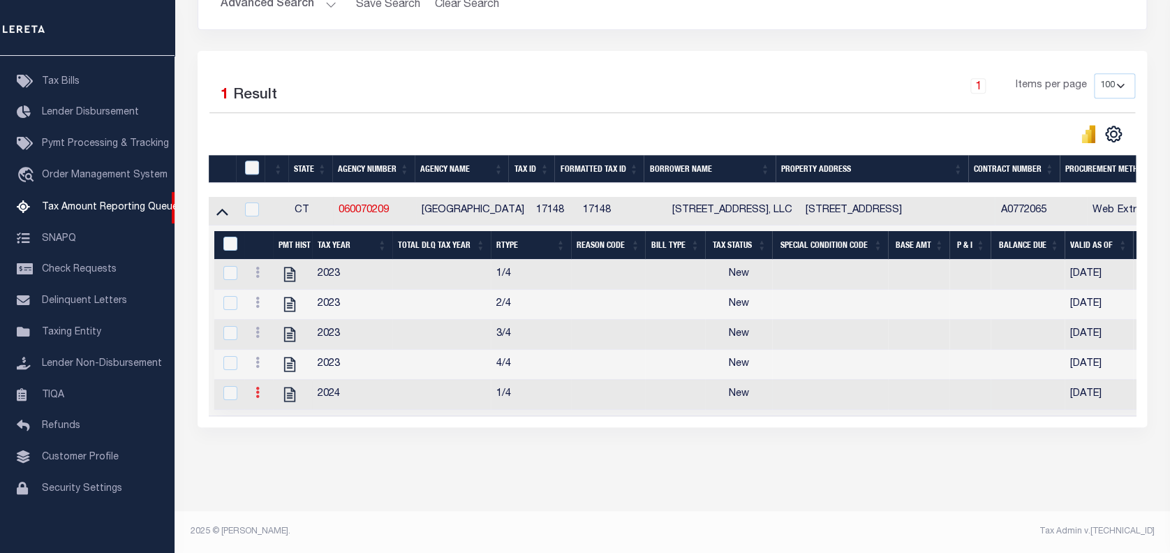
click at [260, 389] on link at bounding box center [257, 394] width 15 height 11
drag, startPoint x: 274, startPoint y: 414, endPoint x: 286, endPoint y: 394, distance: 22.5
click at [274, 416] on img "" at bounding box center [274, 415] width 14 height 14
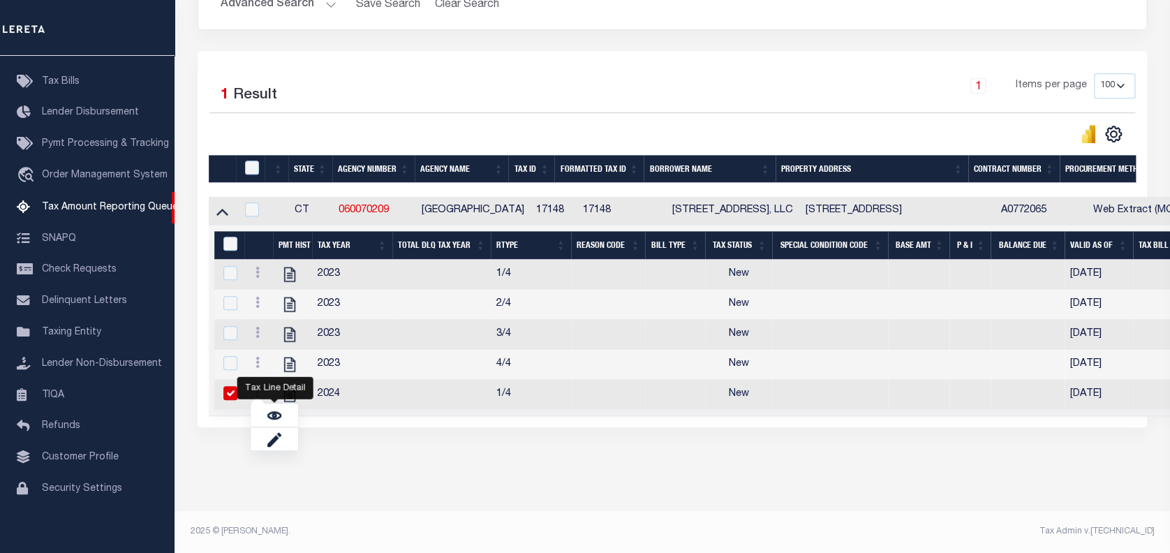
checkbox input "true"
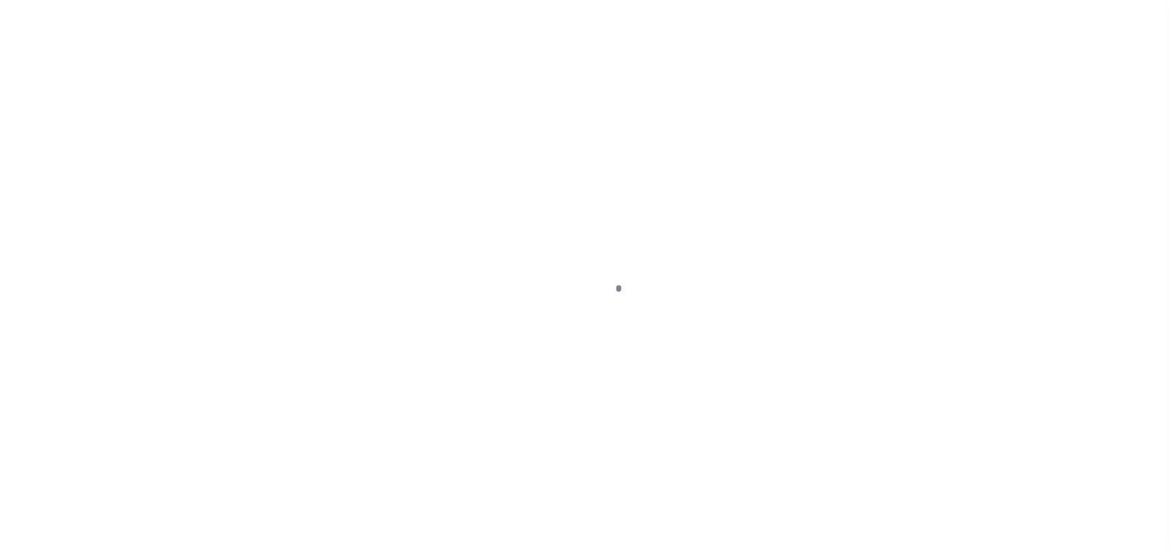
select select "NW2"
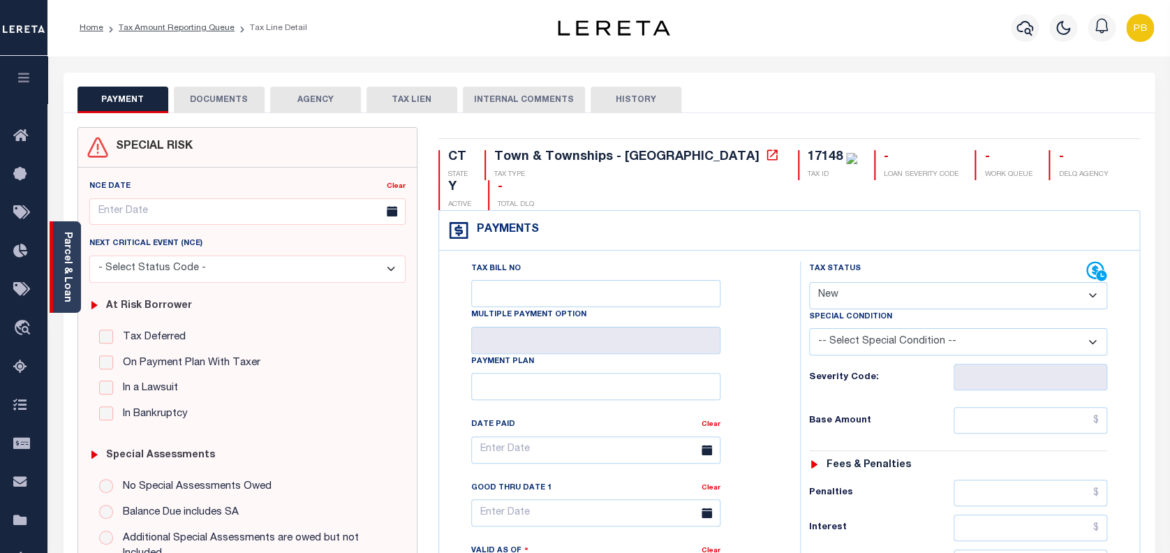
click at [68, 281] on link "Parcel & Loan" at bounding box center [67, 267] width 10 height 71
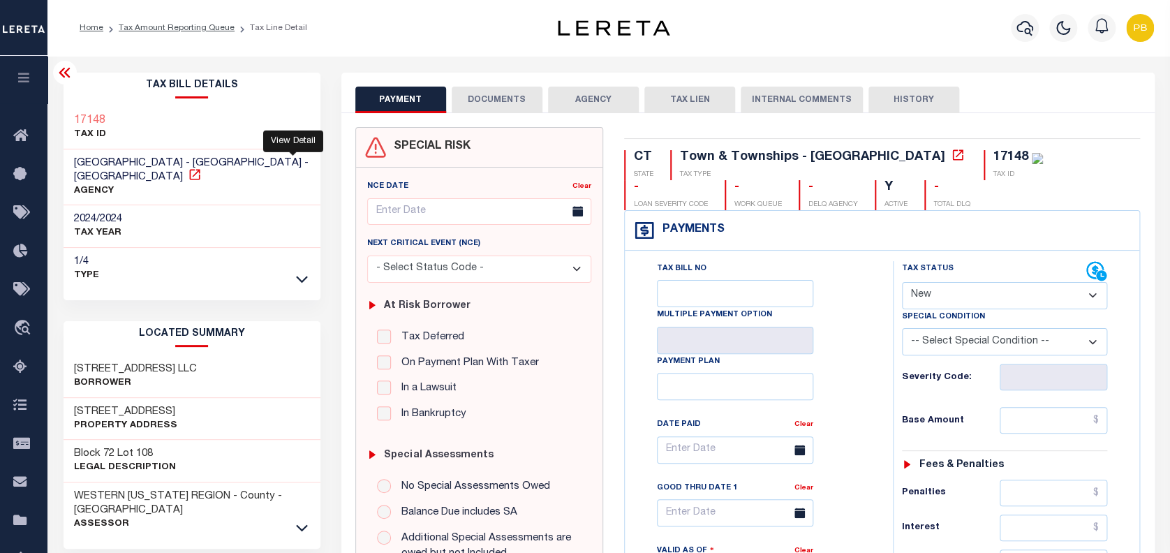
click at [202, 168] on icon at bounding box center [195, 175] width 14 height 14
drag, startPoint x: 77, startPoint y: 354, endPoint x: 227, endPoint y: 350, distance: 150.2
click at [227, 355] on div "411 ROMANOCK ROAD LLC Borrower" at bounding box center [192, 376] width 257 height 43
click at [88, 339] on div "LOCATED SUMMARY 411 ROMANOCK ROAD LLC Borrower 411 ROMANOCK ROAD Property Addre…" at bounding box center [192, 429] width 257 height 216
drag, startPoint x: 72, startPoint y: 354, endPoint x: 213, endPoint y: 356, distance: 141.0
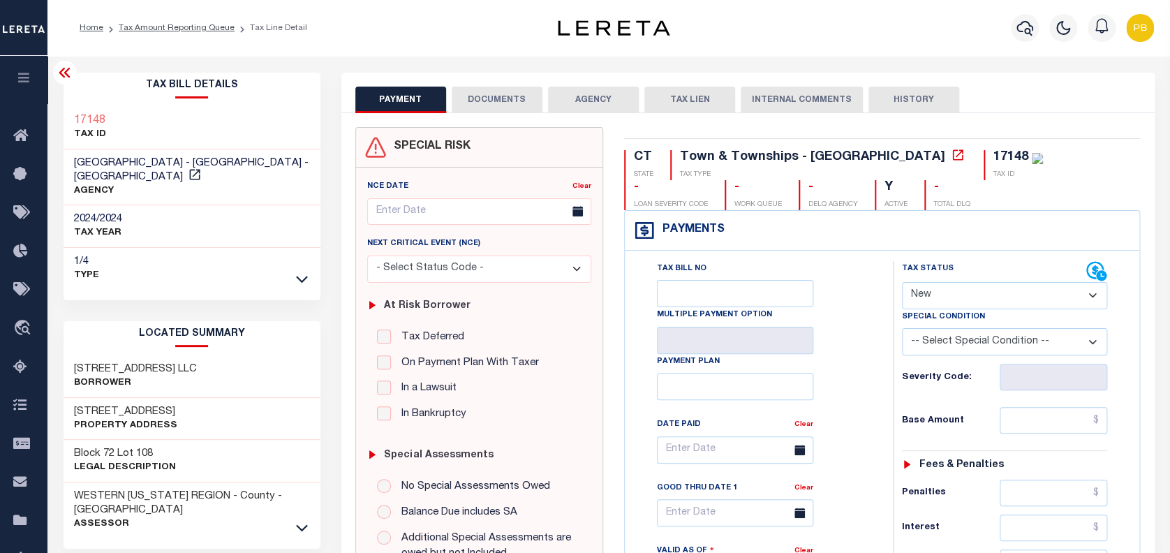
click at [213, 356] on div "411 ROMANOCK ROAD LLC Borrower" at bounding box center [192, 376] width 257 height 43
copy h3 "411 ROMANOCK ROAD LLC"
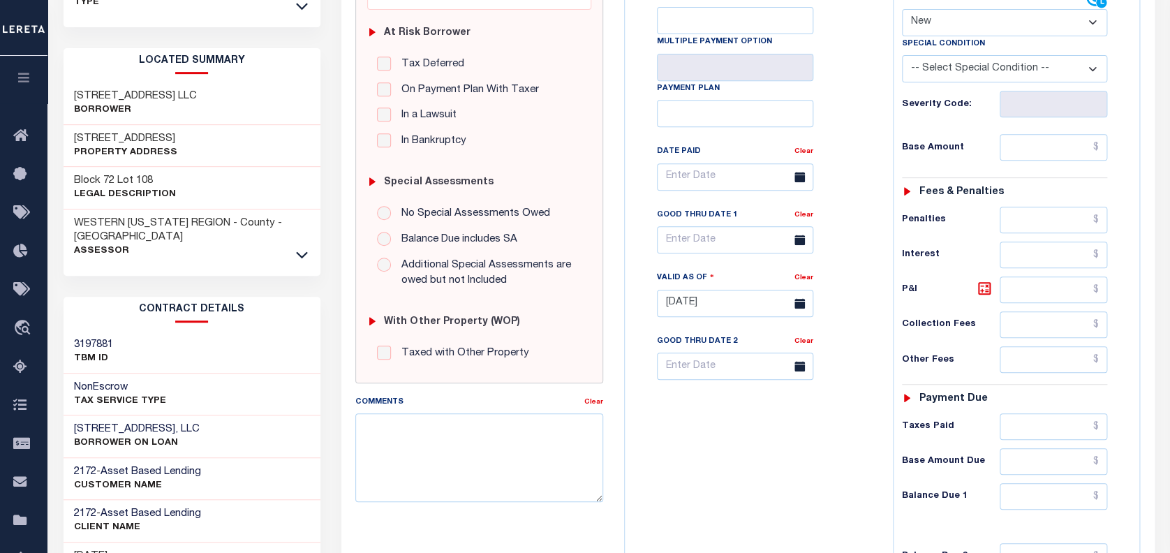
scroll to position [186, 0]
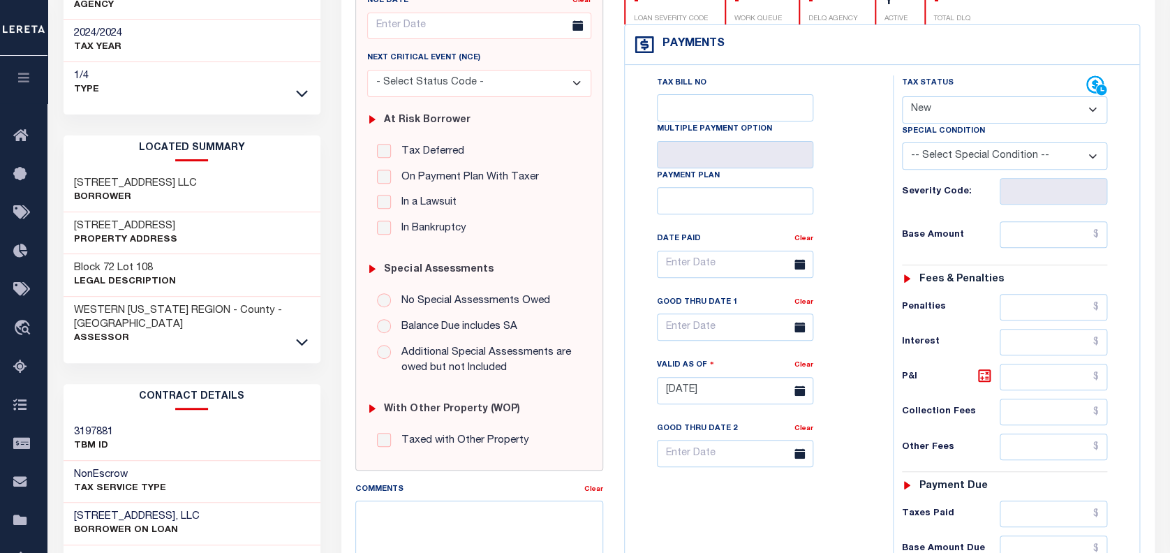
drag, startPoint x: 94, startPoint y: 211, endPoint x: 200, endPoint y: 205, distance: 107.0
click at [200, 212] on div "411 ROMANOCK ROAD Property Address" at bounding box center [192, 233] width 257 height 43
copy h3 "ROMANOCK ROAD"
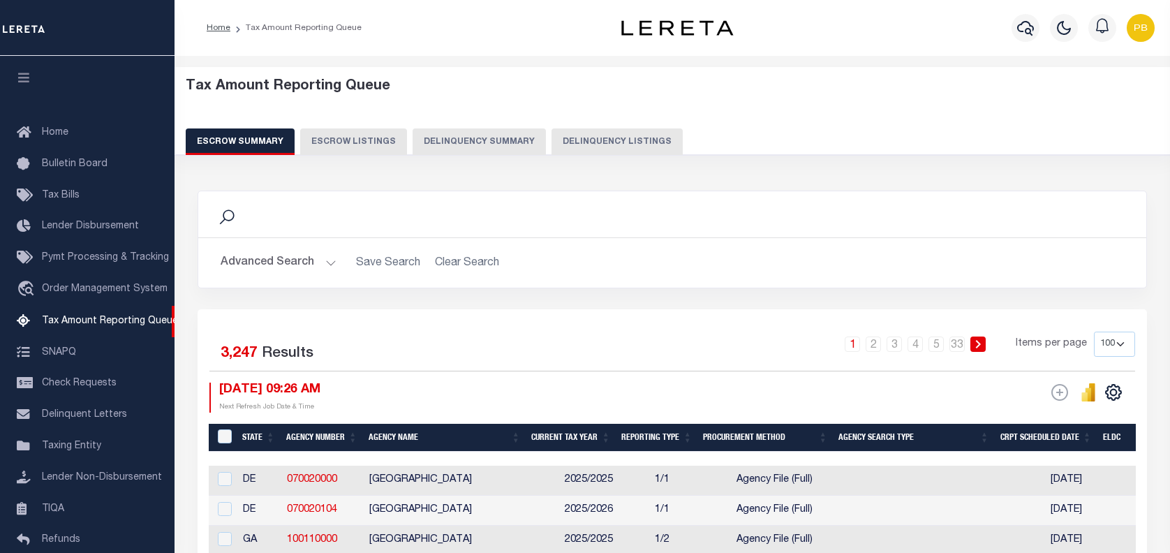
select select "100"
